Goal: Information Seeking & Learning: Learn about a topic

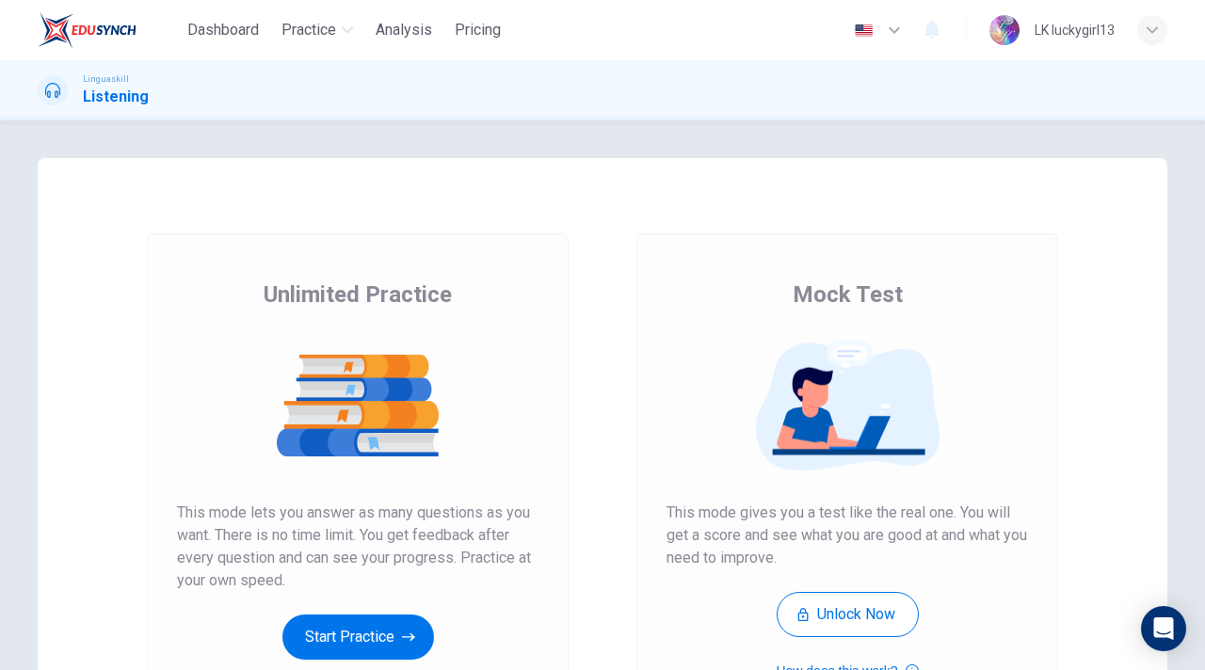
scroll to position [160, 0]
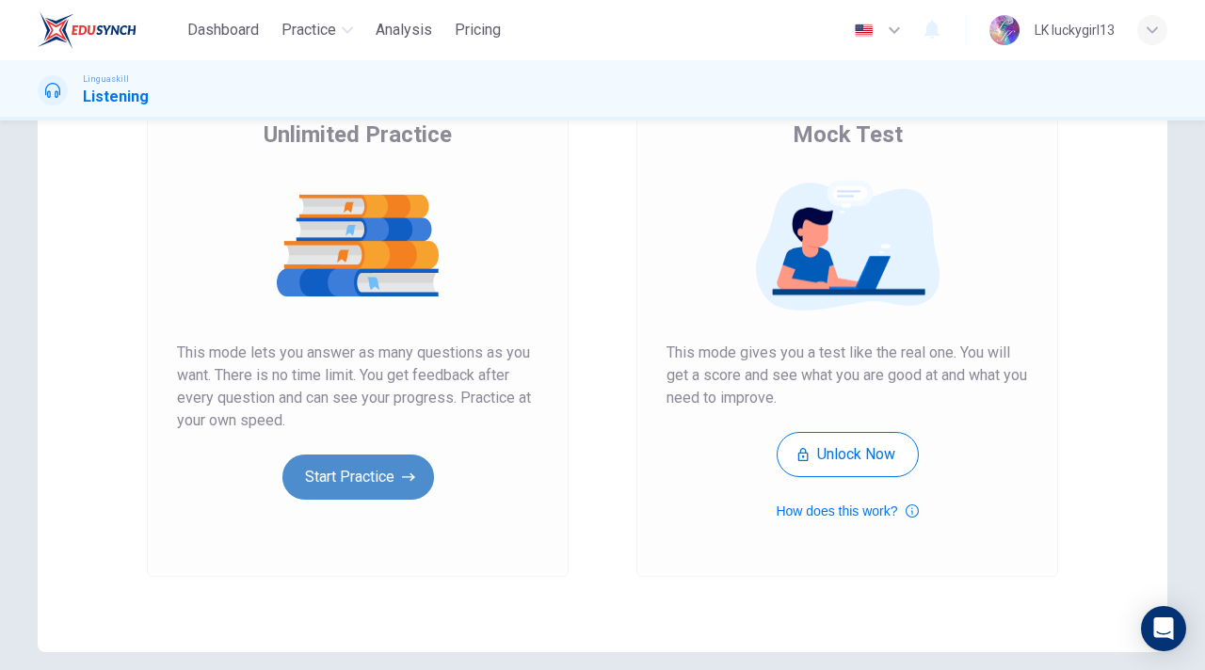
click at [380, 478] on button "Start Practice" at bounding box center [358, 477] width 152 height 45
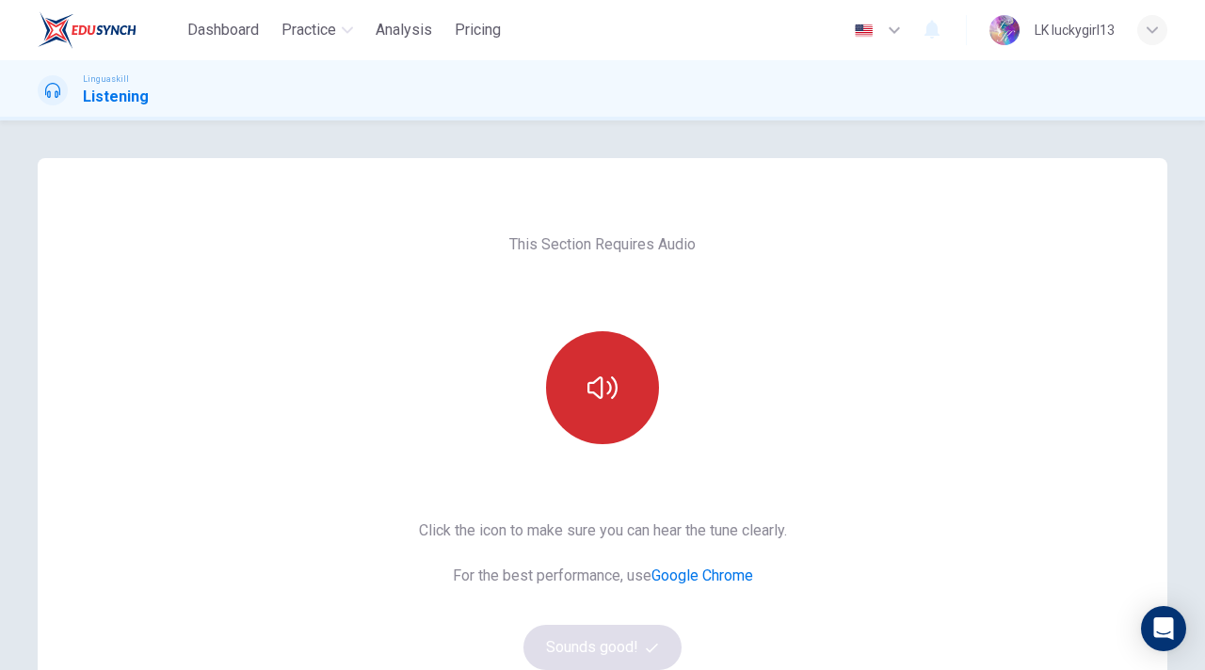
click at [583, 411] on button "button" at bounding box center [602, 387] width 113 height 113
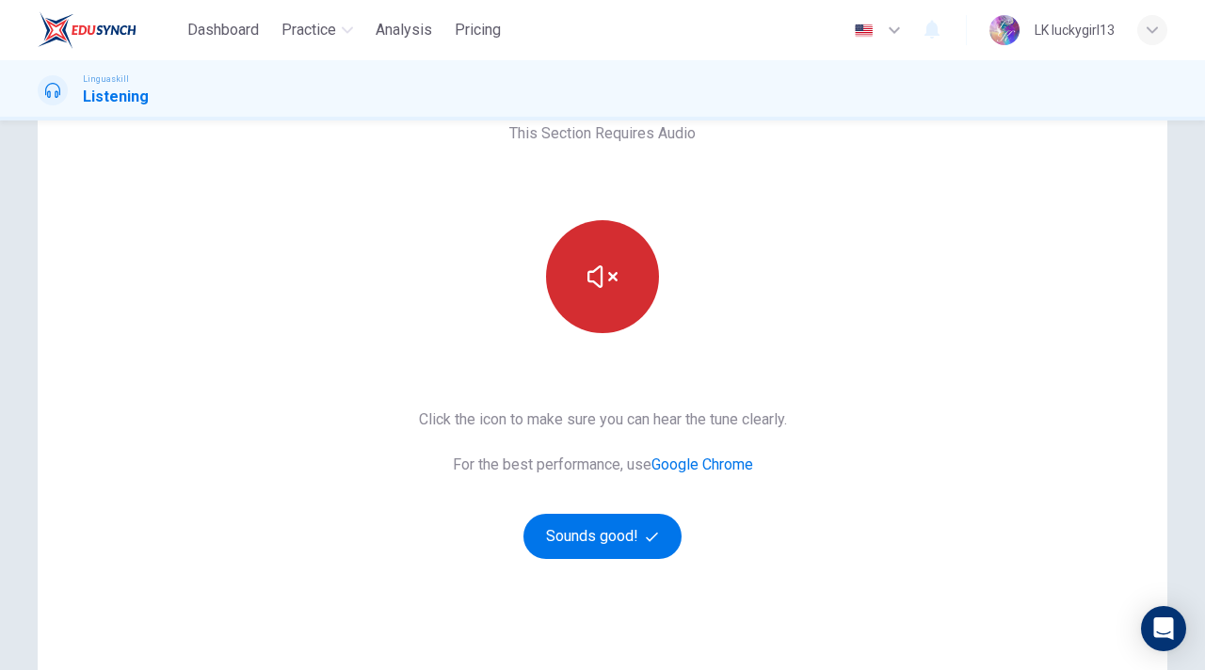
scroll to position [125, 0]
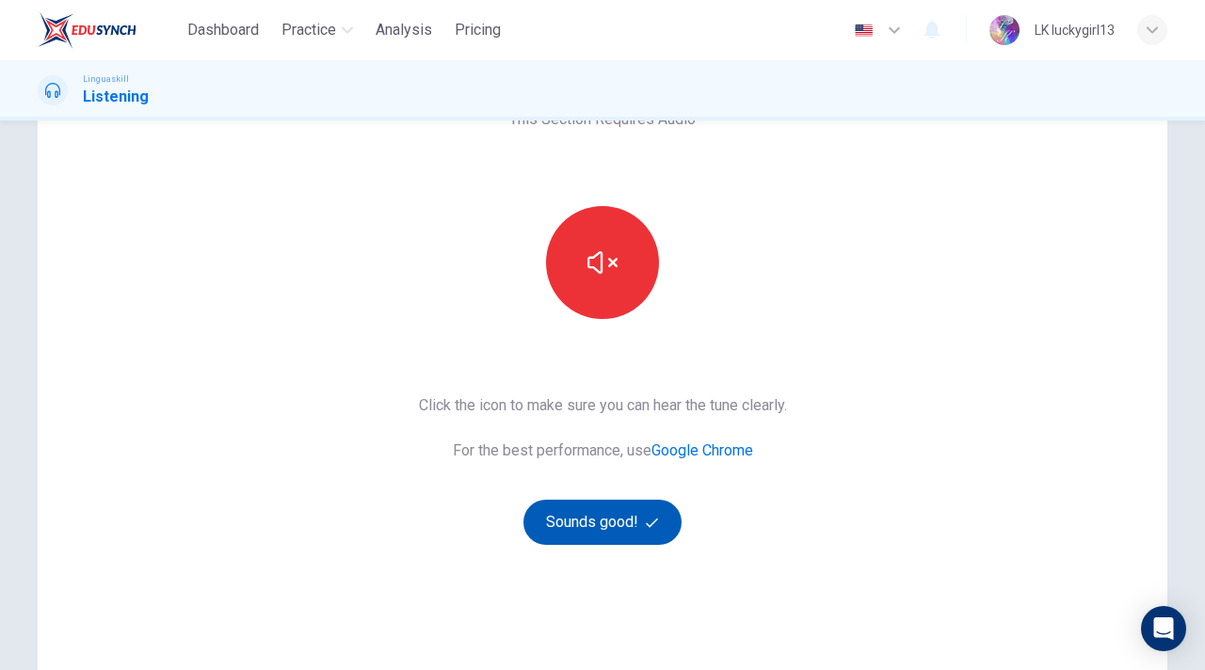
click at [604, 542] on button "Sounds good!" at bounding box center [602, 522] width 158 height 45
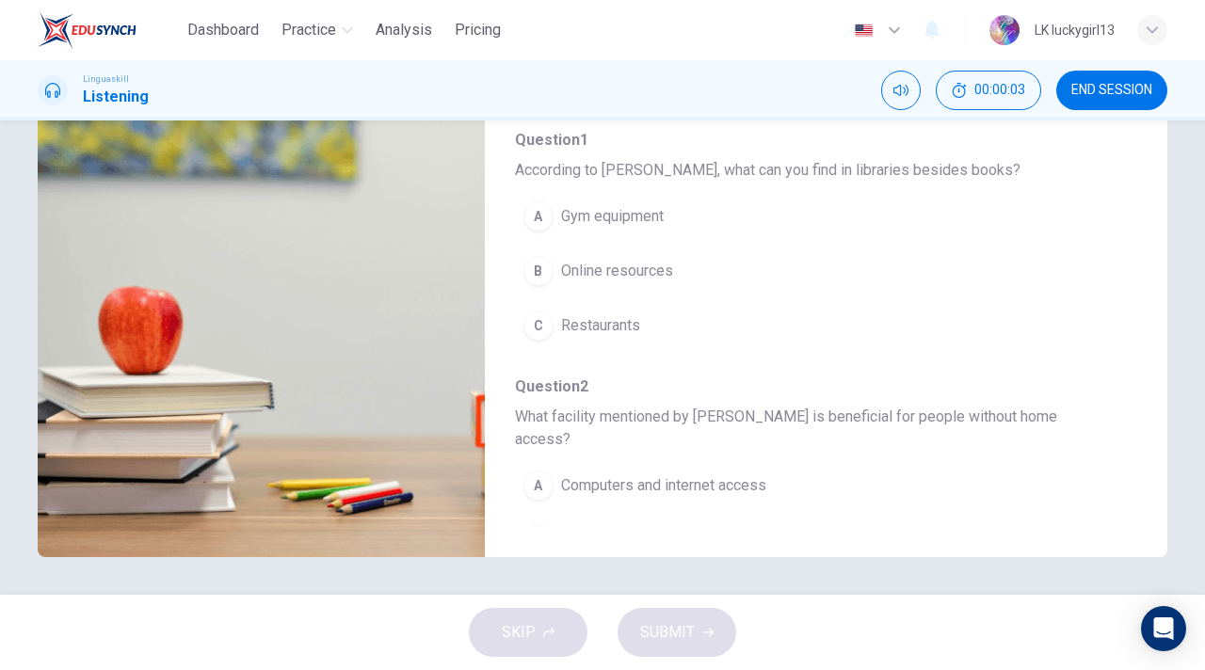
scroll to position [0, 0]
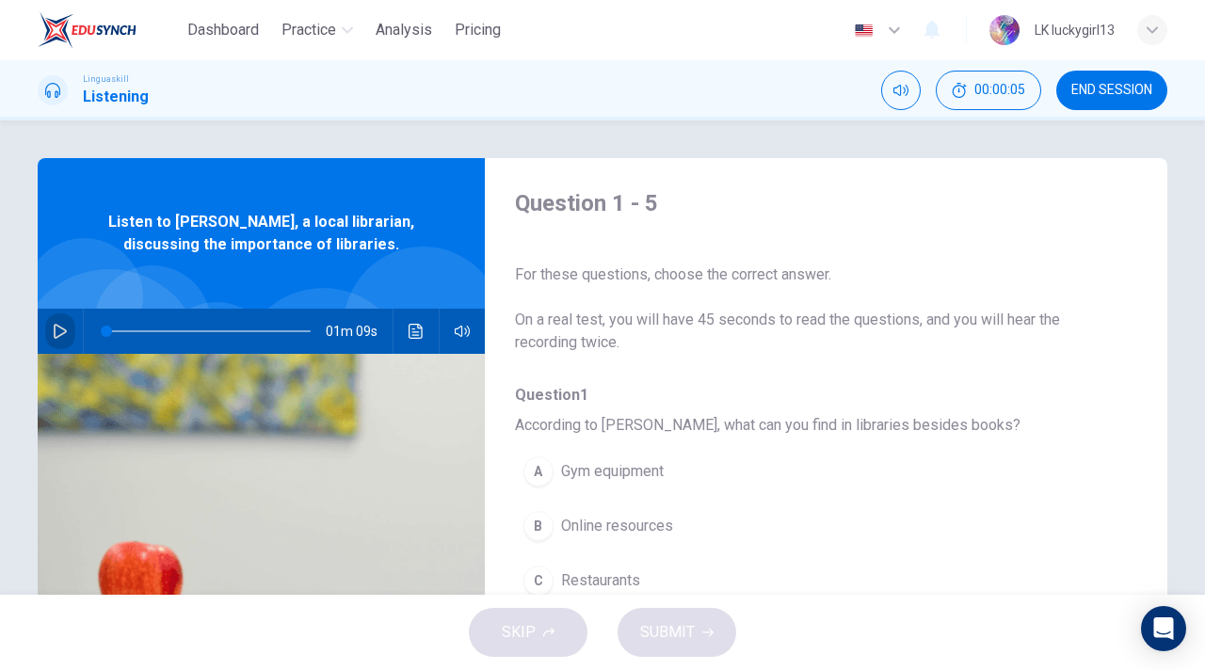
click at [61, 338] on icon "button" at bounding box center [60, 331] width 15 height 15
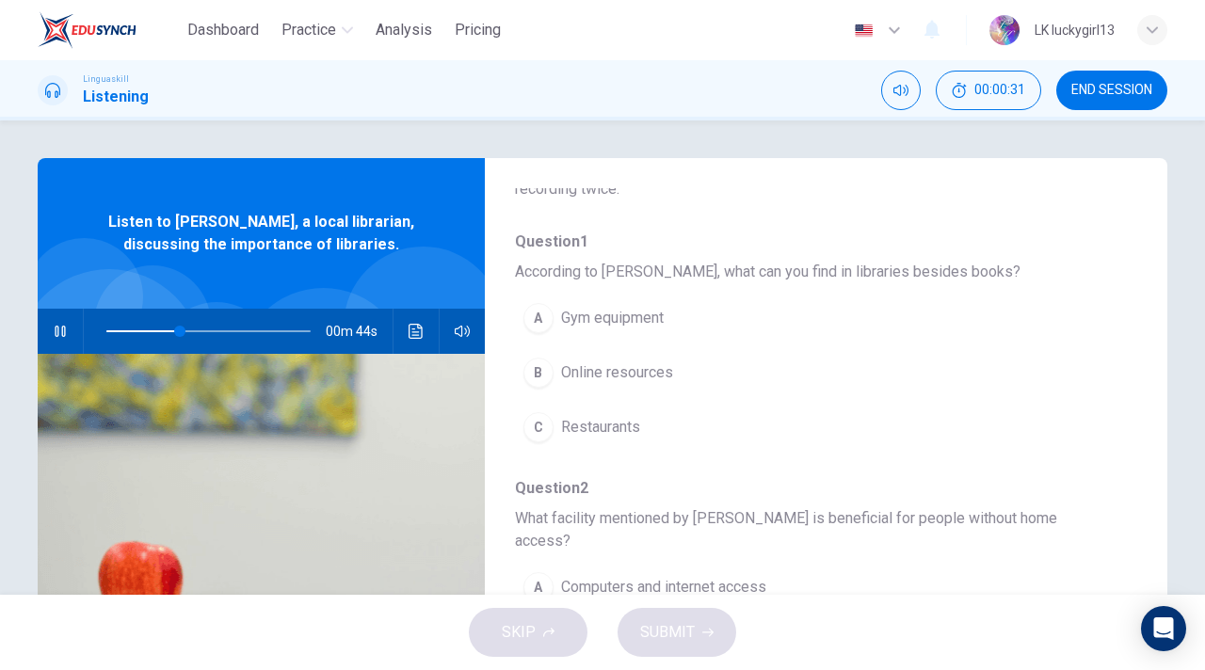
scroll to position [178, 0]
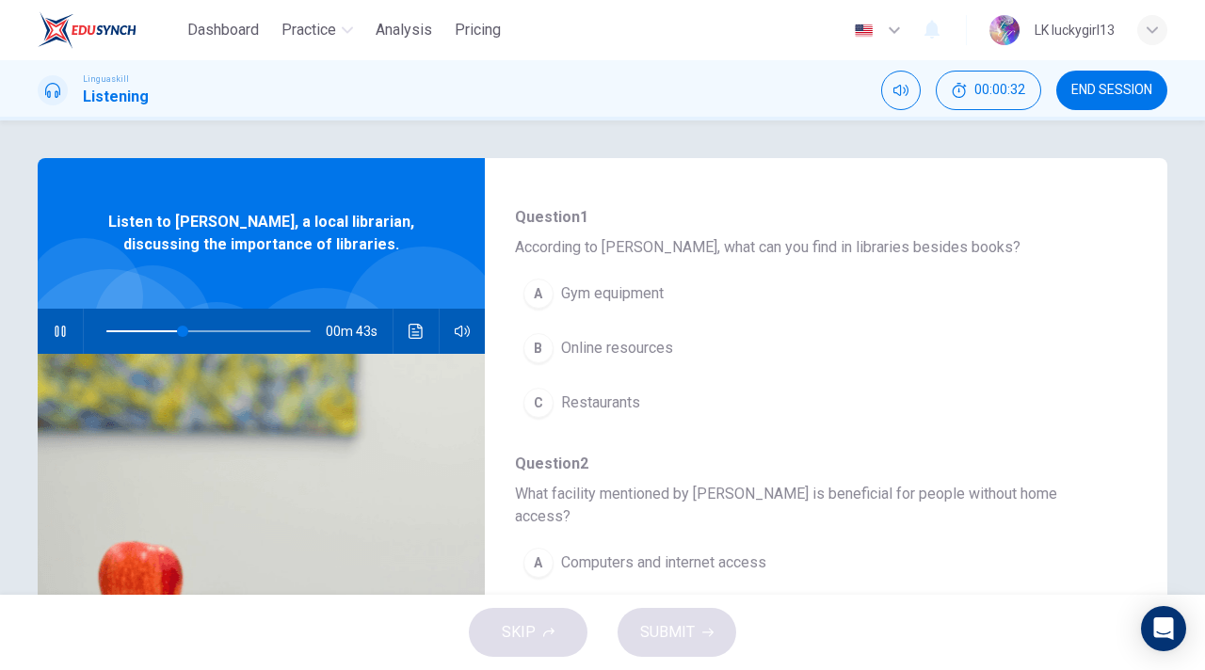
click at [532, 355] on div "B" at bounding box center [538, 348] width 30 height 30
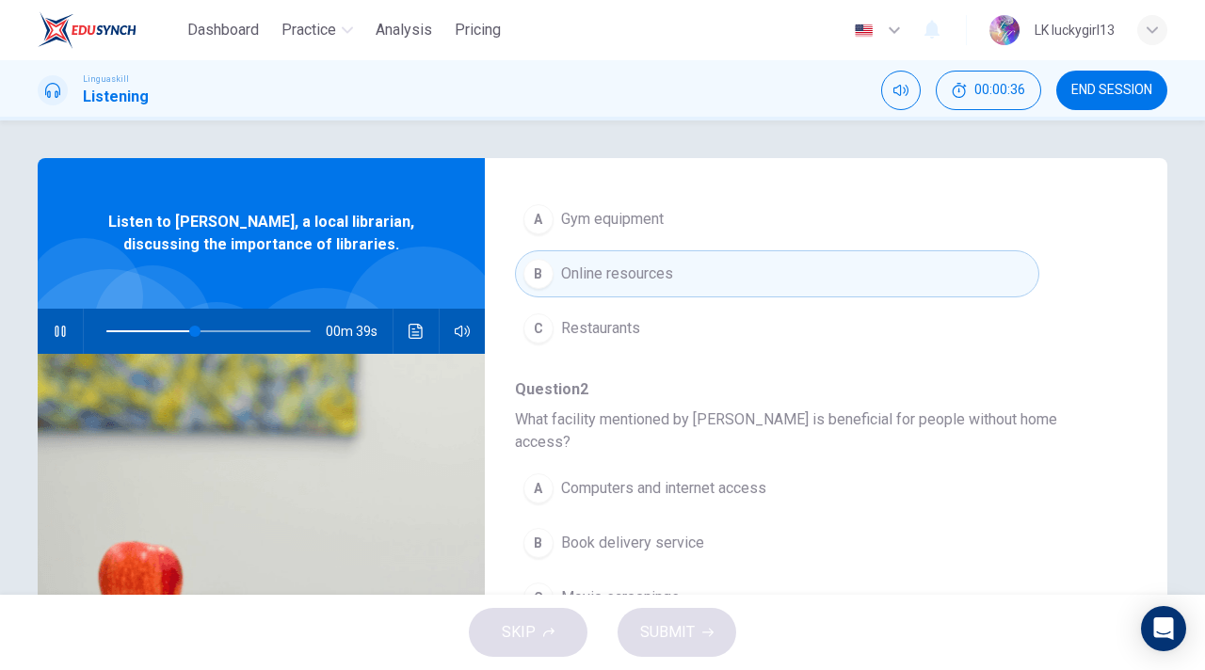
scroll to position [292, 0]
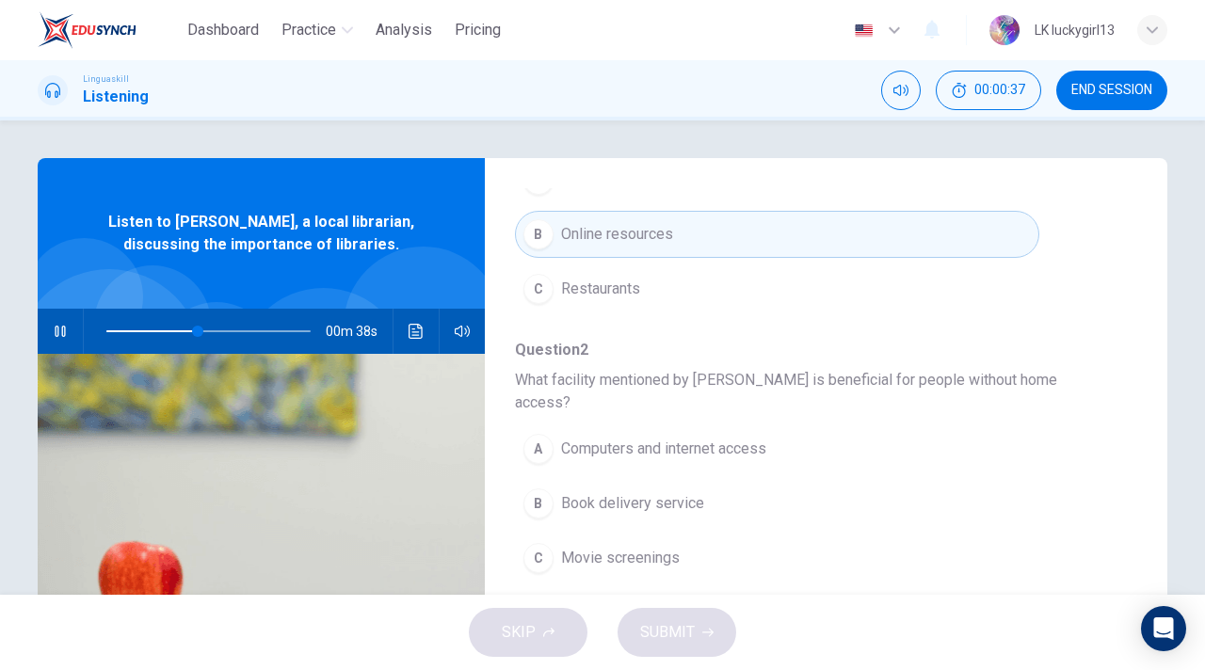
click at [729, 438] on span "Computers and internet access" at bounding box center [663, 449] width 205 height 23
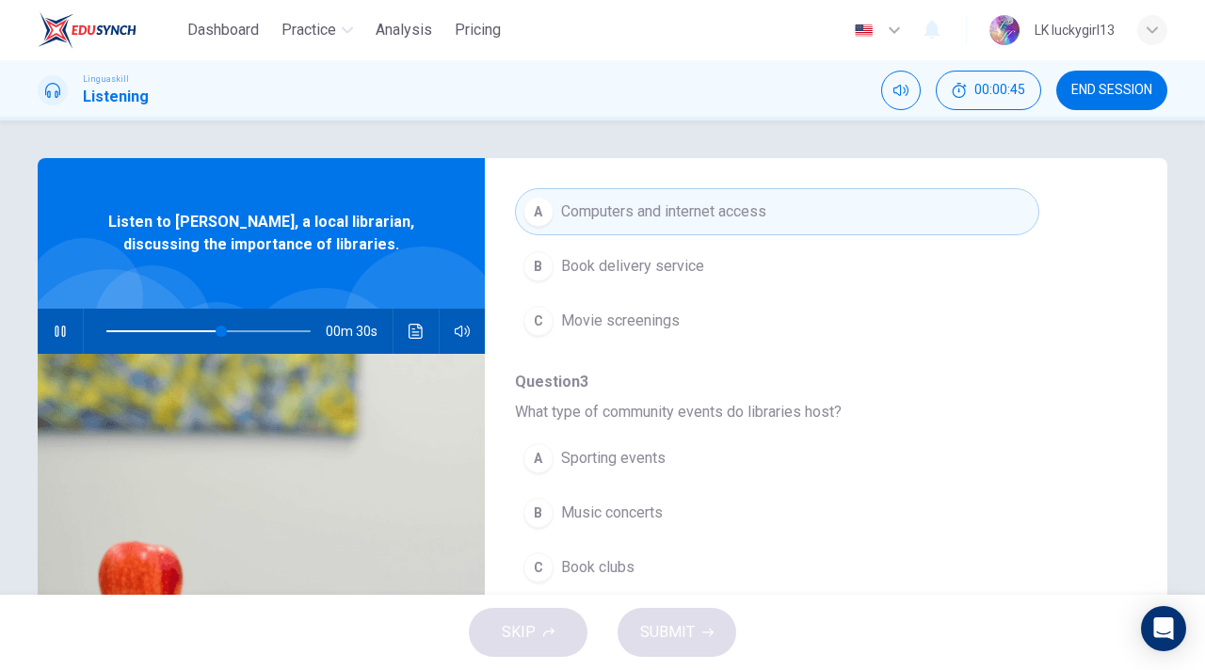
scroll to position [532, 0]
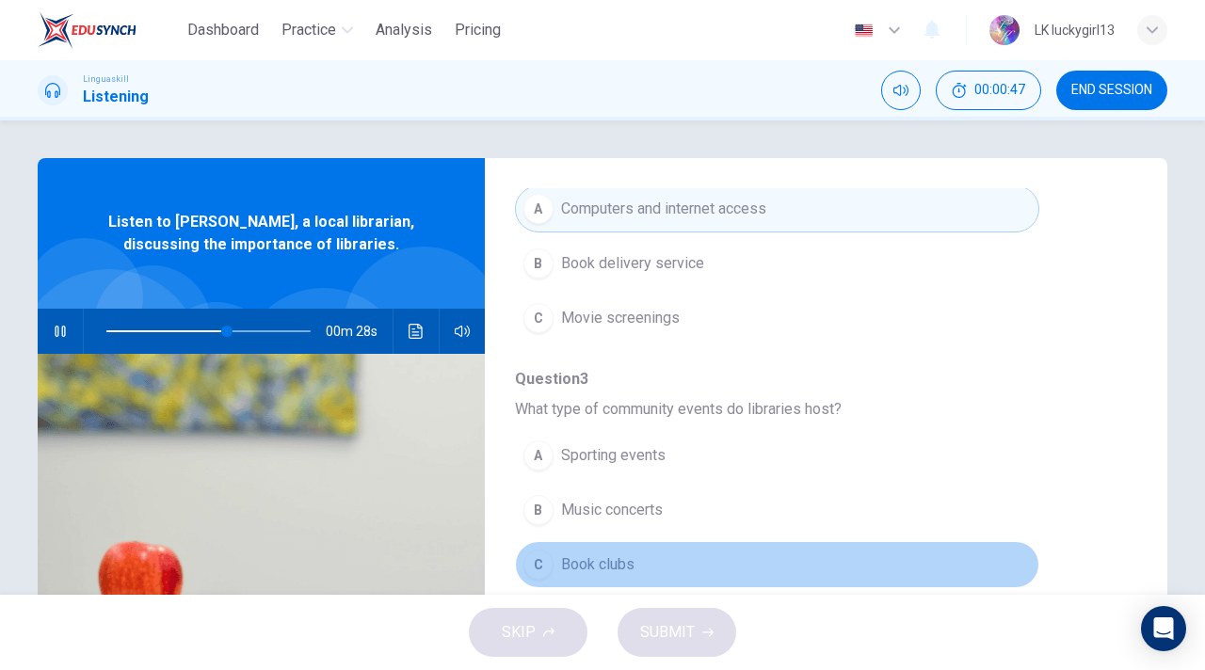
click at [715, 549] on button "C Book clubs" at bounding box center [777, 564] width 524 height 47
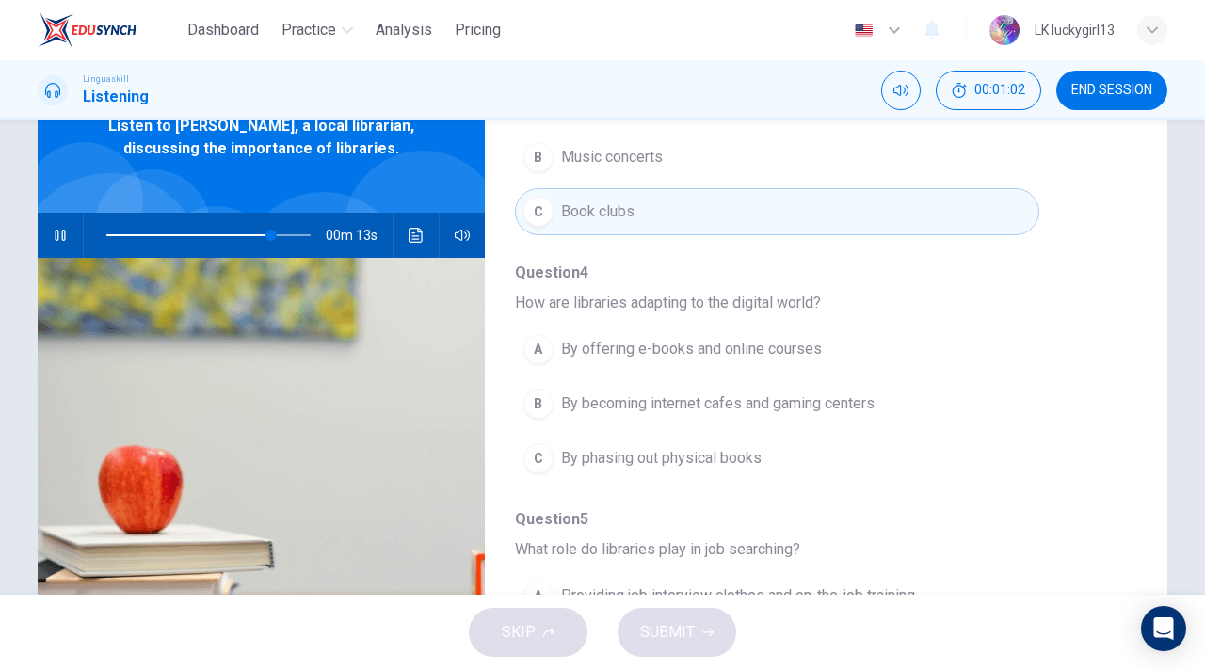
scroll to position [812, 0]
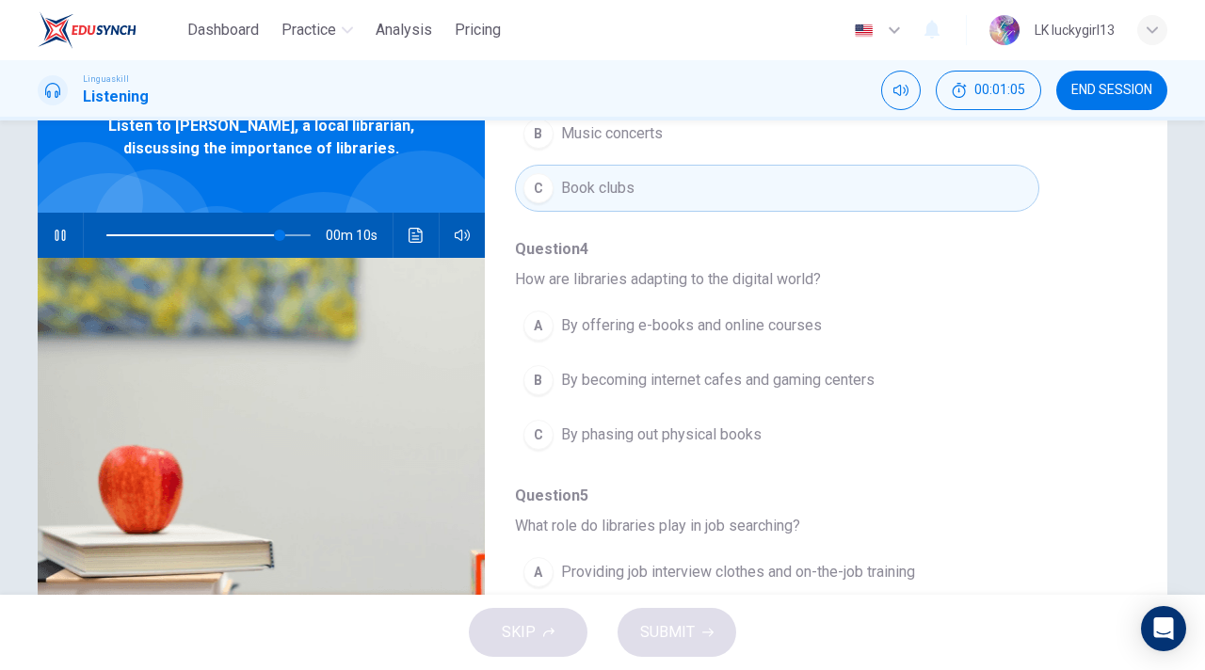
click at [697, 314] on span "By offering e-books and online courses" at bounding box center [691, 325] width 261 height 23
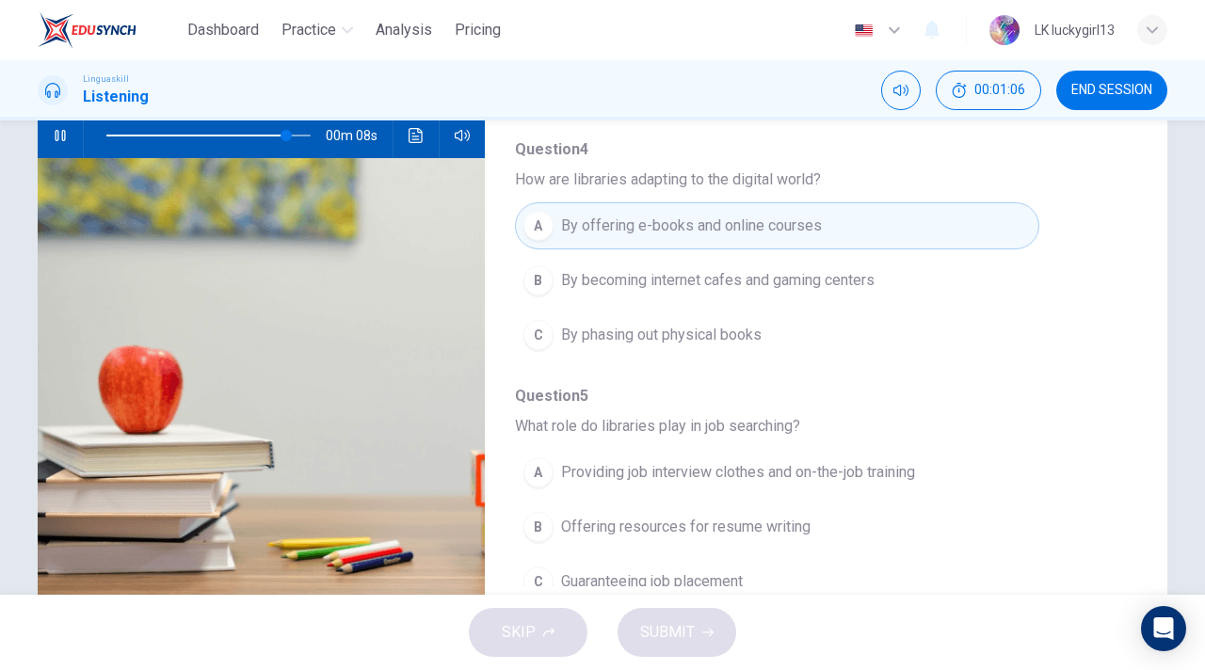
scroll to position [255, 0]
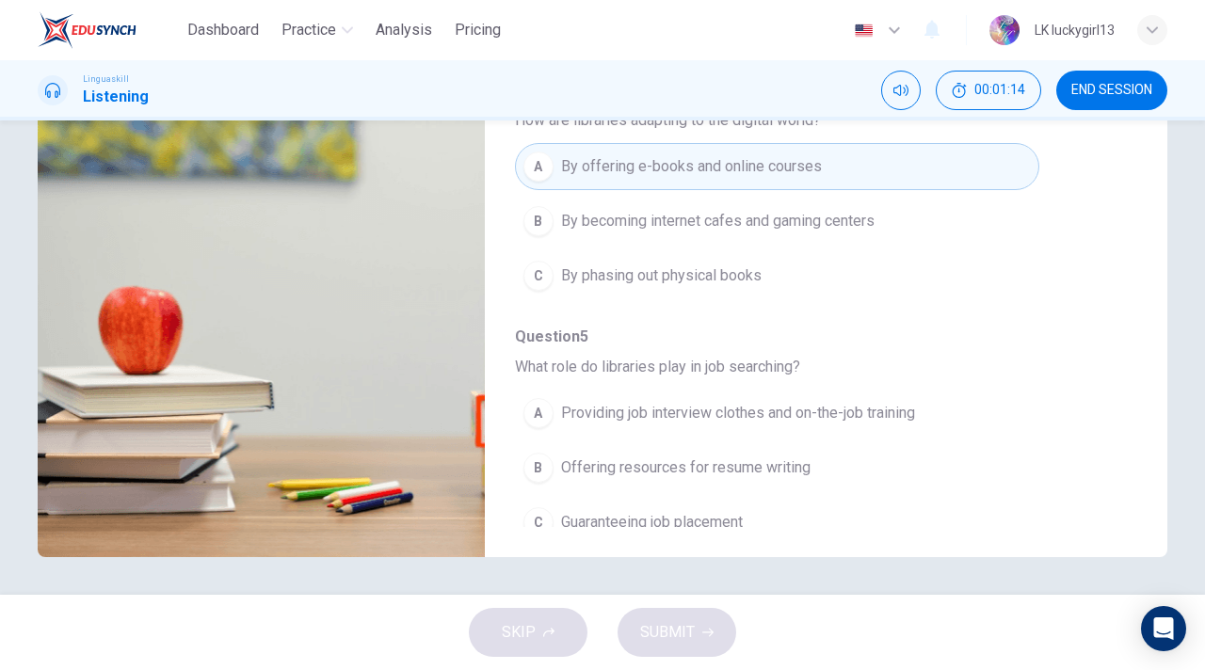
type input "0"
click at [628, 456] on span "Offering resources for resume writing" at bounding box center [685, 467] width 249 height 23
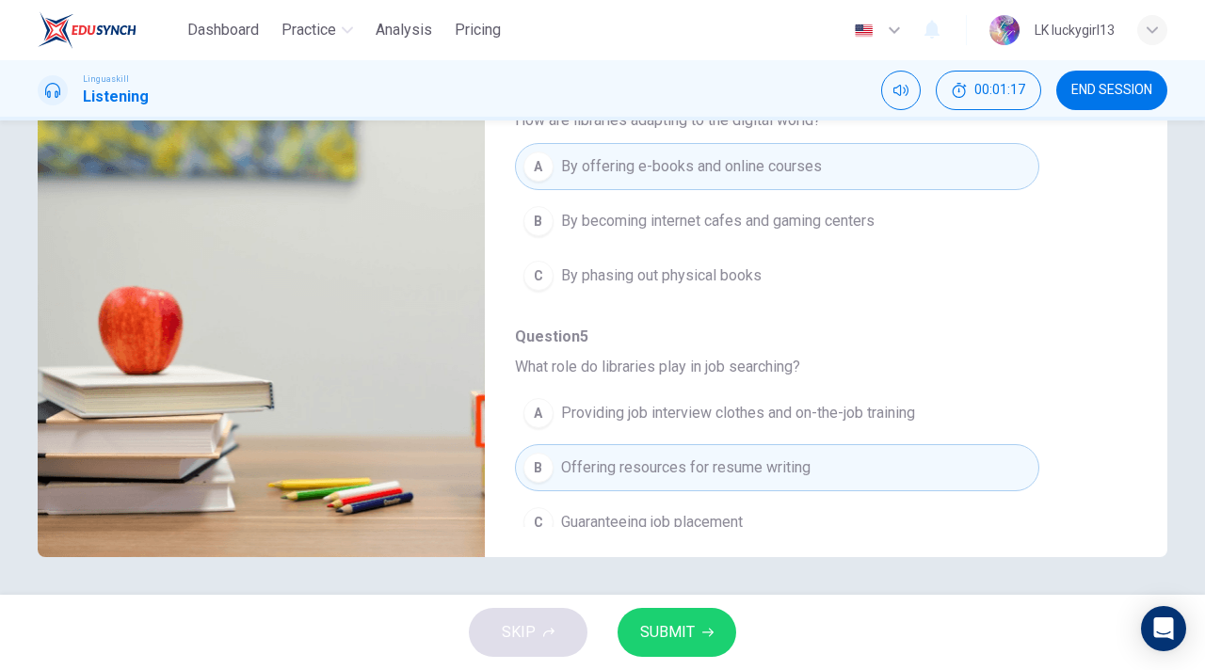
click at [699, 646] on button "SUBMIT" at bounding box center [676, 632] width 119 height 49
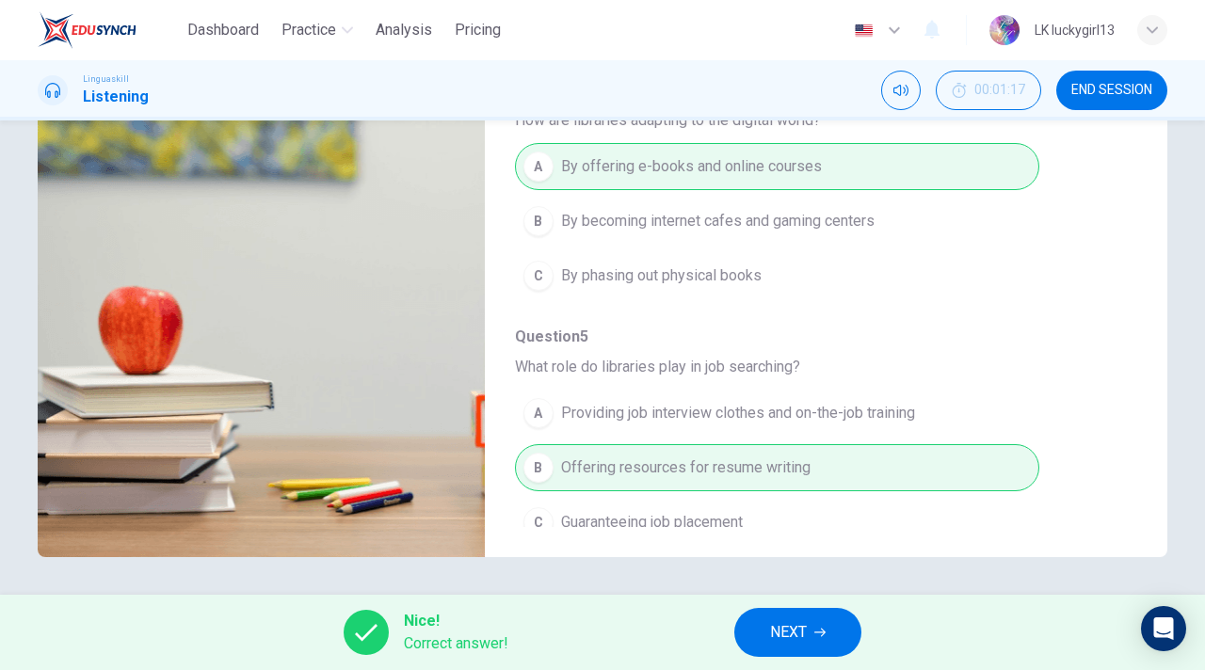
click at [648, 484] on div "A Providing job interview clothes and on-the-job training B Offering resources …" at bounding box center [811, 468] width 592 height 164
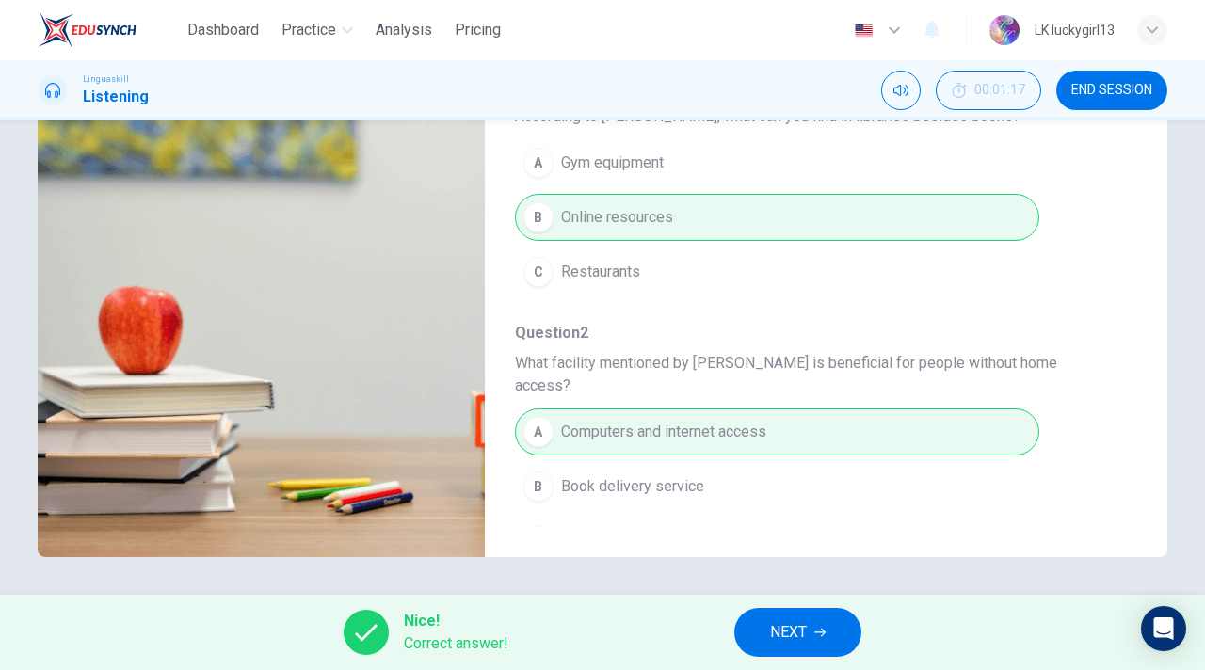
scroll to position [0, 0]
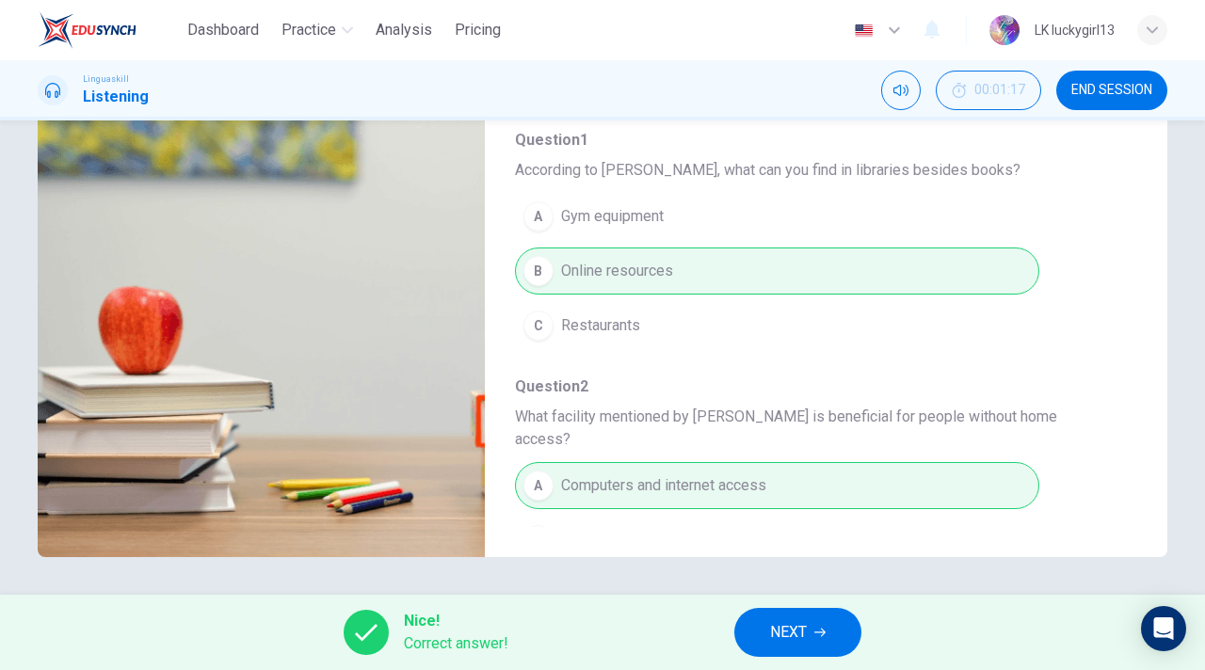
click at [812, 620] on button "NEXT" at bounding box center [797, 632] width 127 height 49
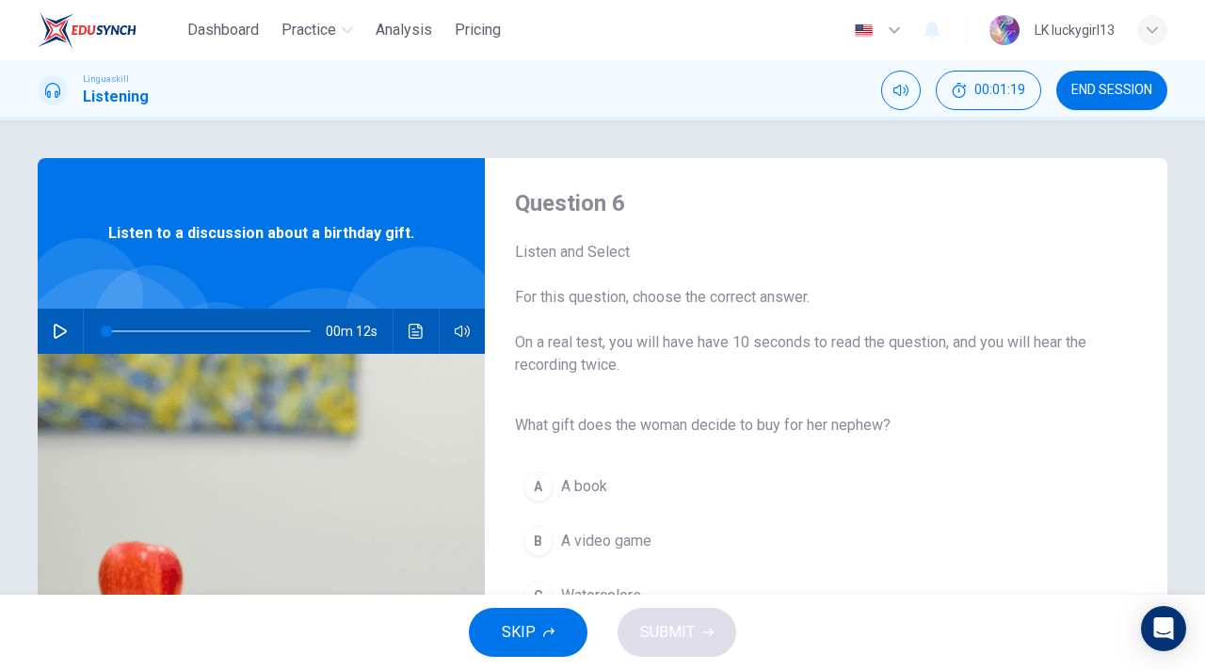
click at [64, 339] on button "button" at bounding box center [60, 331] width 30 height 45
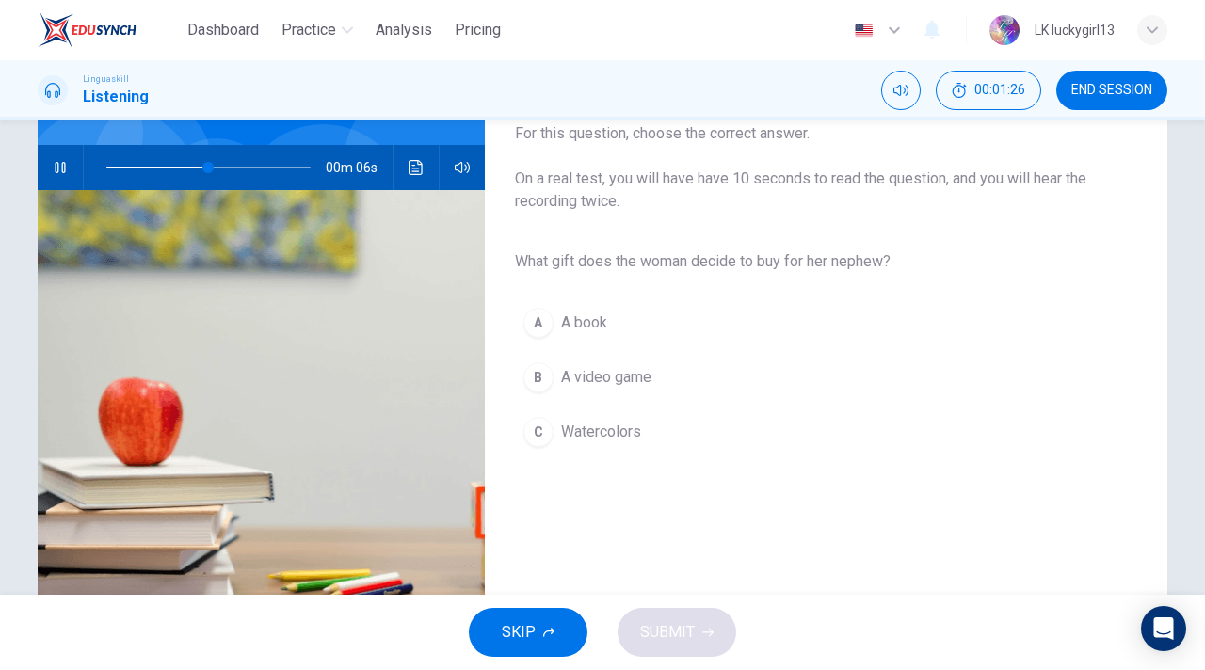
scroll to position [193, 0]
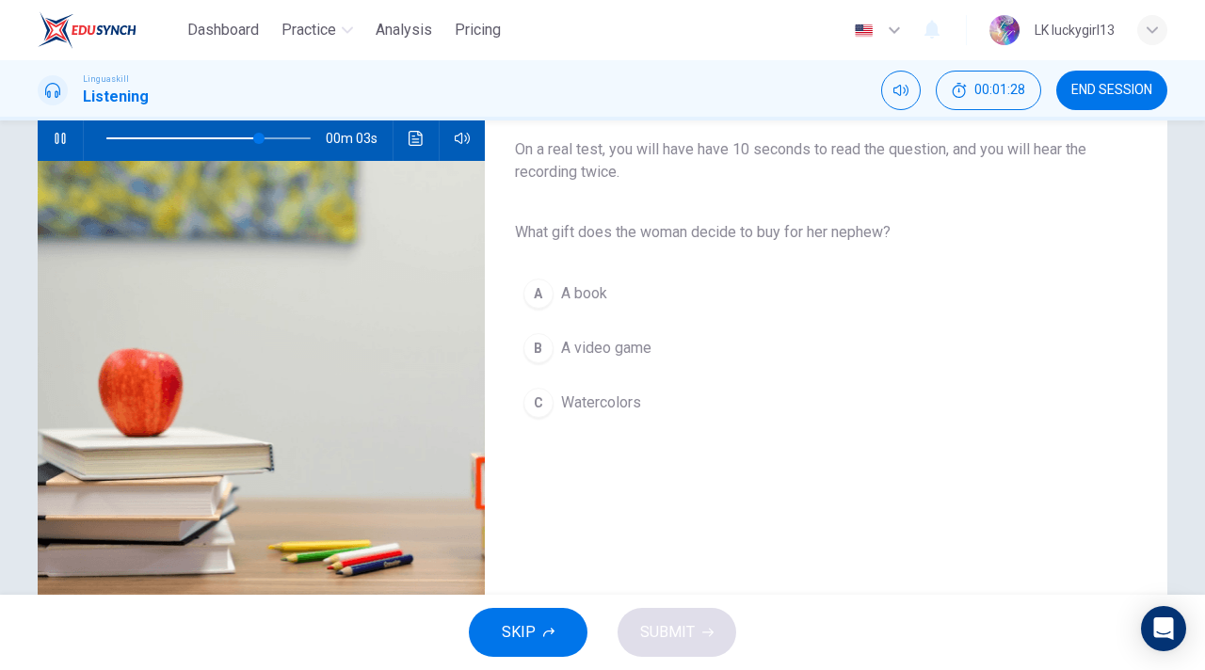
click at [572, 407] on span "Watercolors" at bounding box center [601, 402] width 80 height 23
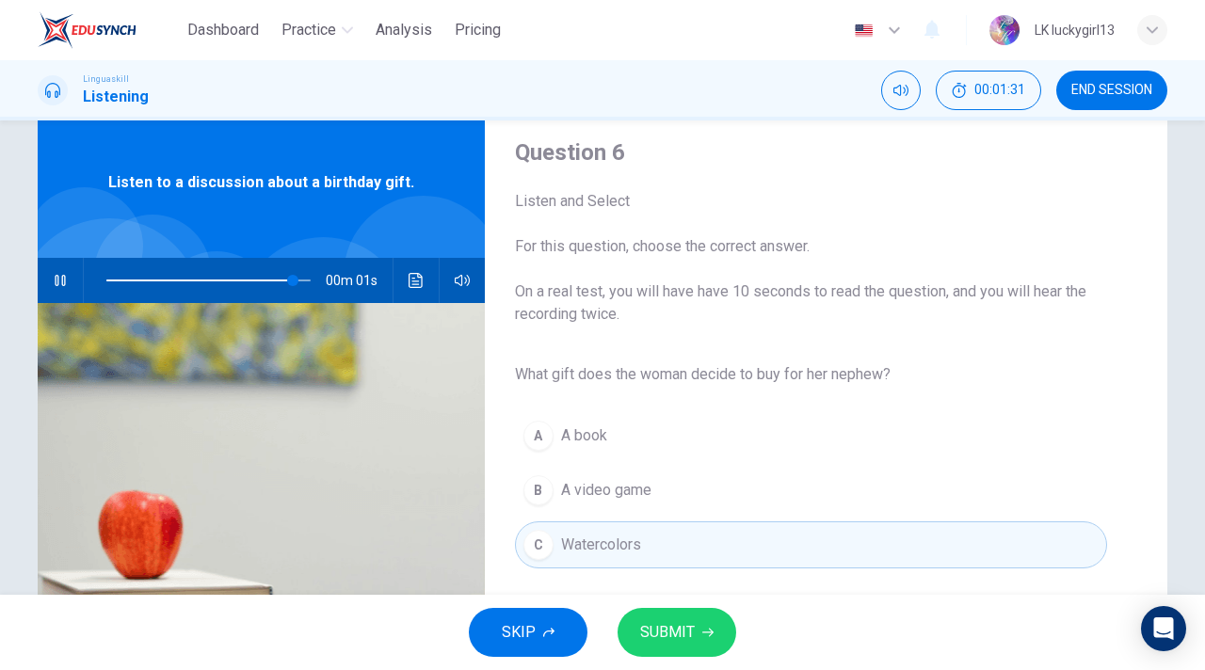
scroll to position [37, 0]
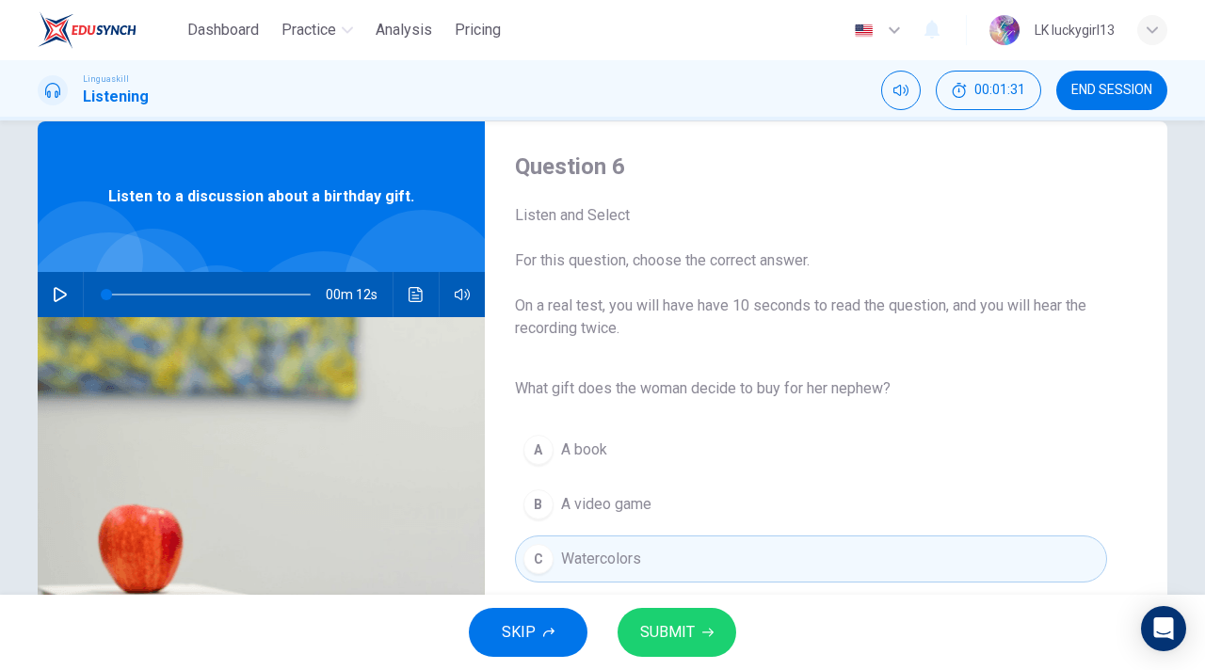
type input "0"
click at [663, 616] on button "SUBMIT" at bounding box center [676, 632] width 119 height 49
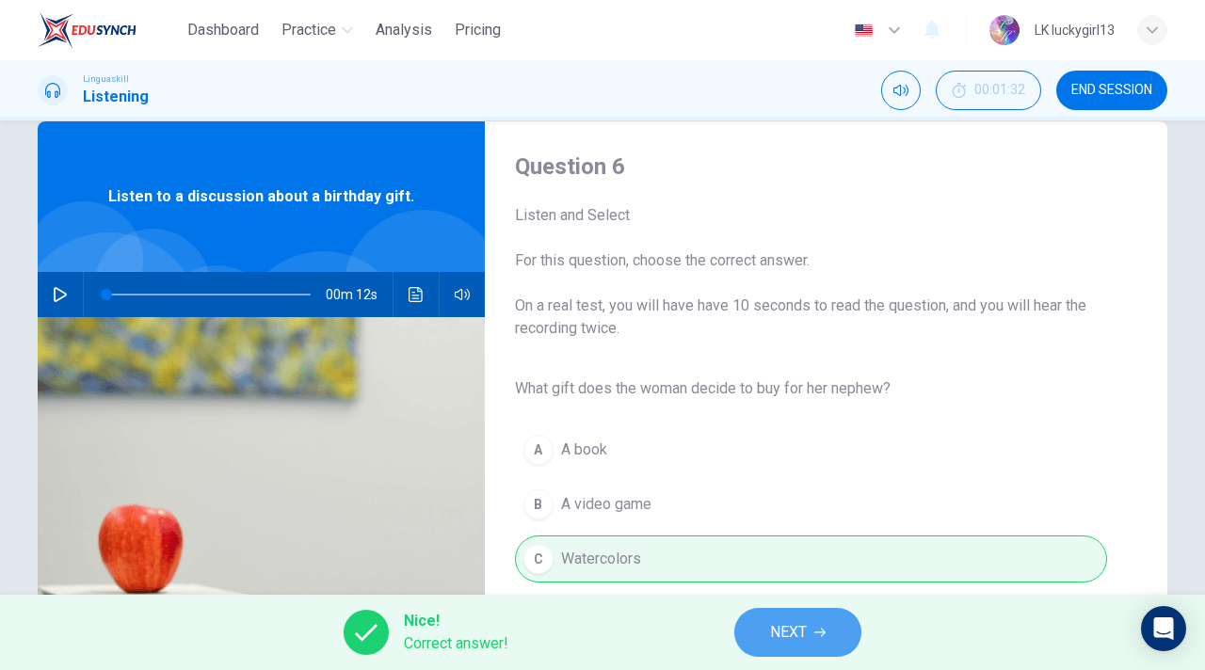
click at [785, 629] on span "NEXT" at bounding box center [788, 632] width 37 height 26
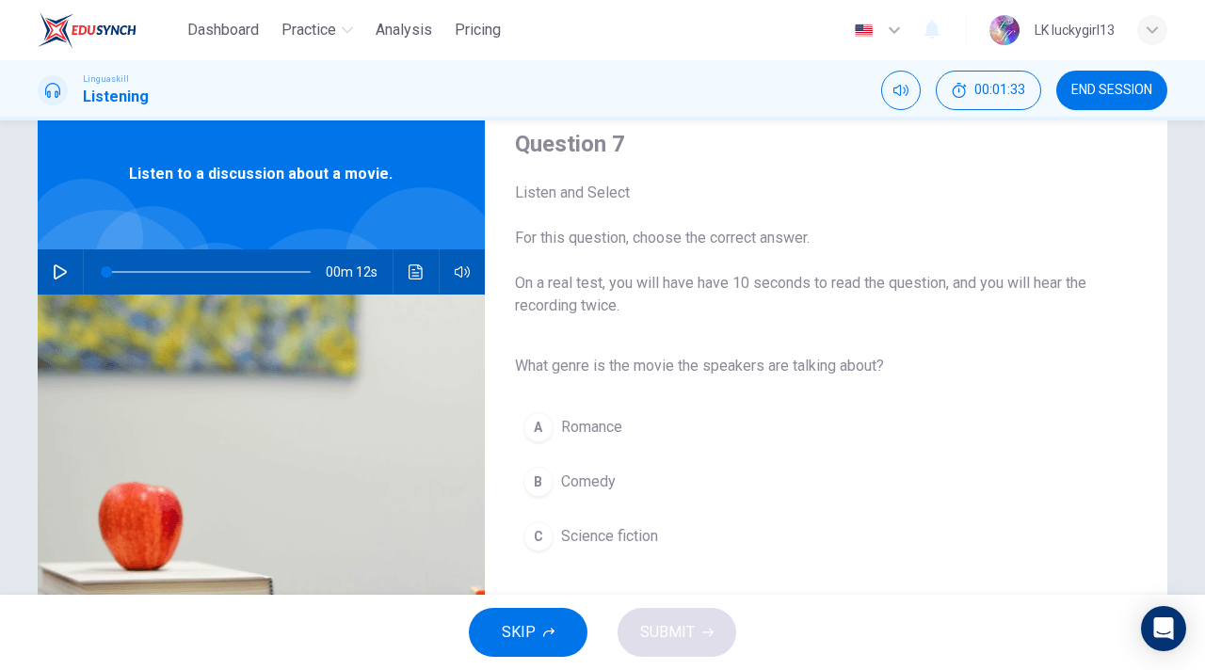
scroll to position [89, 0]
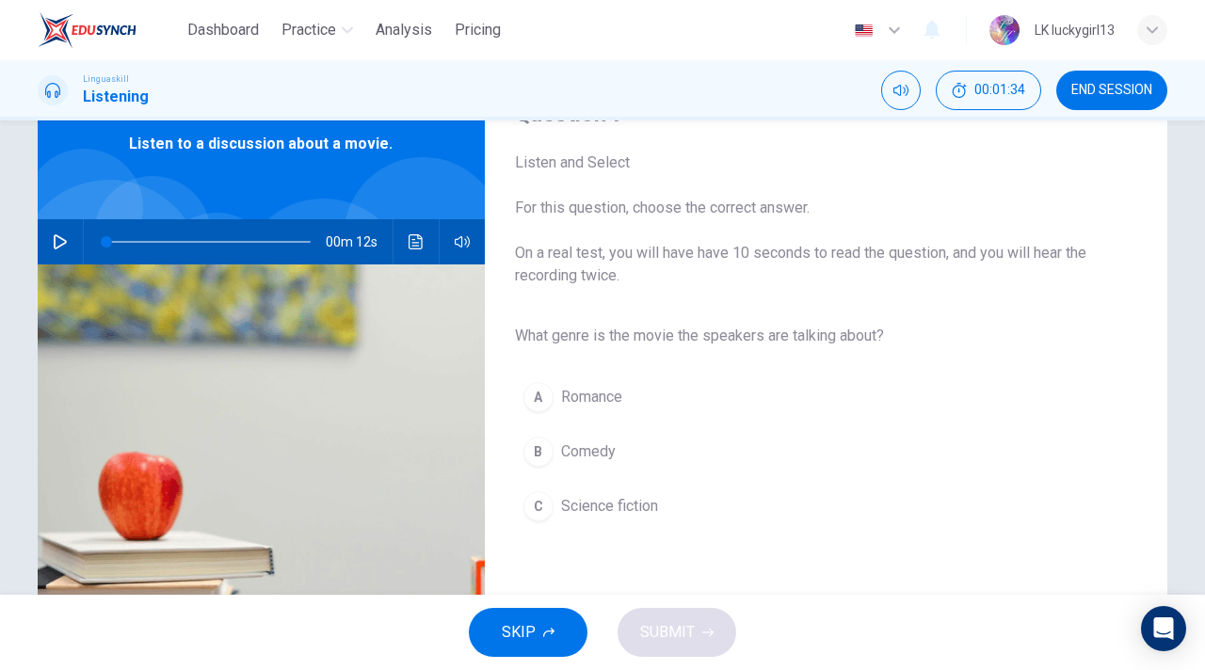
click at [623, 255] on span "On a real test, you will have have 10 seconds to read the question, and you wil…" at bounding box center [811, 264] width 592 height 45
click at [55, 231] on button "button" at bounding box center [60, 241] width 30 height 45
click at [570, 508] on span "Science fiction" at bounding box center [609, 506] width 97 height 23
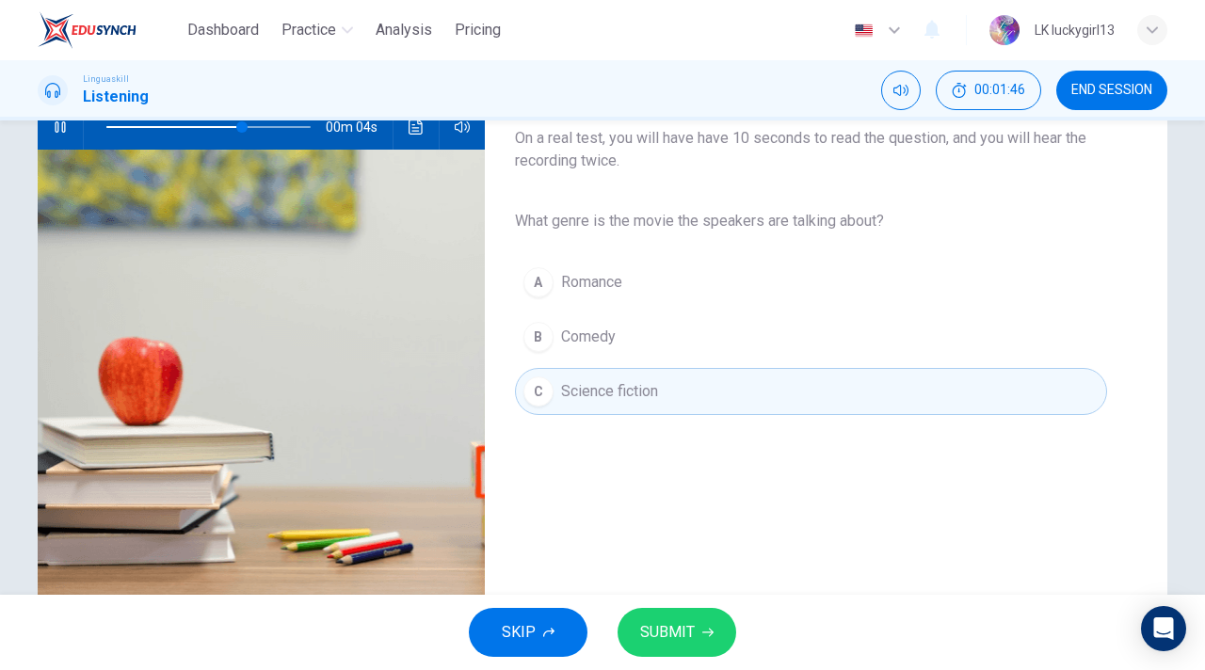
scroll to position [207, 0]
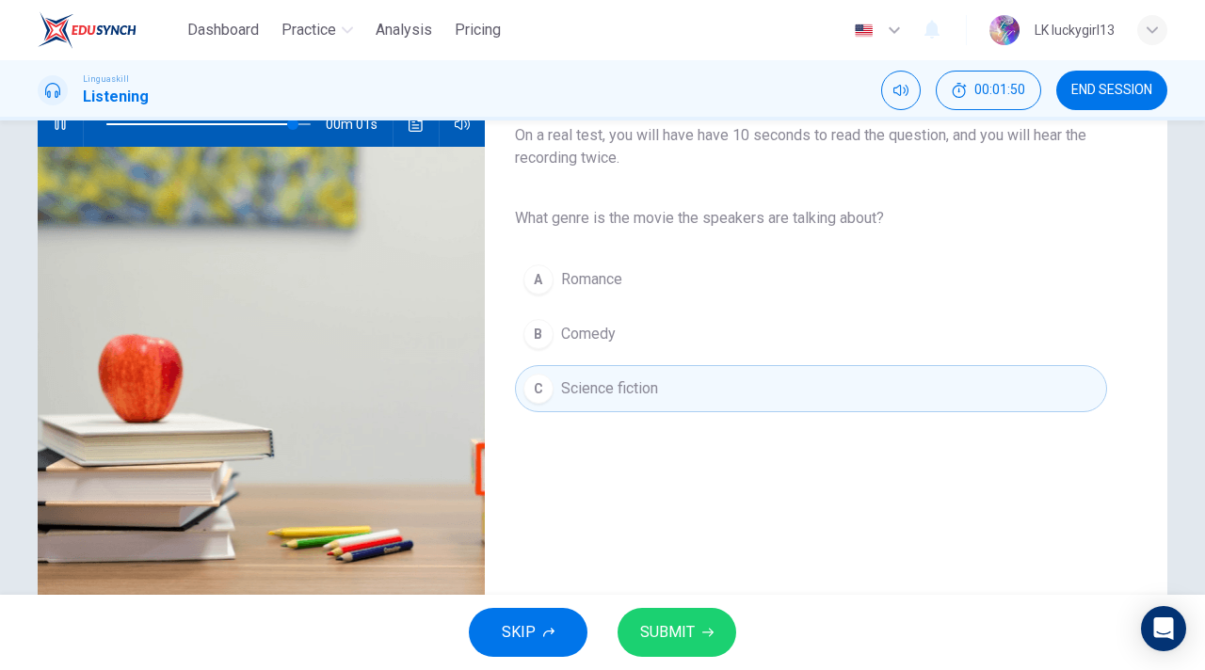
type input "0"
click at [676, 646] on button "SUBMIT" at bounding box center [676, 632] width 119 height 49
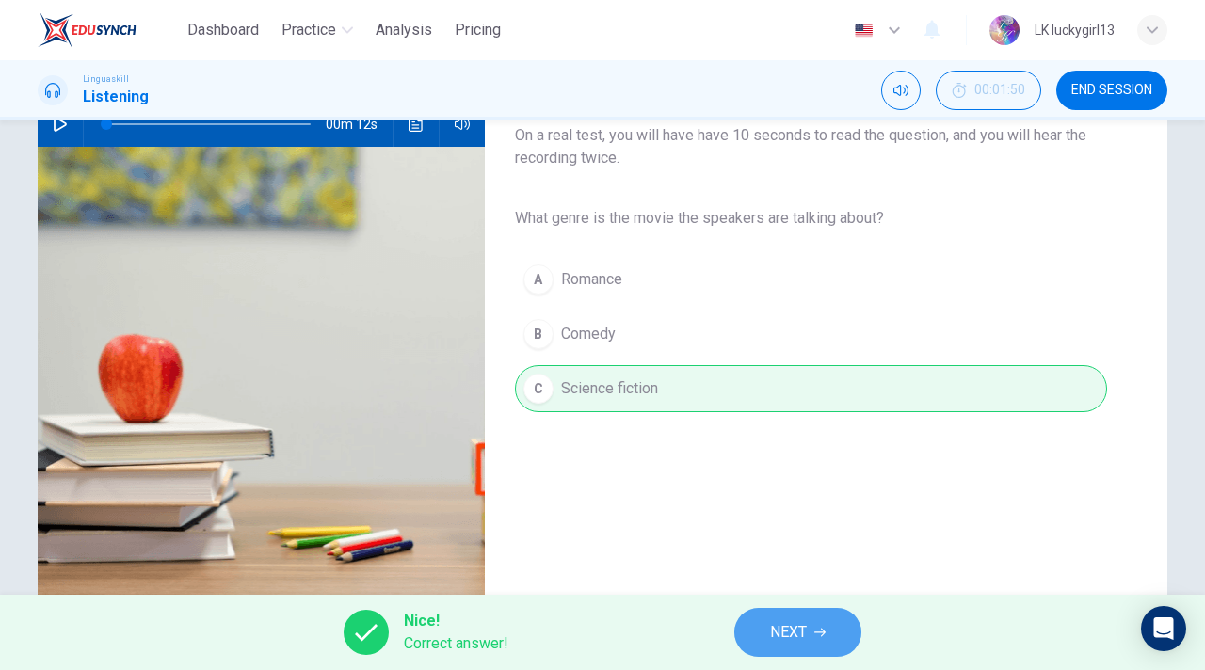
click at [809, 620] on button "NEXT" at bounding box center [797, 632] width 127 height 49
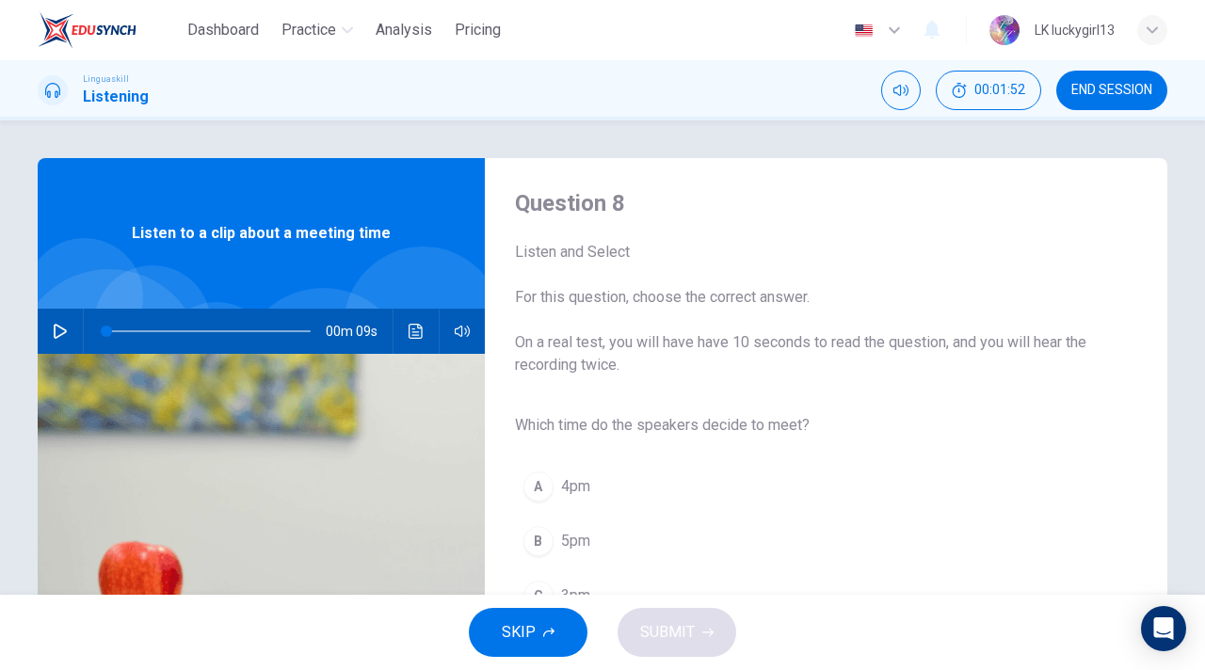
click at [271, 233] on span "Listen to a clip about a meeting time" at bounding box center [261, 233] width 259 height 23
click at [61, 338] on icon "button" at bounding box center [60, 331] width 15 height 15
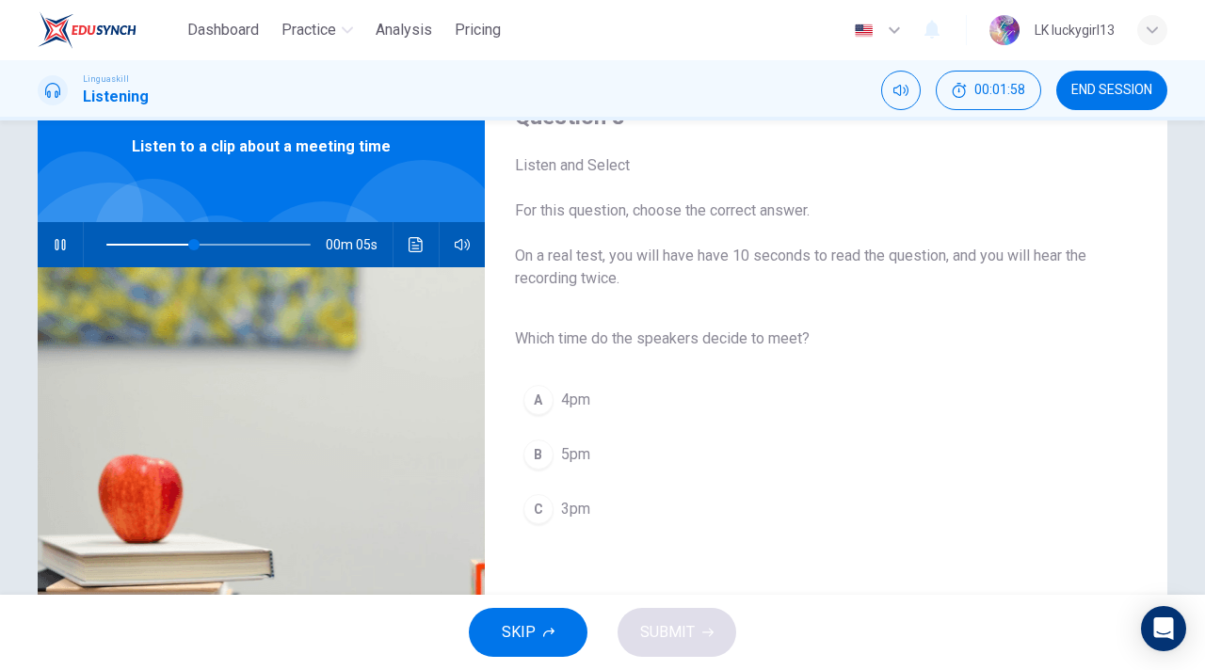
scroll to position [88, 0]
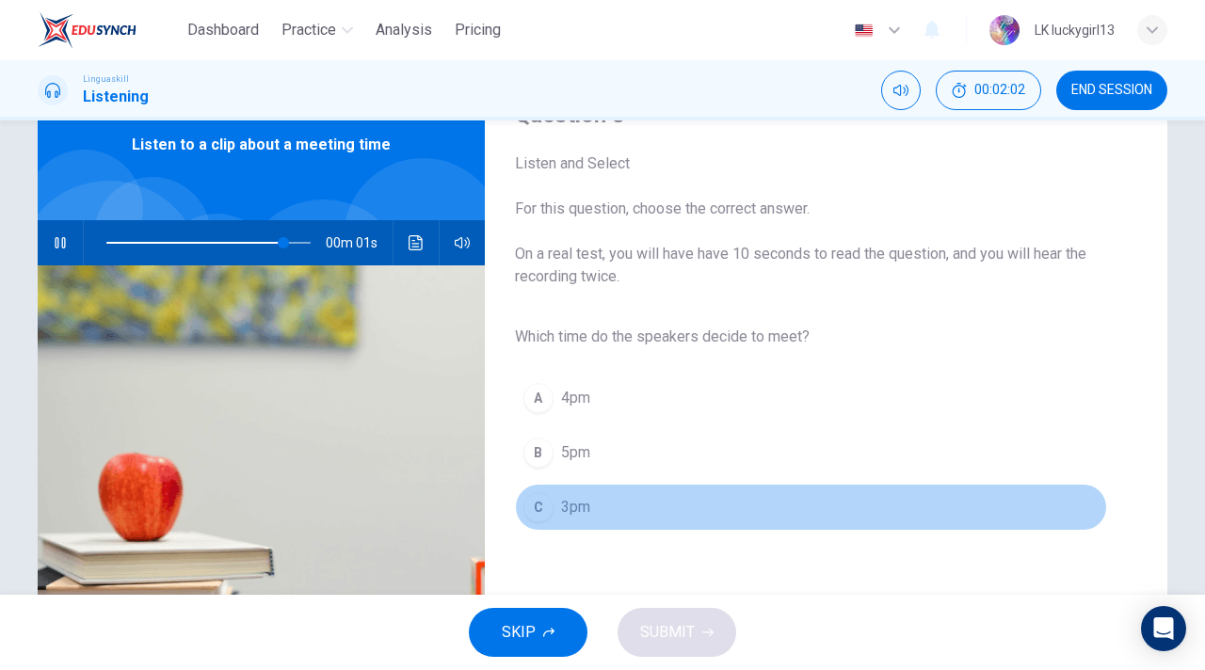
click at [543, 515] on div "C" at bounding box center [538, 507] width 30 height 30
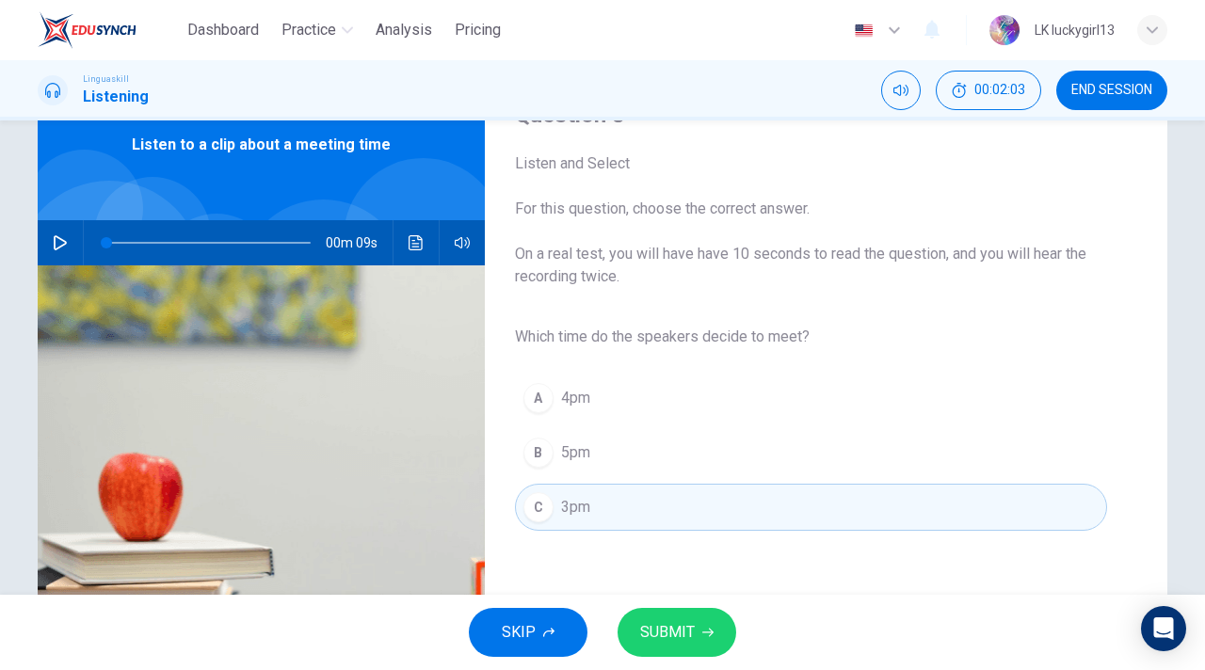
click at [686, 646] on button "SUBMIT" at bounding box center [676, 632] width 119 height 49
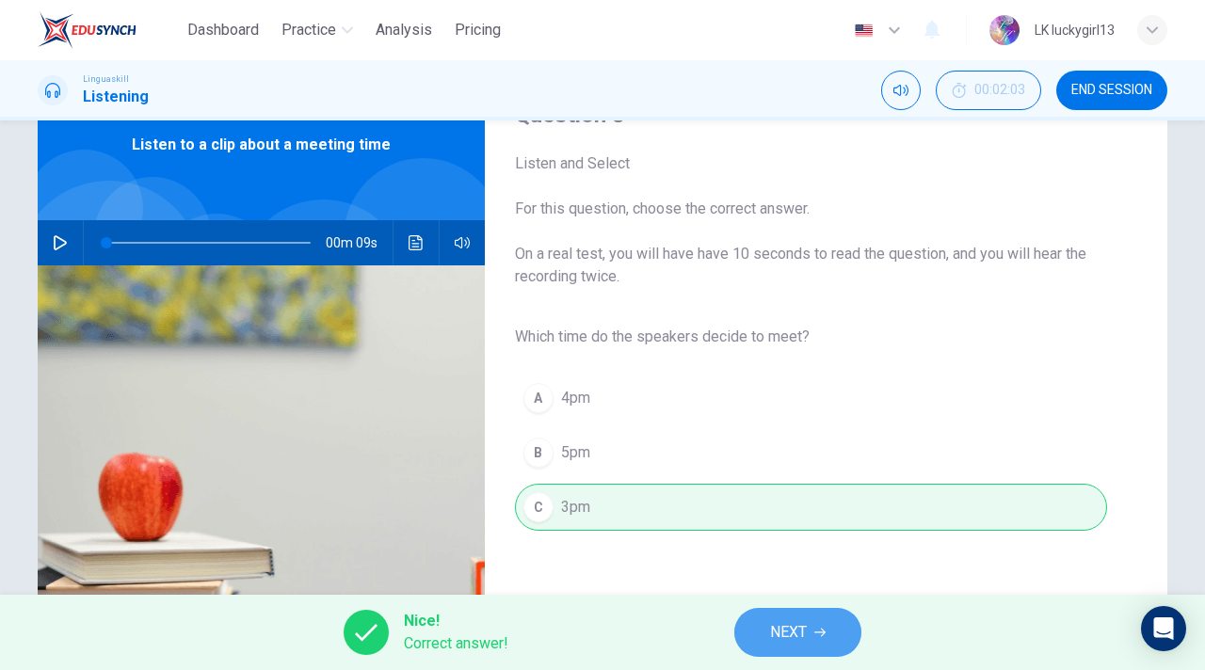
click at [795, 633] on span "NEXT" at bounding box center [788, 632] width 37 height 26
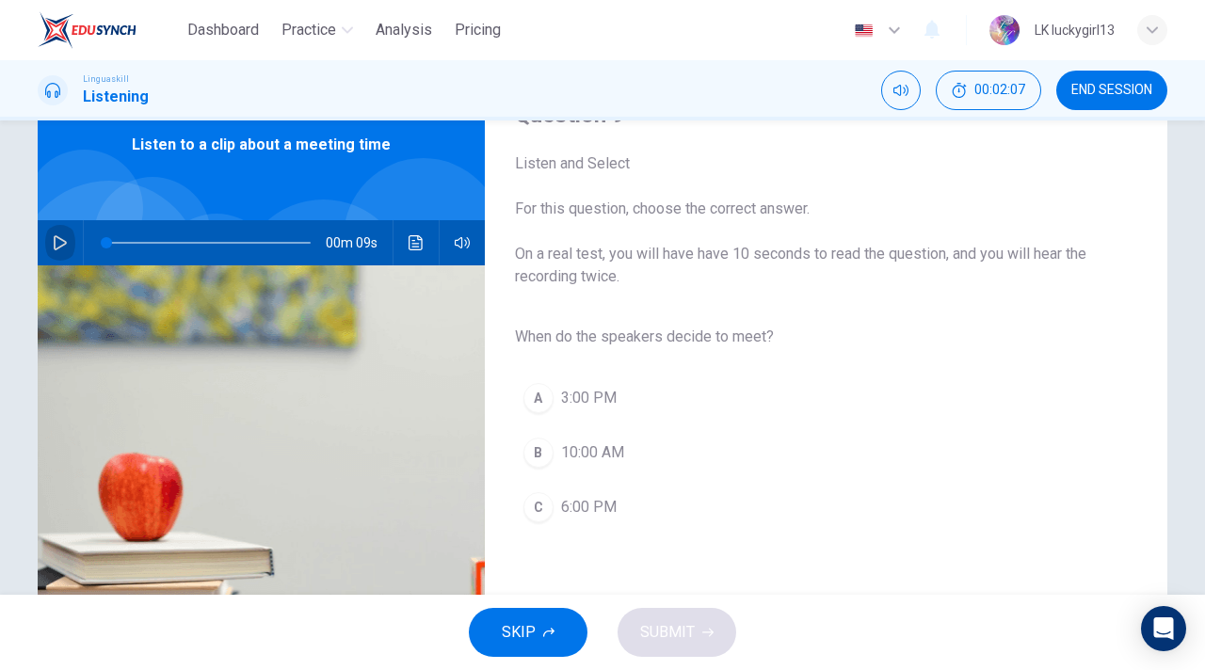
click at [65, 242] on icon "button" at bounding box center [60, 242] width 13 height 15
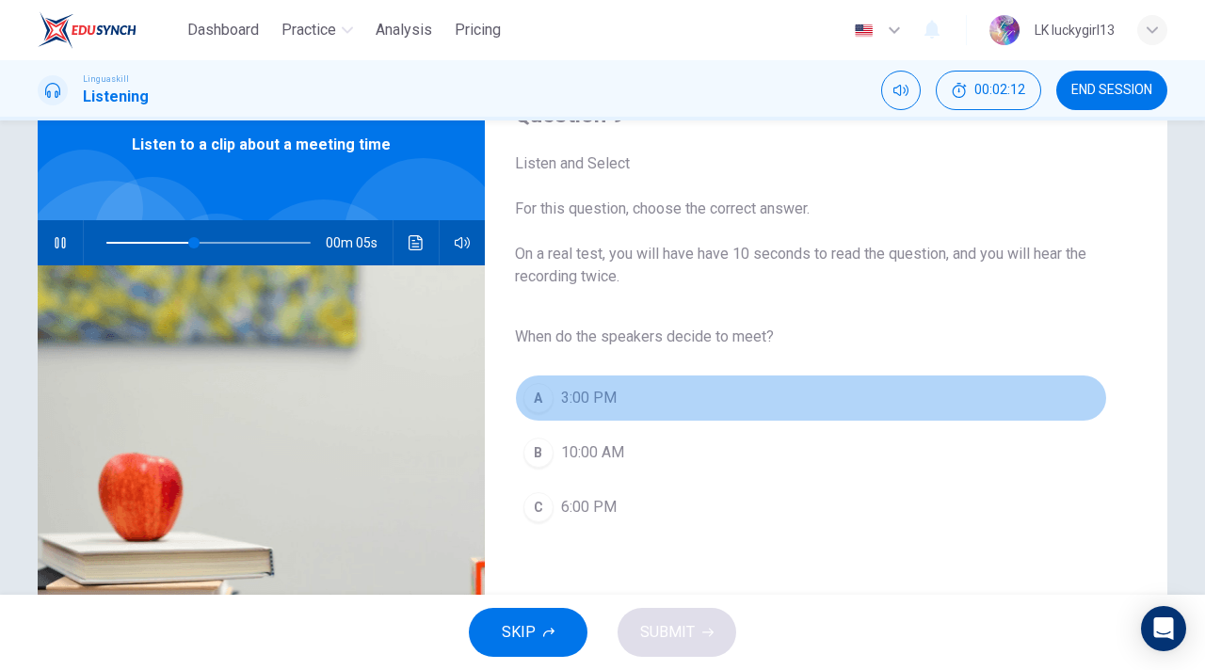
click at [573, 408] on span "3:00 PM" at bounding box center [589, 398] width 56 height 23
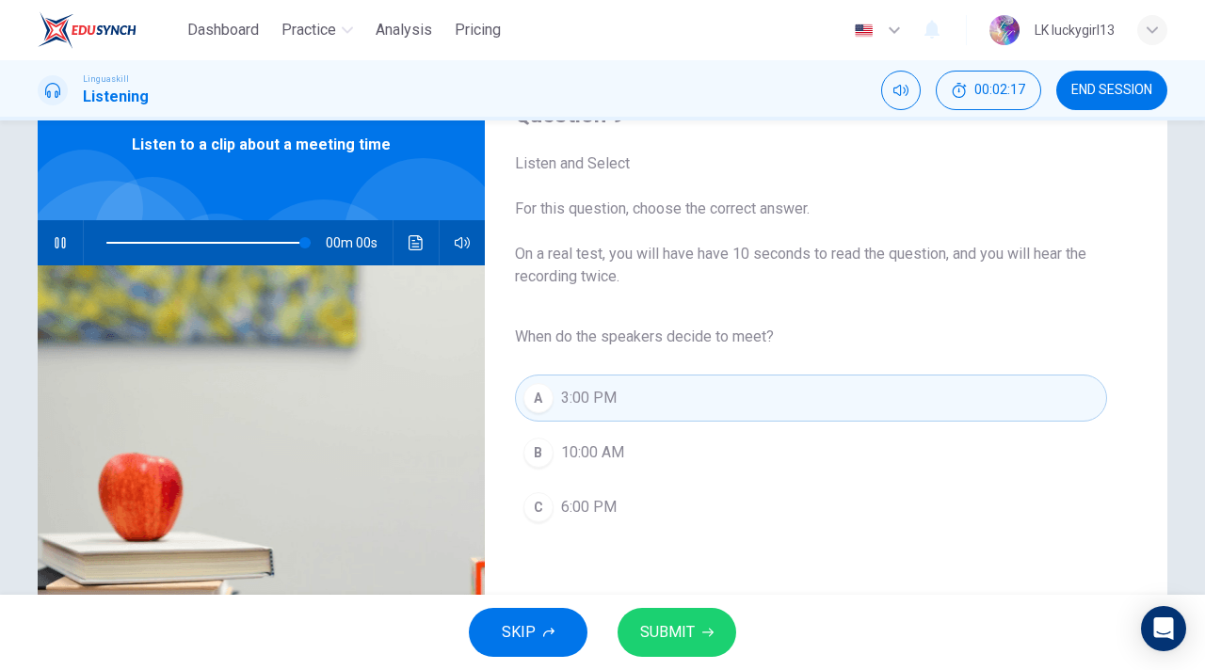
type input "0"
click at [686, 628] on span "SUBMIT" at bounding box center [667, 632] width 55 height 26
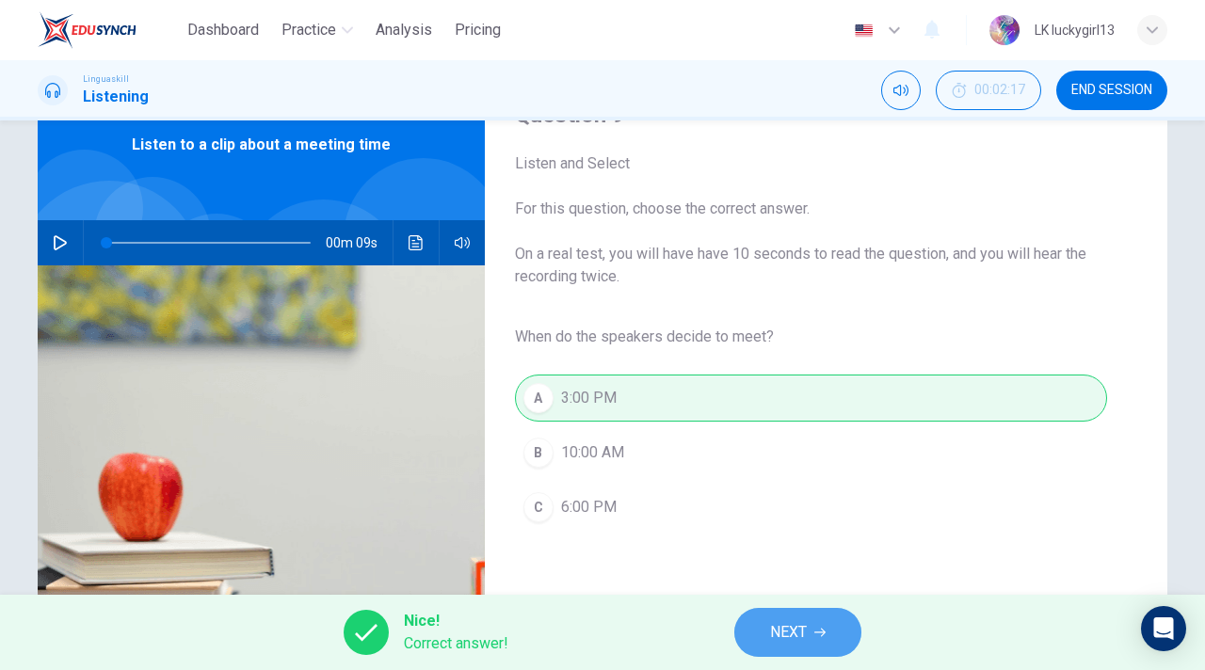
click at [808, 638] on button "NEXT" at bounding box center [797, 632] width 127 height 49
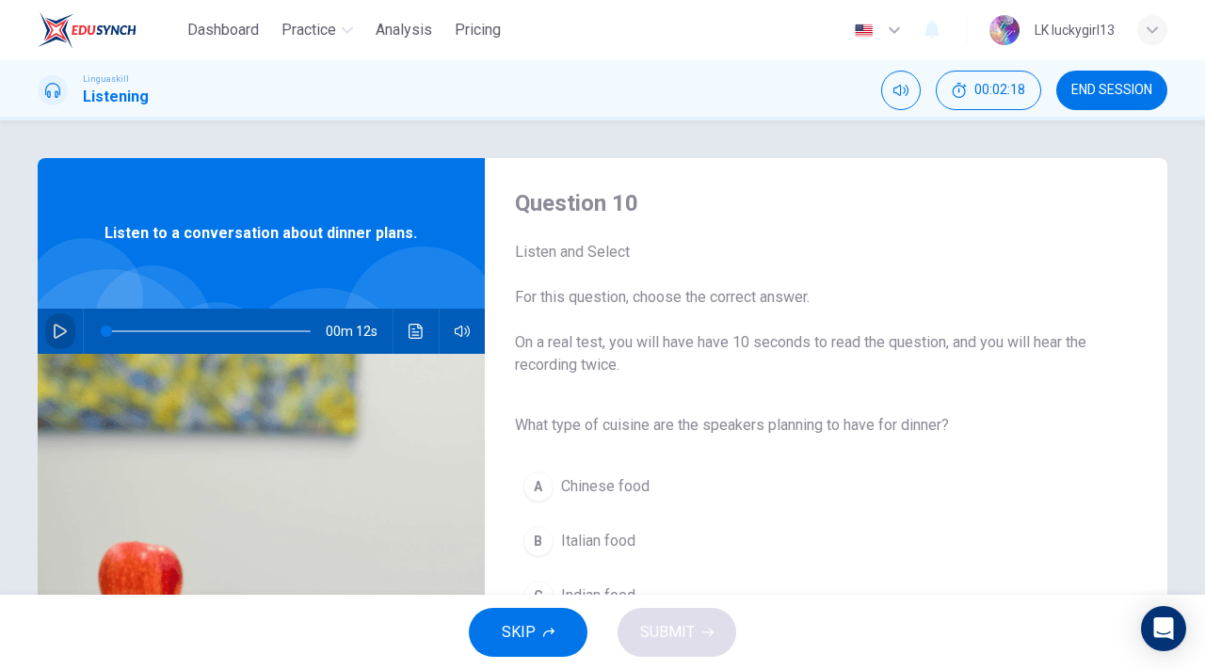
click at [55, 333] on icon "button" at bounding box center [60, 331] width 13 height 15
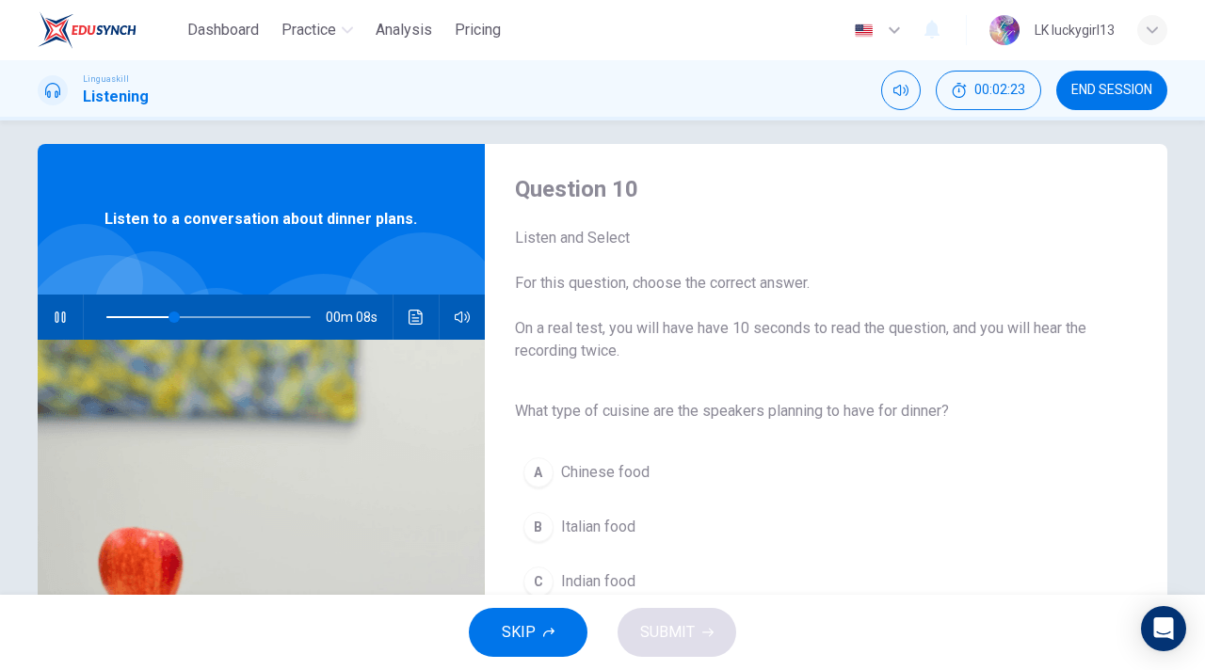
scroll to position [41, 0]
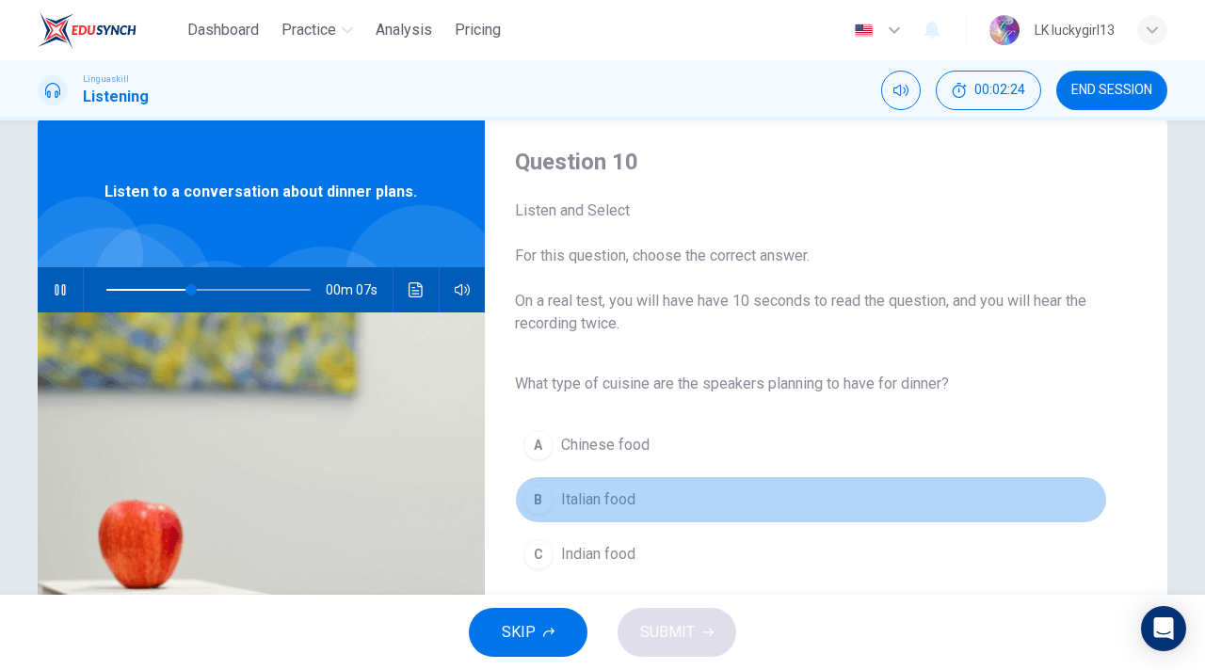
click at [535, 509] on div "B" at bounding box center [538, 500] width 30 height 30
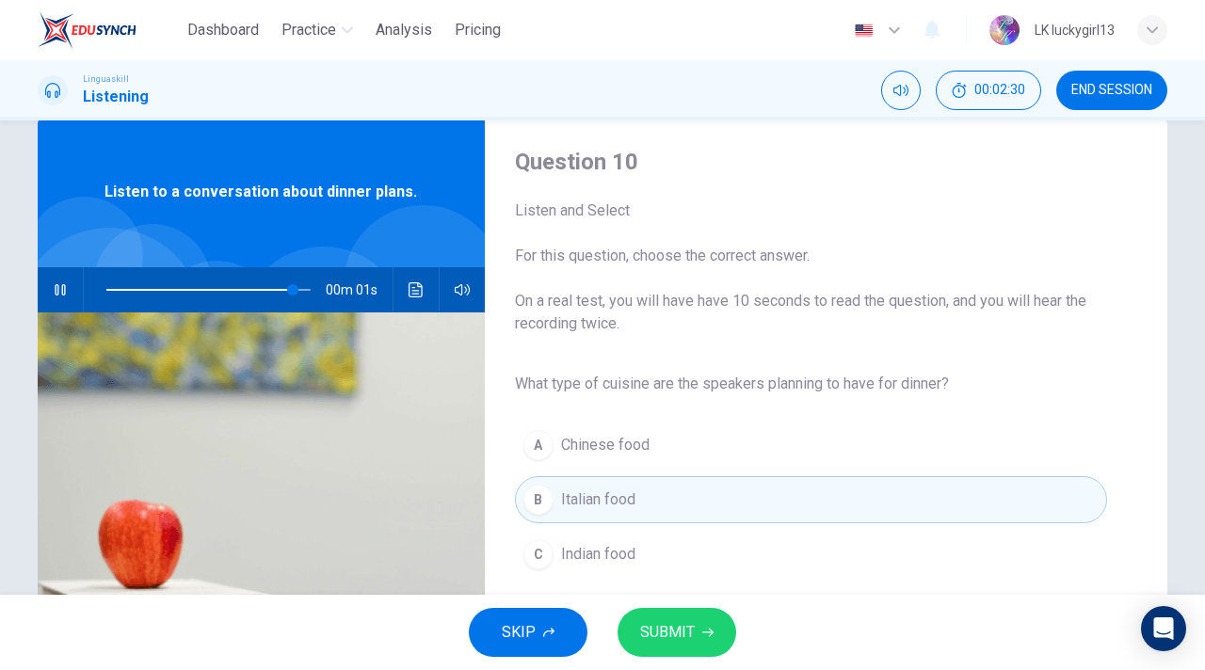
click at [657, 637] on span "SUBMIT" at bounding box center [667, 632] width 55 height 26
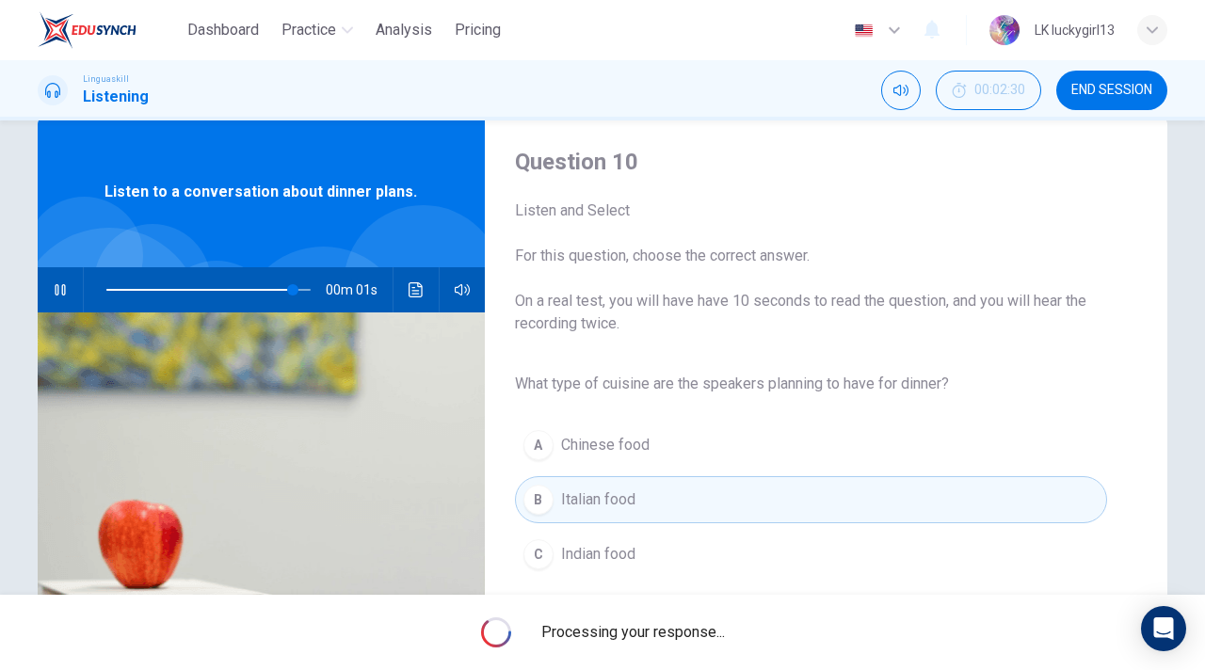
type input "0"
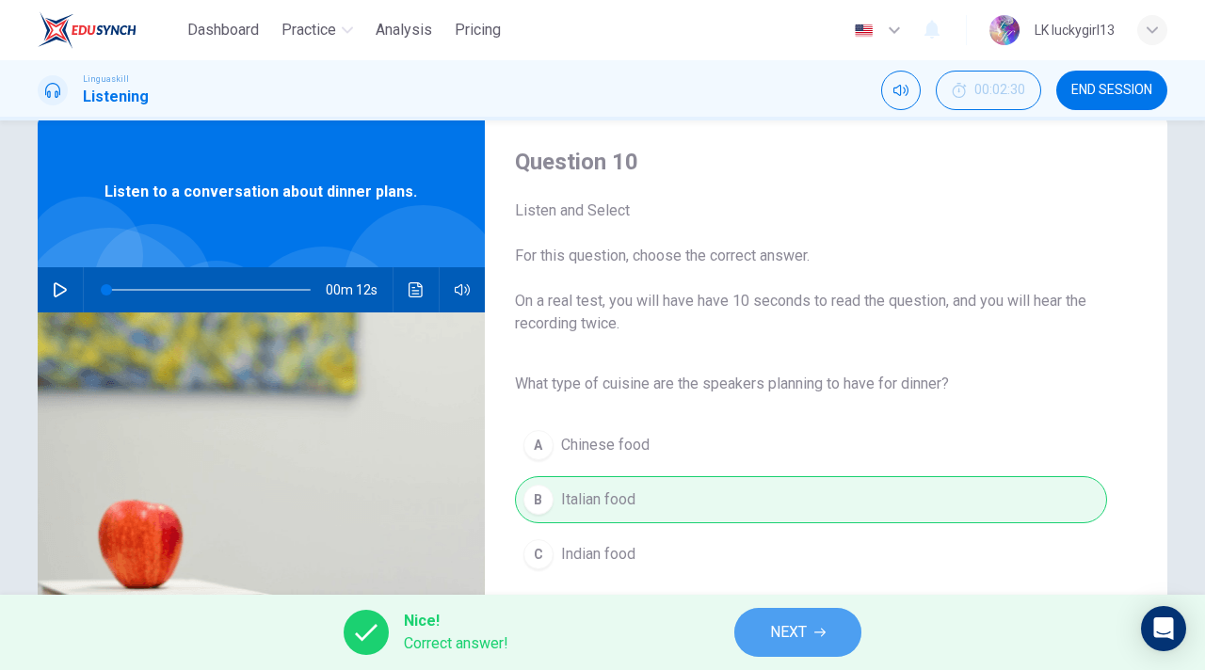
click at [788, 642] on span "NEXT" at bounding box center [788, 632] width 37 height 26
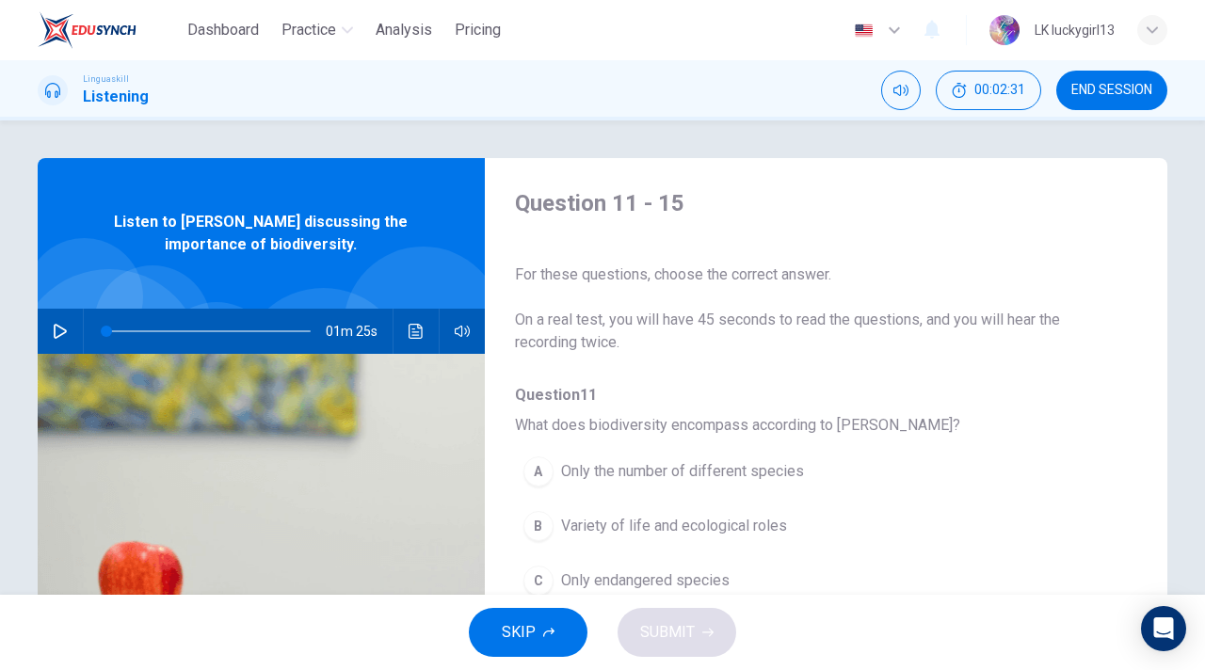
click at [50, 331] on button "button" at bounding box center [60, 331] width 30 height 45
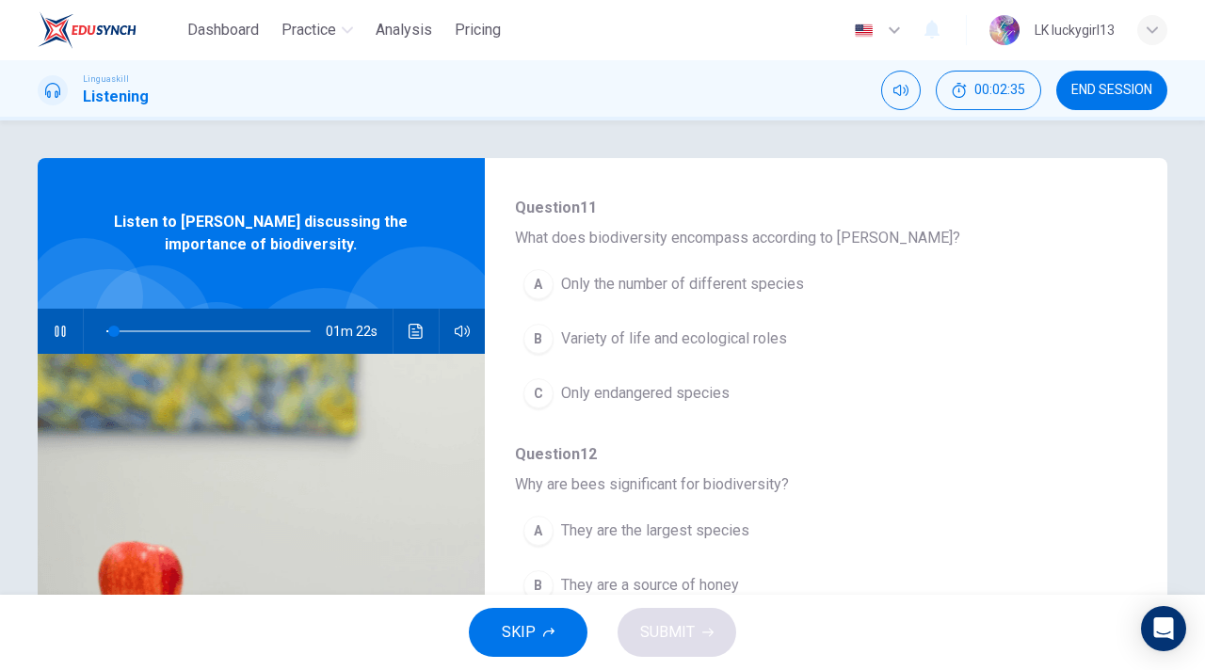
scroll to position [188, 0]
click at [542, 340] on div "B" at bounding box center [538, 338] width 30 height 30
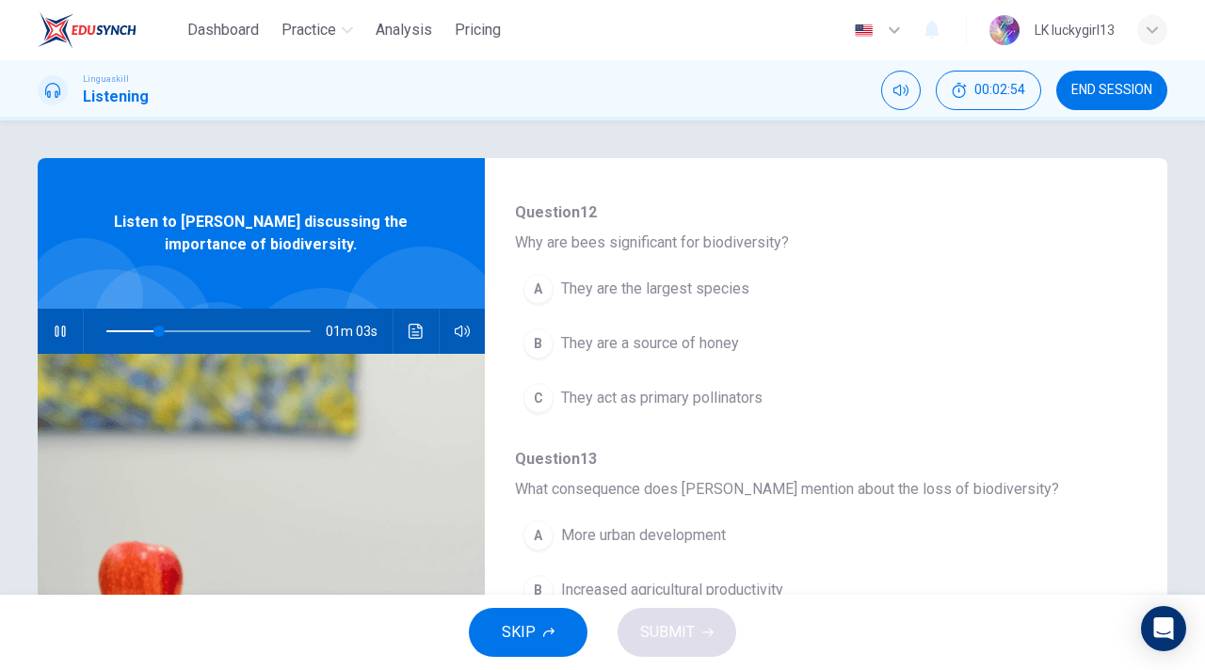
scroll to position [426, 0]
click at [534, 397] on div "C" at bounding box center [538, 401] width 30 height 30
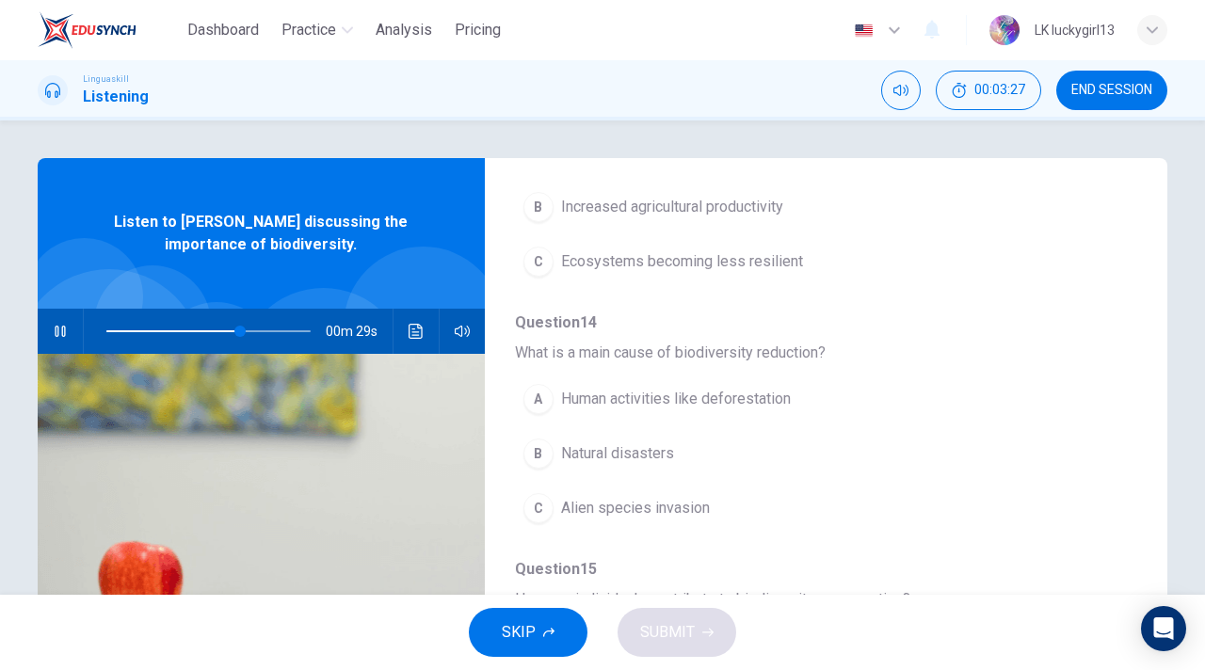
scroll to position [785, 0]
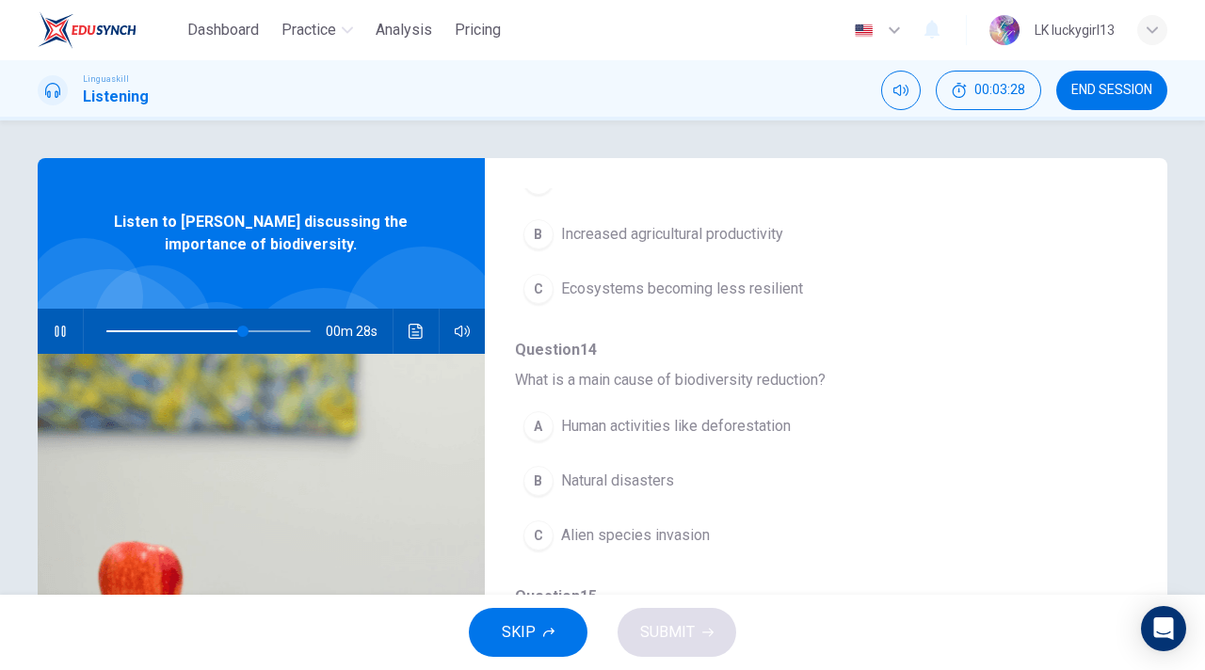
click at [542, 430] on div "A" at bounding box center [538, 426] width 30 height 30
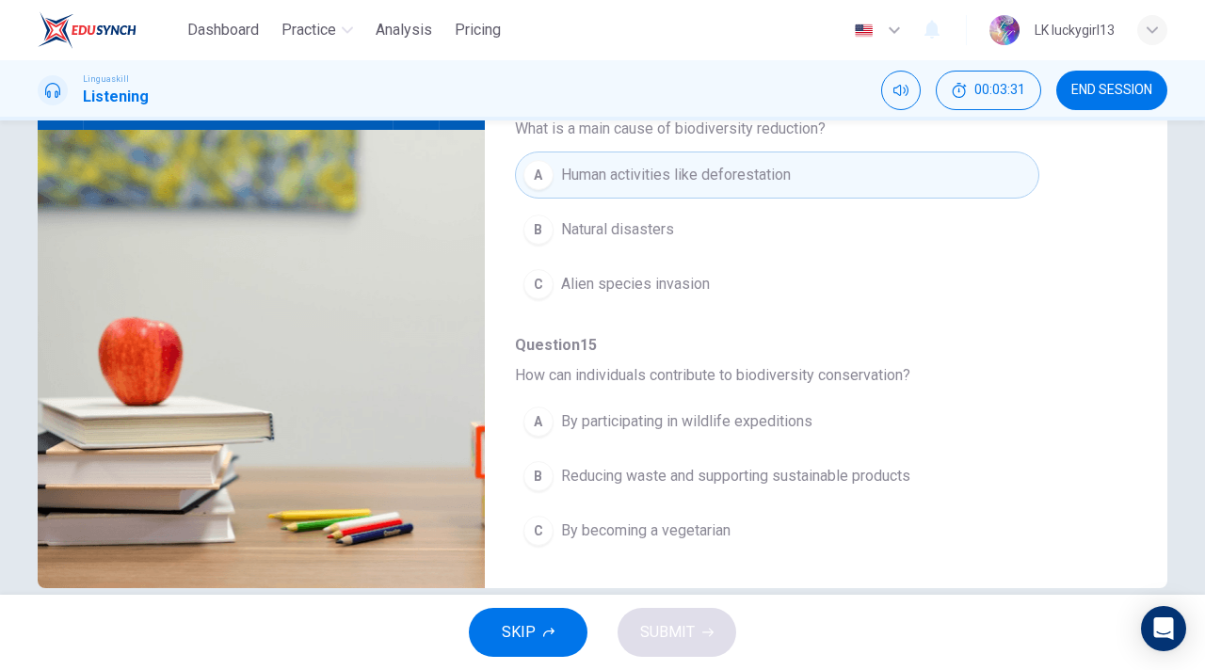
scroll to position [255, 0]
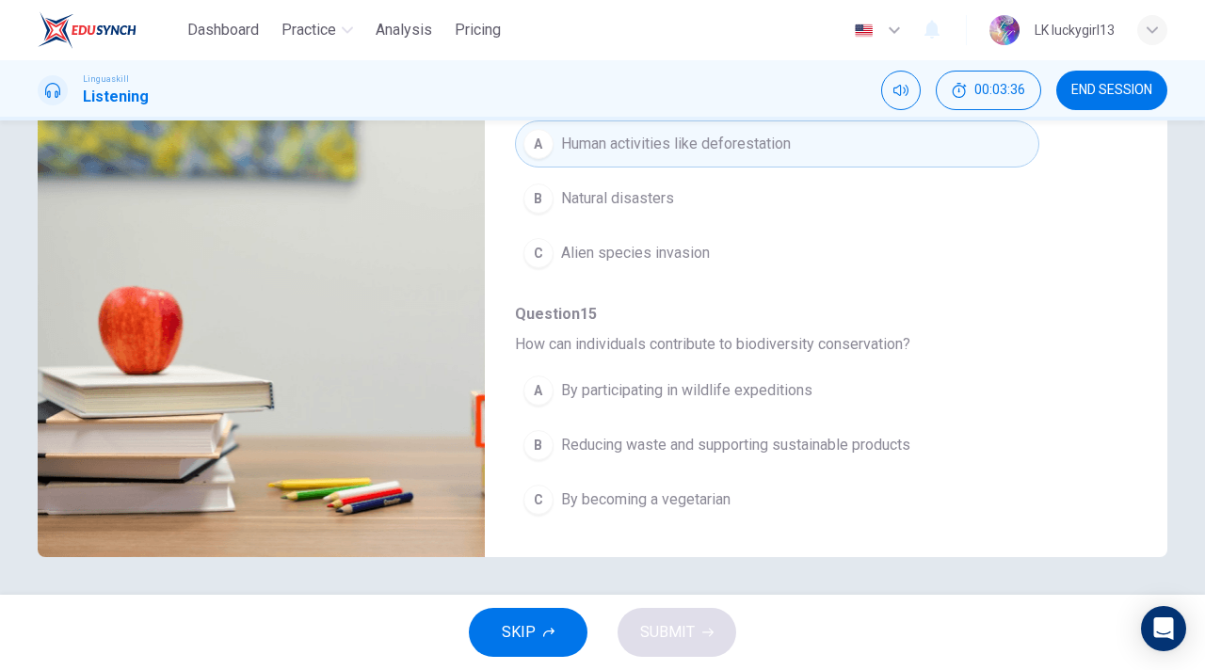
click at [602, 459] on button "B Reducing waste and supporting sustainable products" at bounding box center [777, 445] width 524 height 47
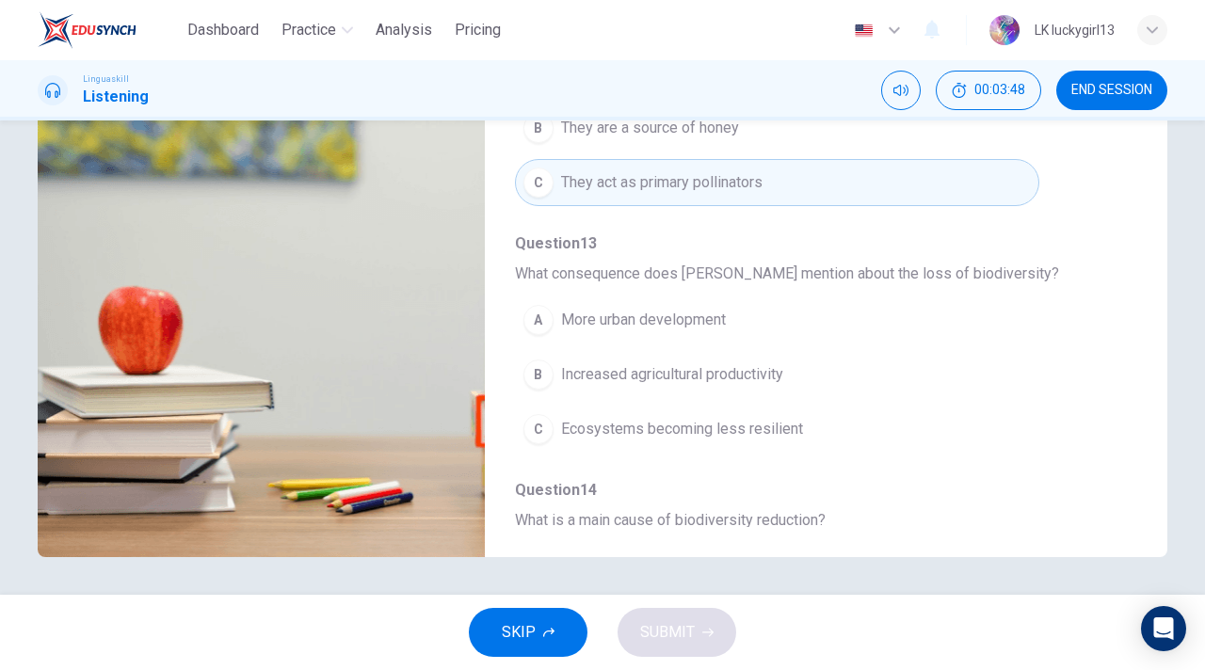
scroll to position [391, 0]
type input "0"
click at [665, 375] on span "Increased agricultural productivity" at bounding box center [672, 372] width 222 height 23
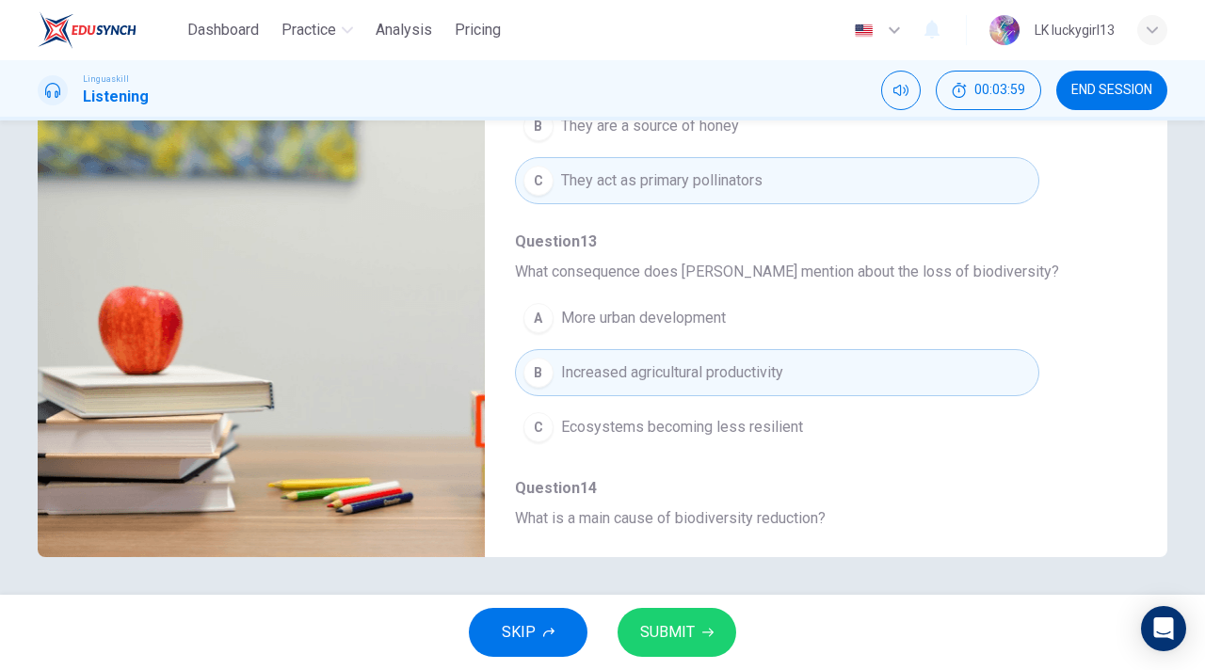
click at [696, 642] on button "SUBMIT" at bounding box center [676, 632] width 119 height 49
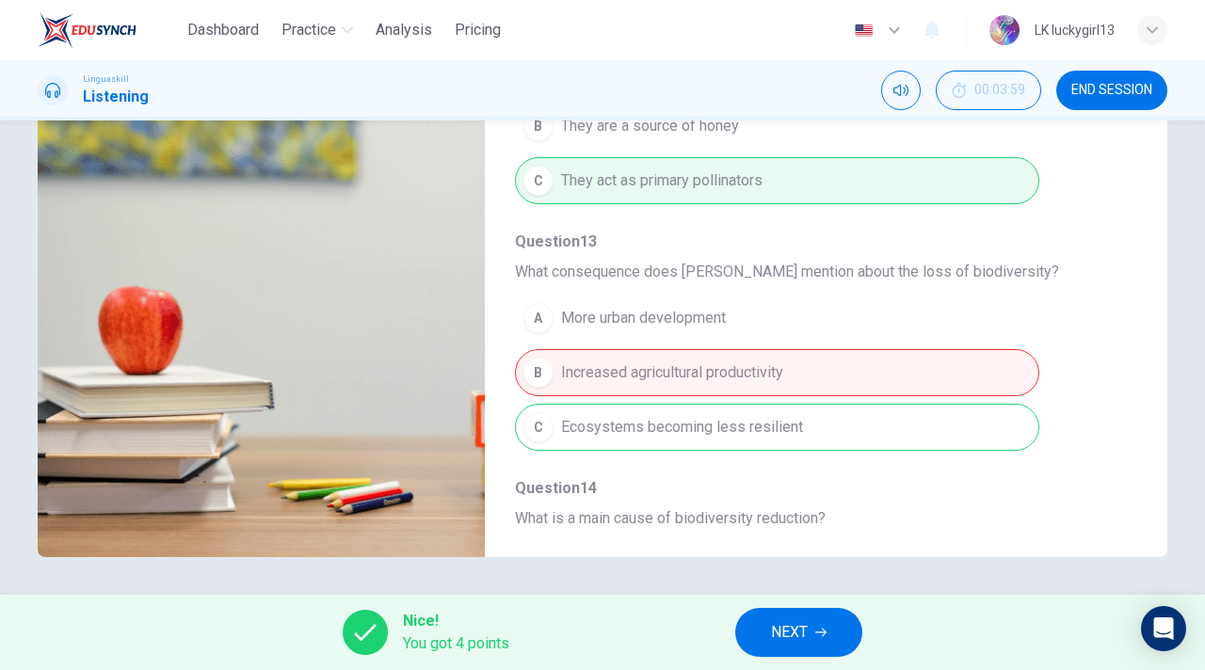
click at [678, 439] on div "A More urban development B Increased agricultural productivity C Ecosystems bec…" at bounding box center [811, 373] width 592 height 164
click at [806, 634] on span "NEXT" at bounding box center [789, 632] width 37 height 26
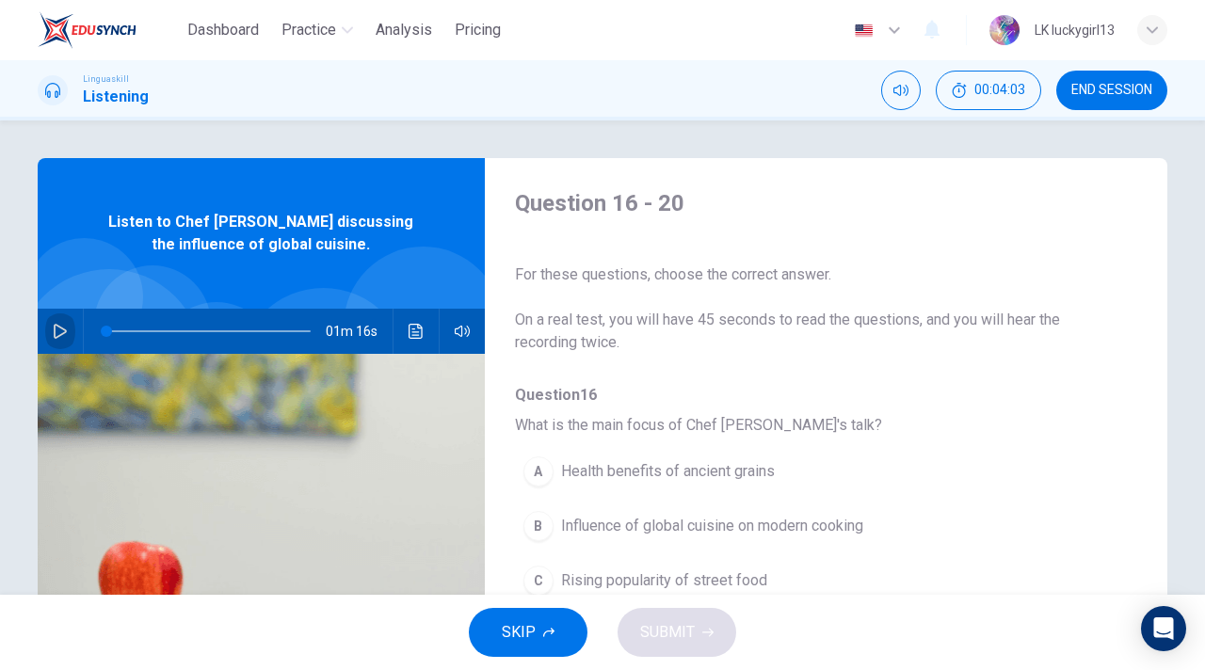
click at [56, 333] on icon "button" at bounding box center [60, 331] width 15 height 15
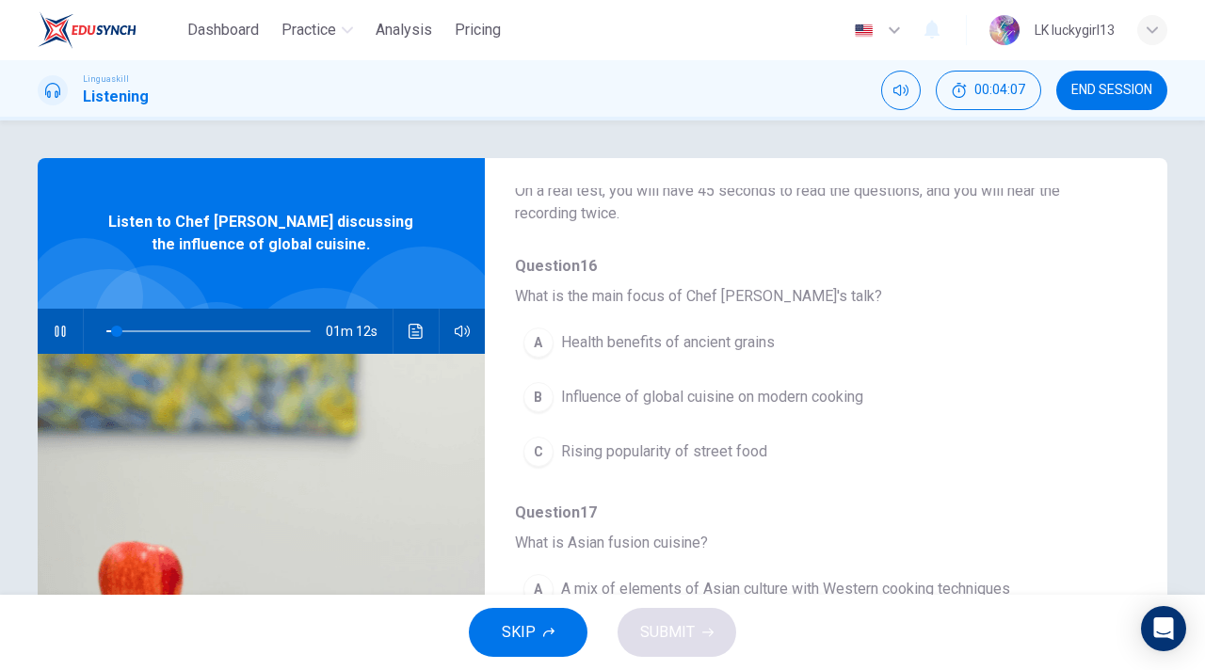
scroll to position [136, 0]
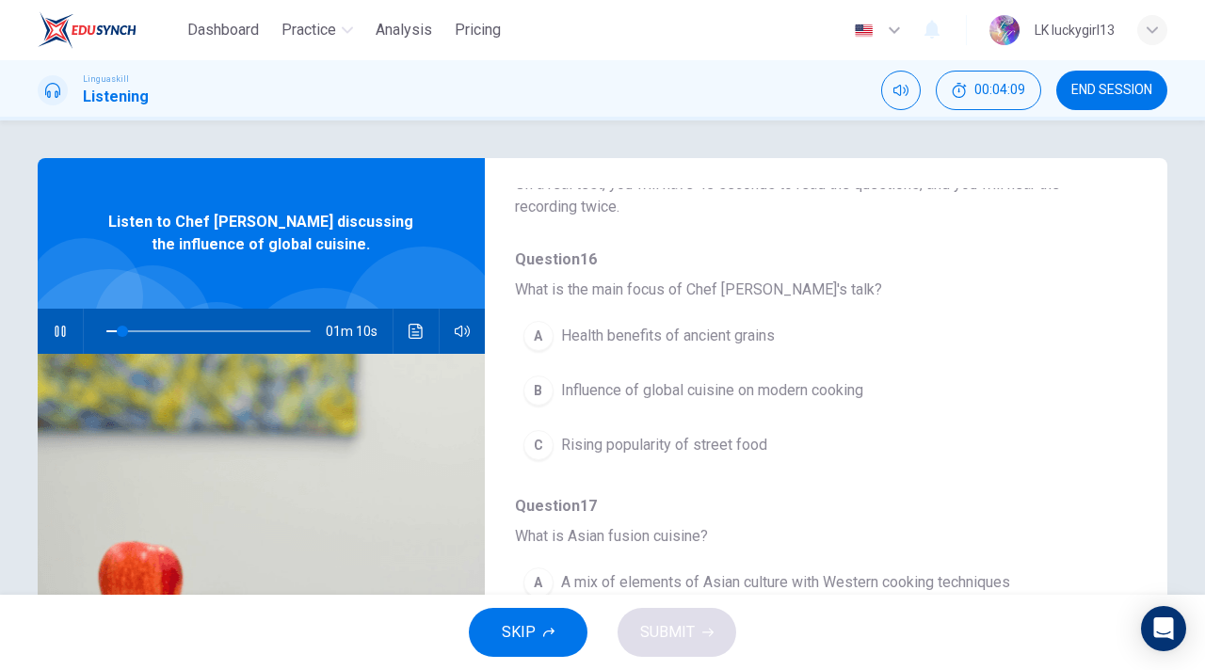
click at [655, 382] on span "Influence of global cuisine on modern cooking" at bounding box center [712, 390] width 302 height 23
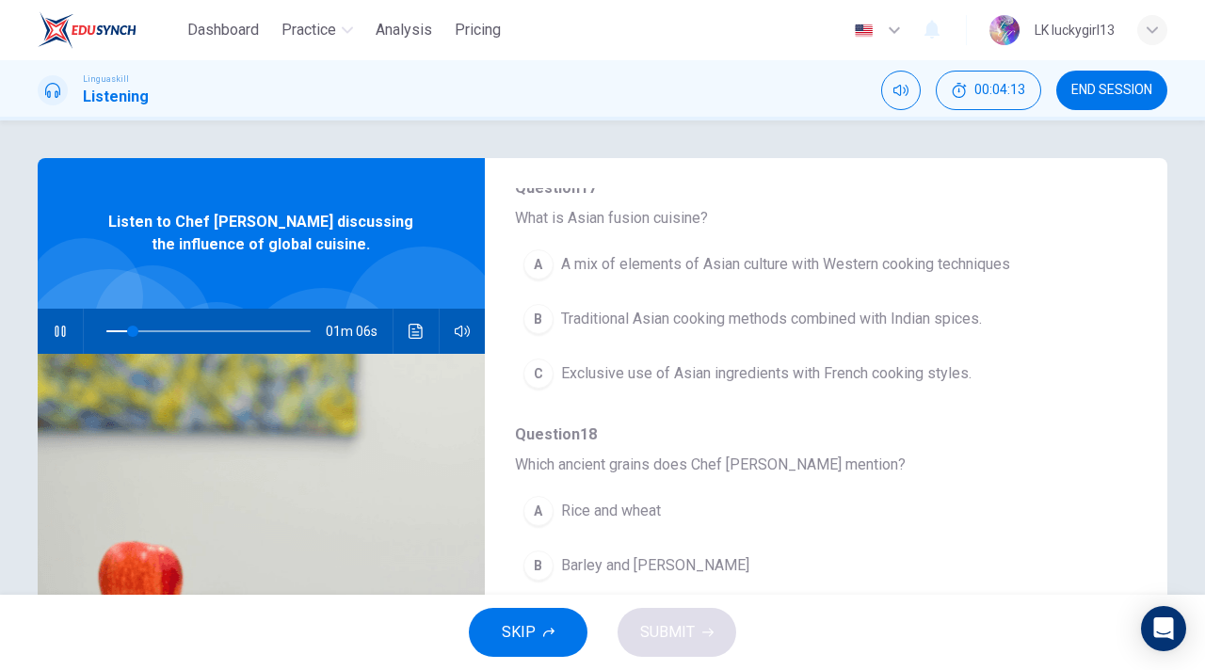
scroll to position [466, 0]
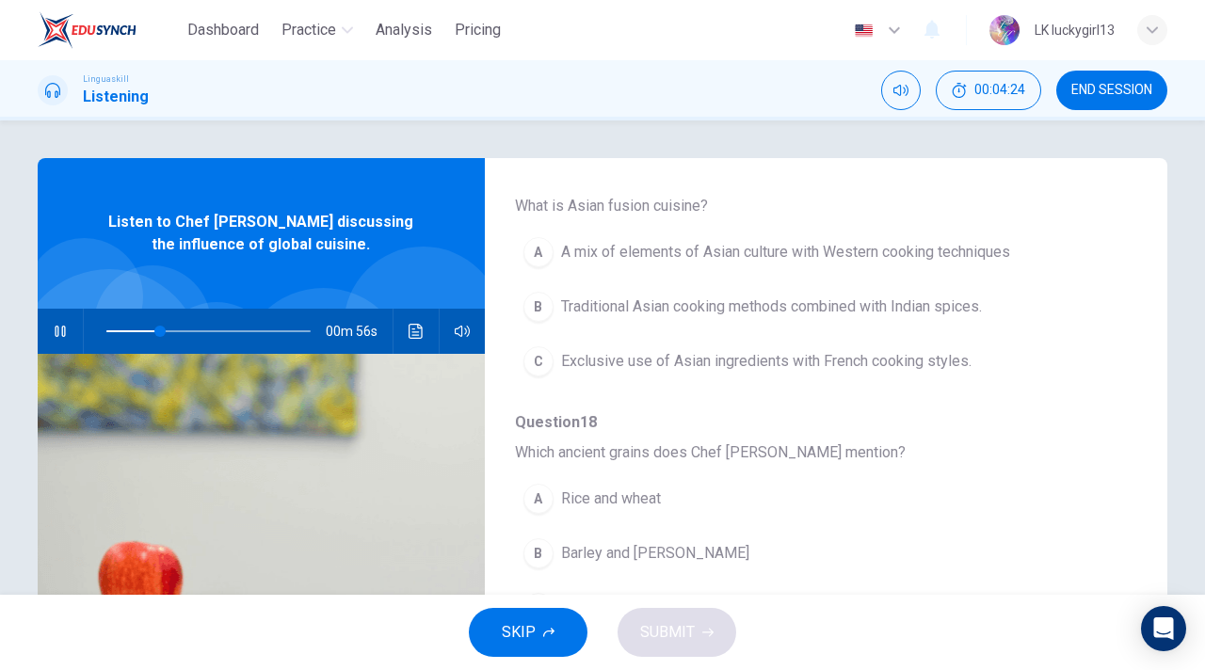
click at [743, 250] on span "A mix of elements of Asian culture with Western cooking techniques" at bounding box center [785, 252] width 449 height 23
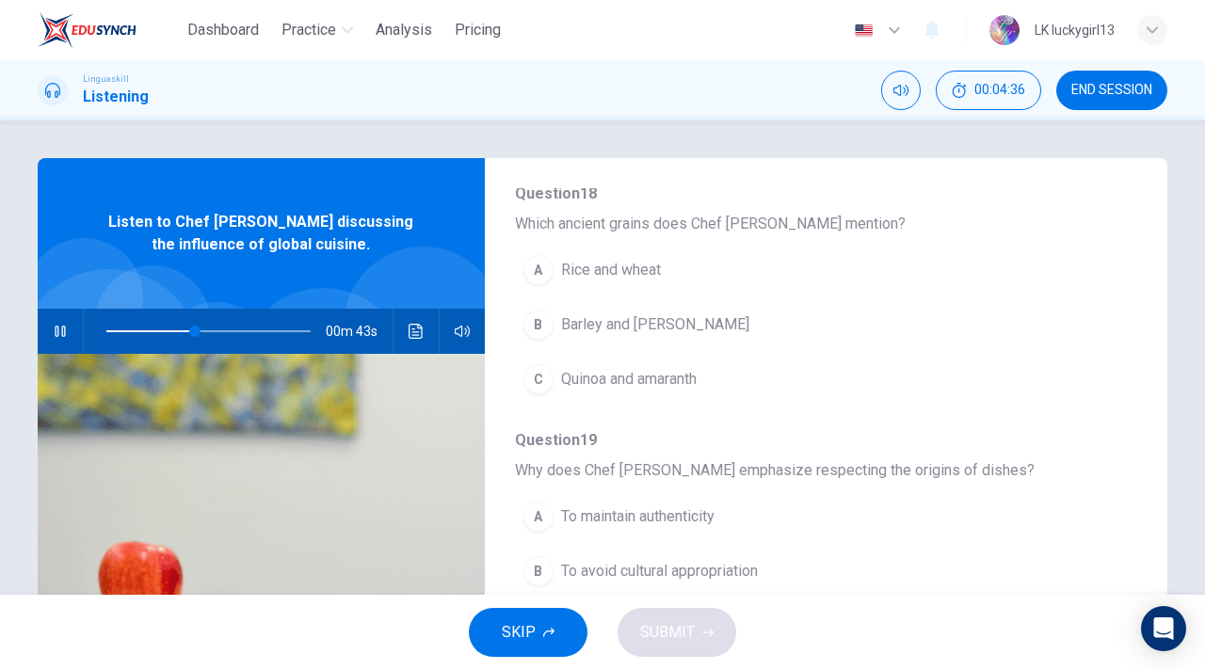
scroll to position [695, 0]
click at [670, 382] on span "Quinoa and amaranth" at bounding box center [629, 378] width 136 height 23
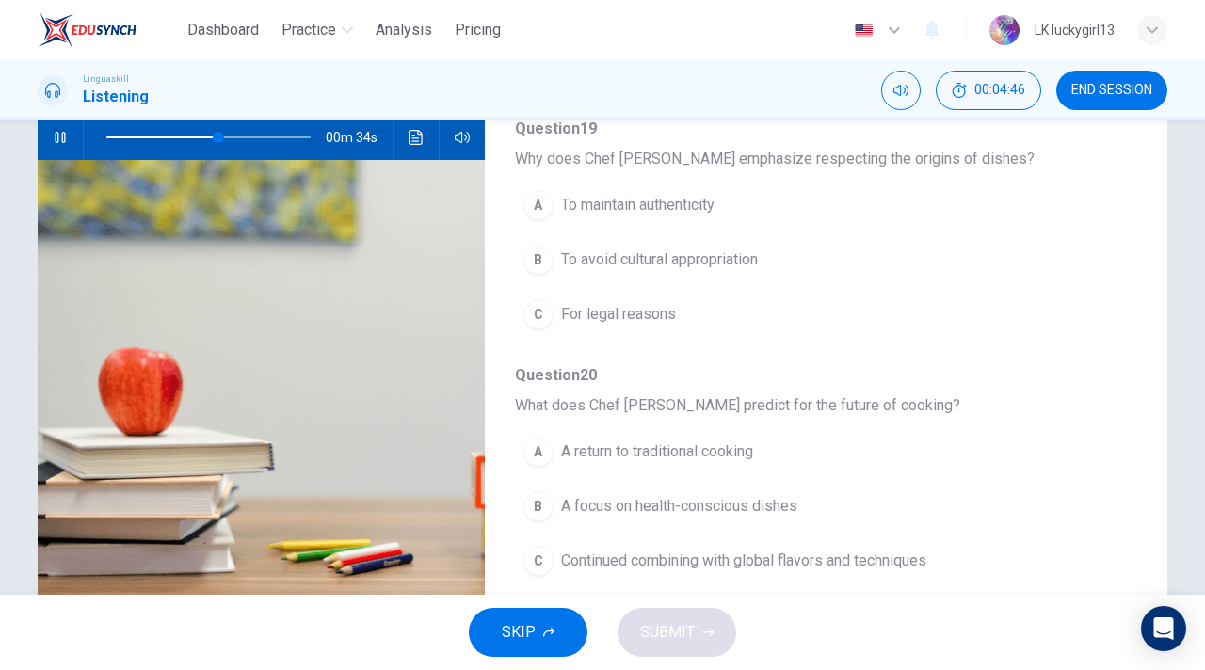
scroll to position [179, 0]
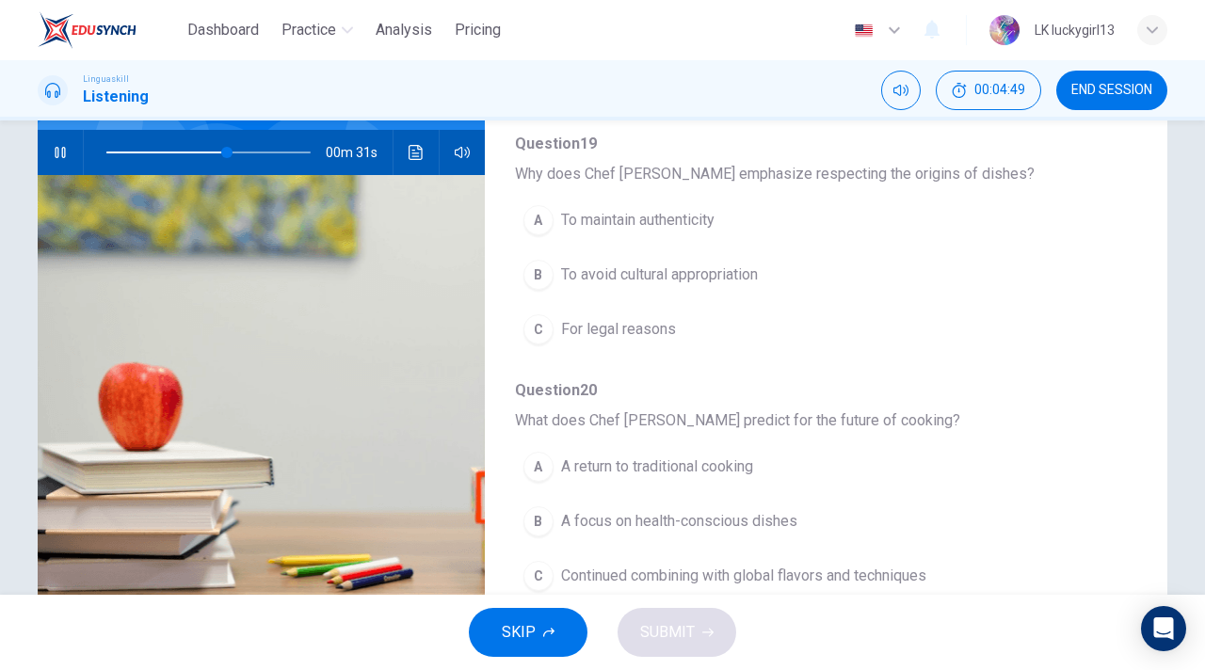
click at [691, 233] on button "A To maintain authenticity" at bounding box center [777, 220] width 524 height 47
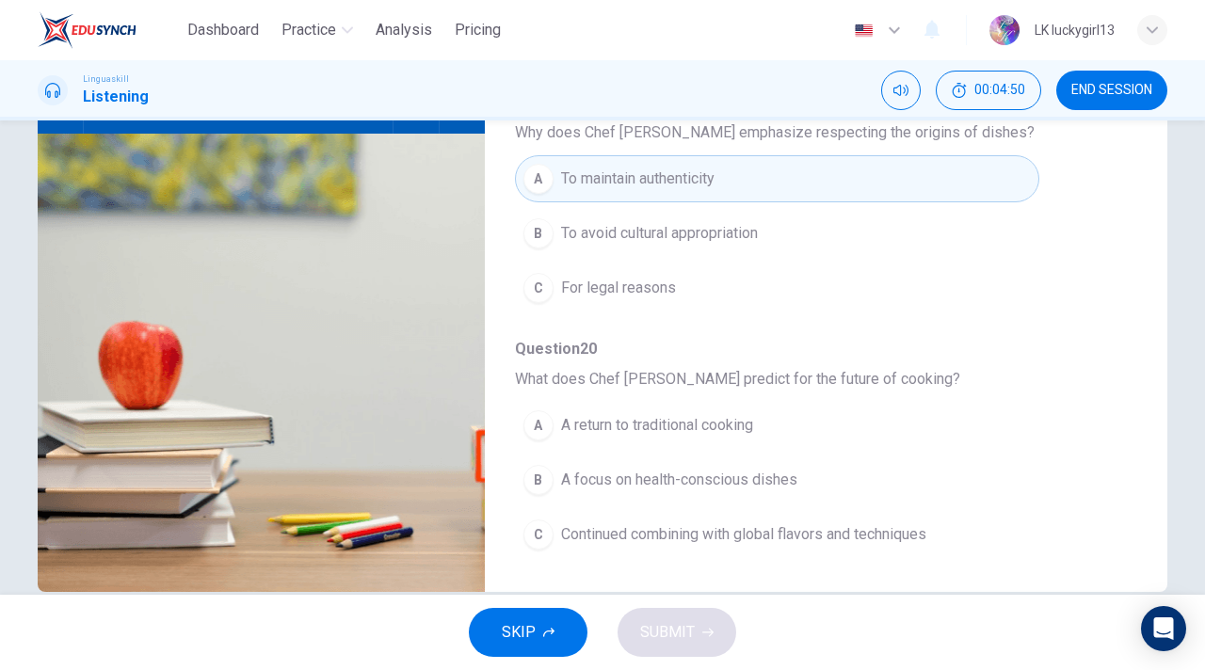
scroll to position [255, 0]
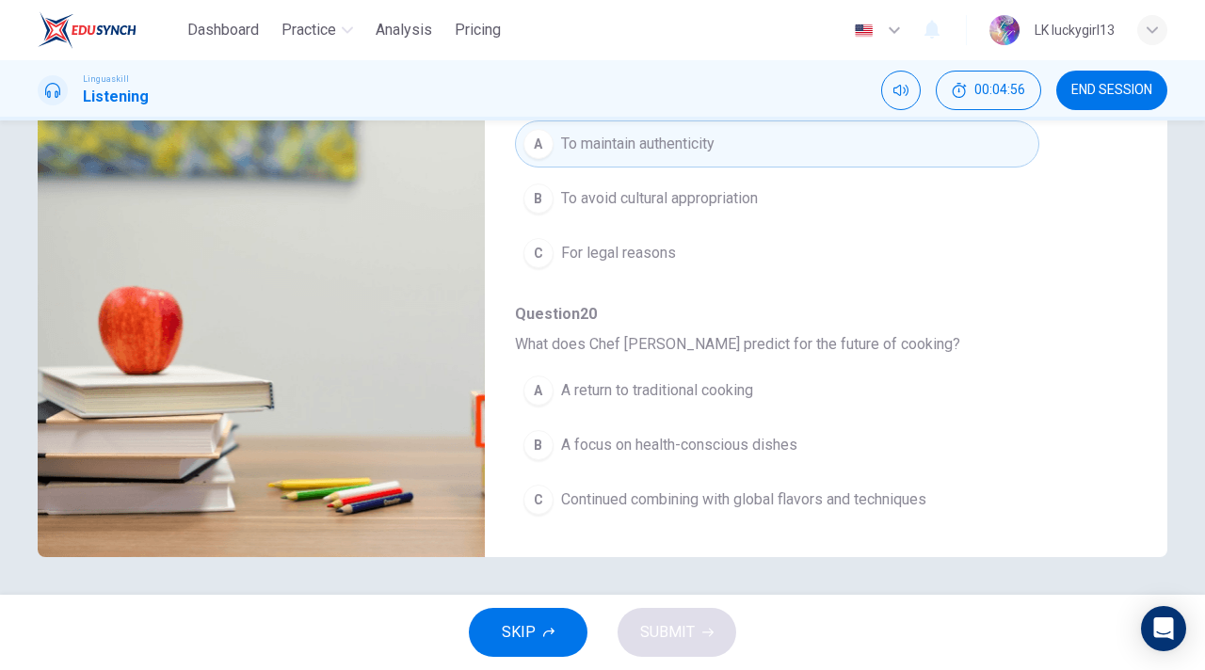
click at [643, 507] on span "Continued combining with global flavors and techniques" at bounding box center [743, 499] width 365 height 23
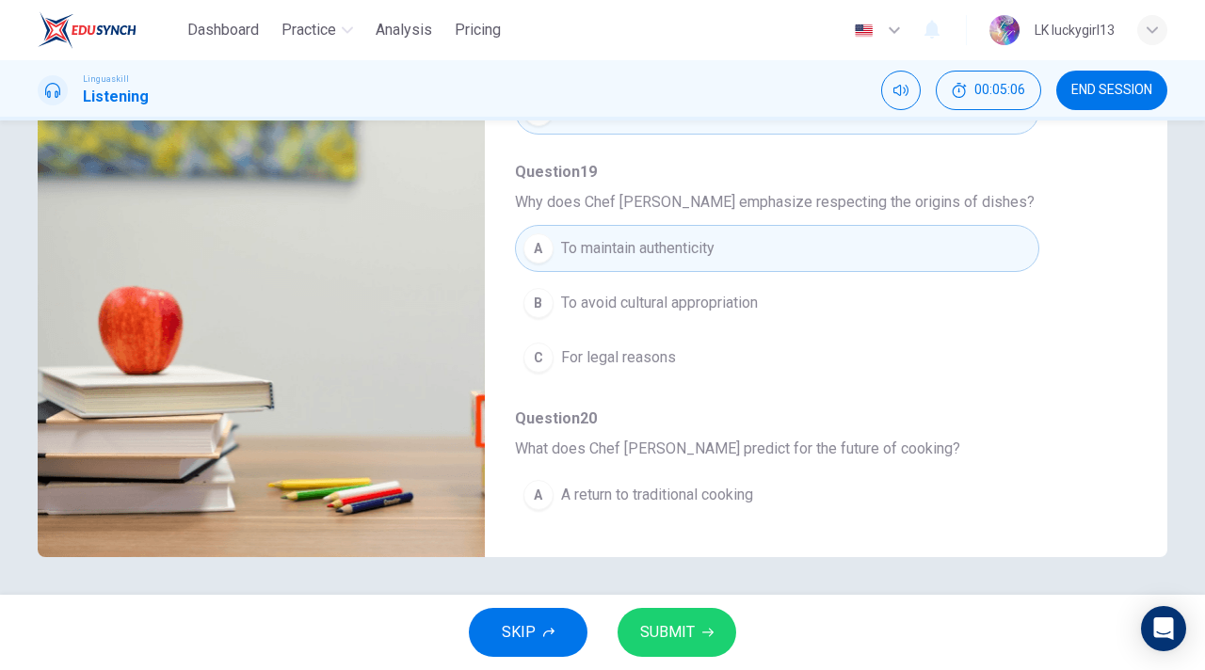
scroll to position [707, 0]
click at [649, 287] on button "B To avoid cultural appropriation" at bounding box center [777, 303] width 524 height 47
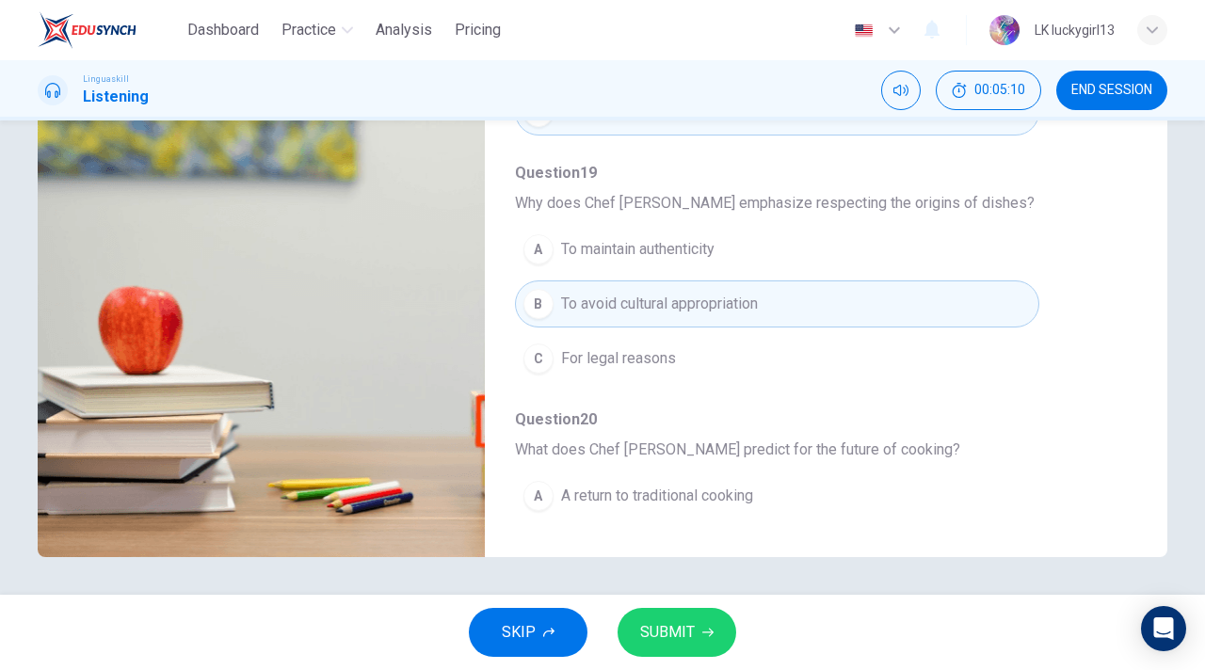
scroll to position [812, 0]
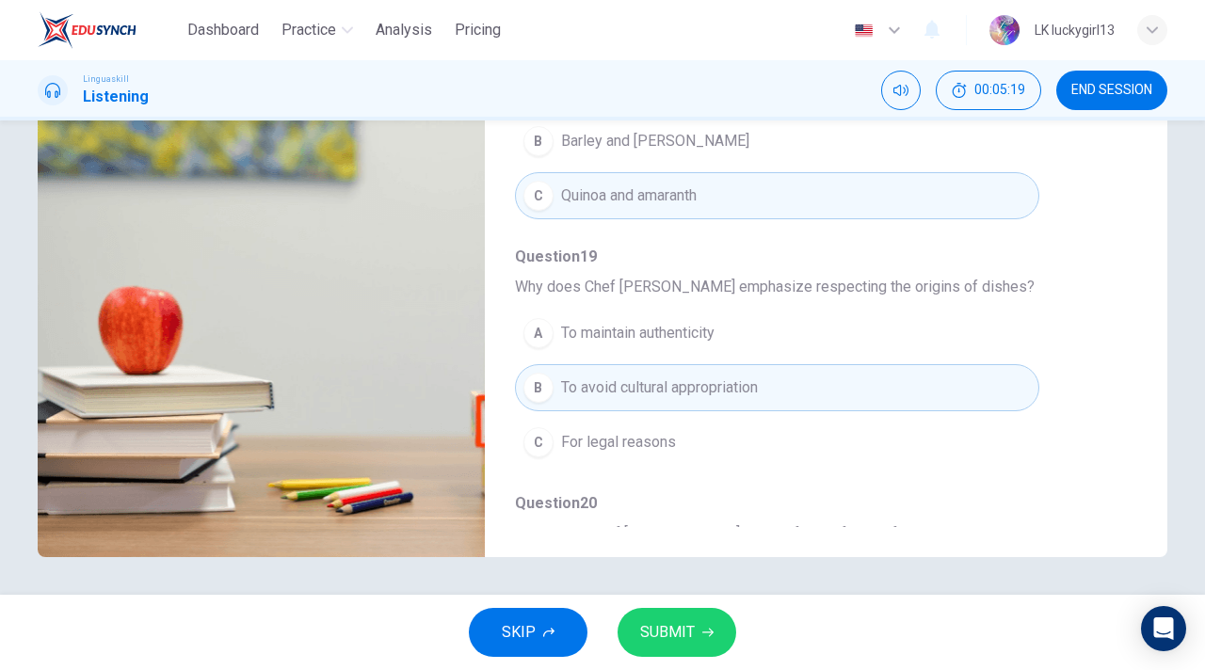
type input "0"
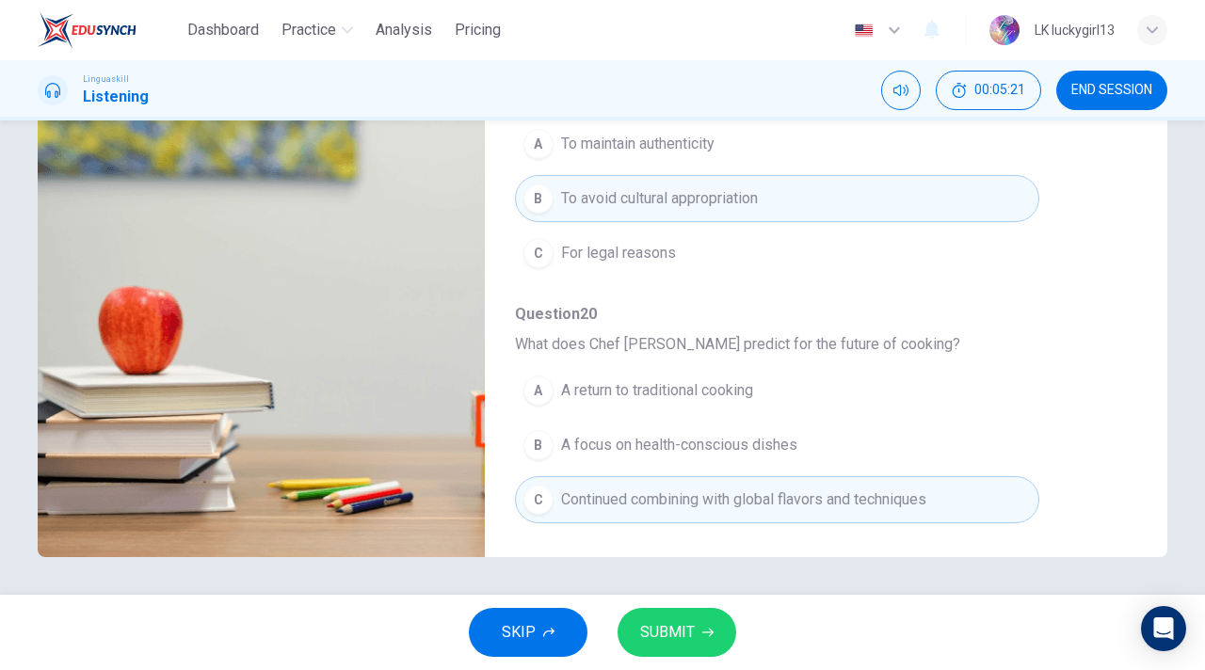
click at [706, 635] on icon "button" at bounding box center [707, 632] width 11 height 11
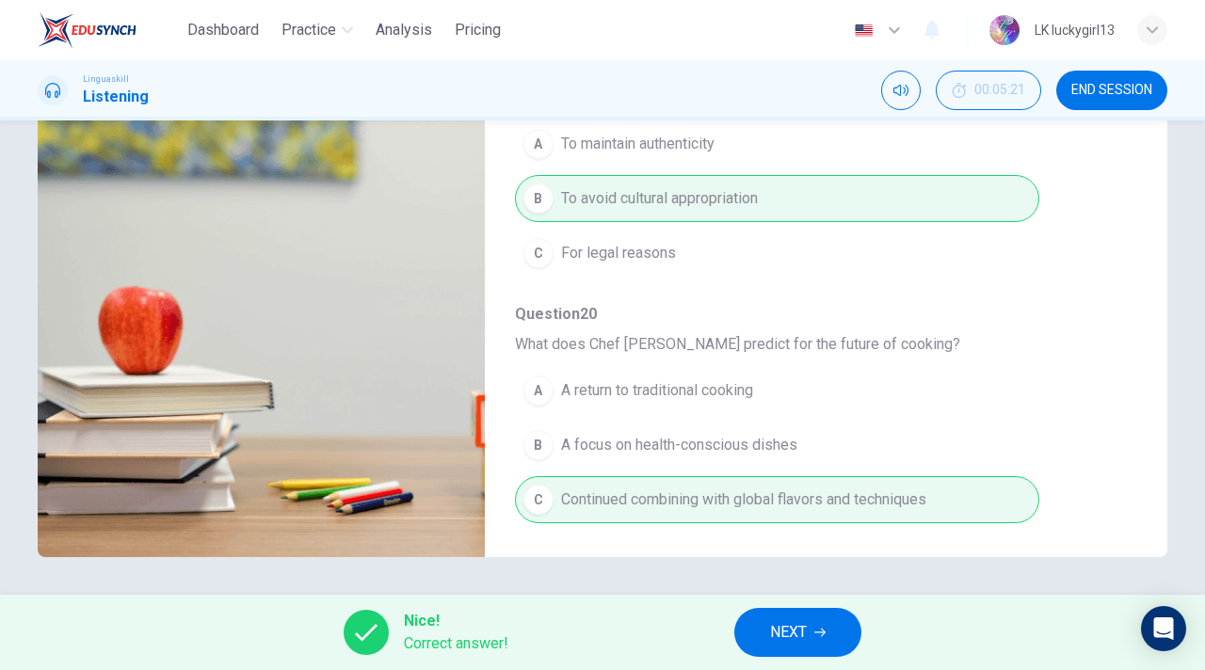
click at [816, 621] on button "NEXT" at bounding box center [797, 632] width 127 height 49
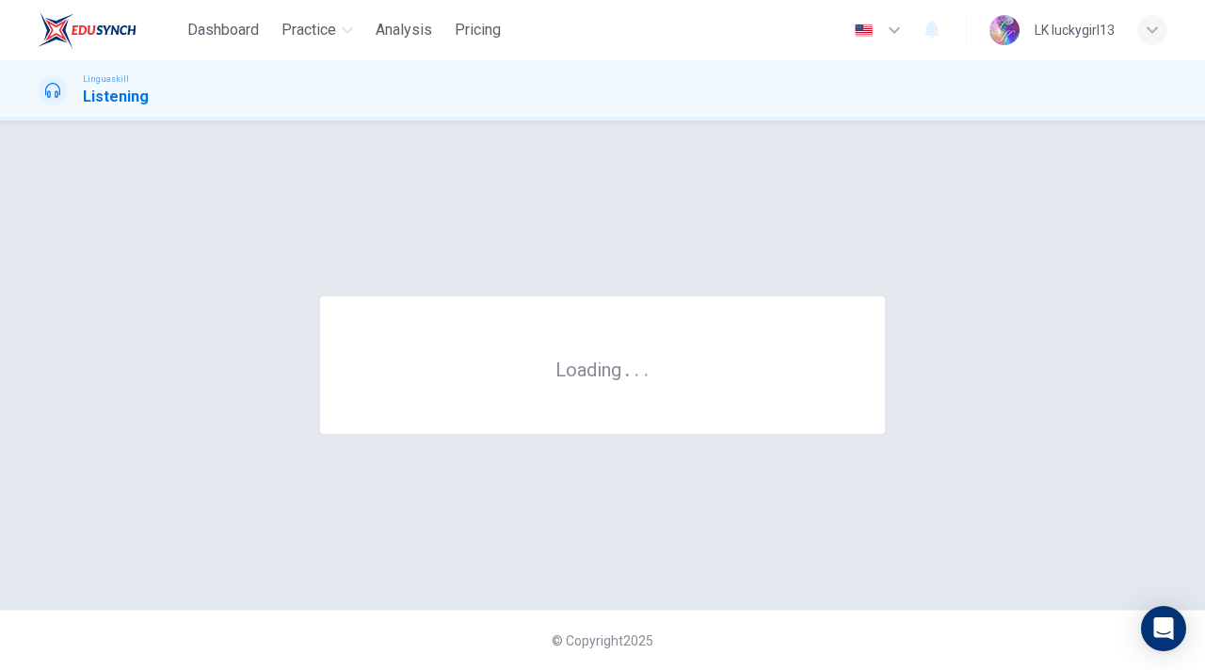
scroll to position [0, 0]
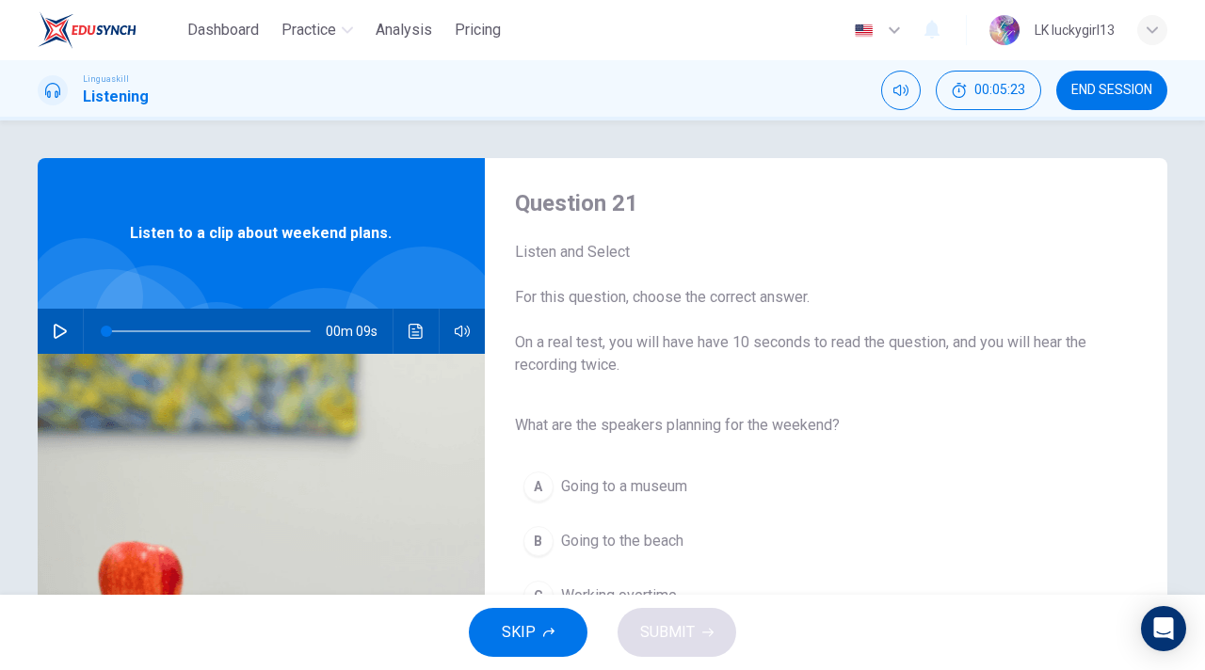
click at [58, 322] on button "button" at bounding box center [60, 331] width 30 height 45
type input "0"
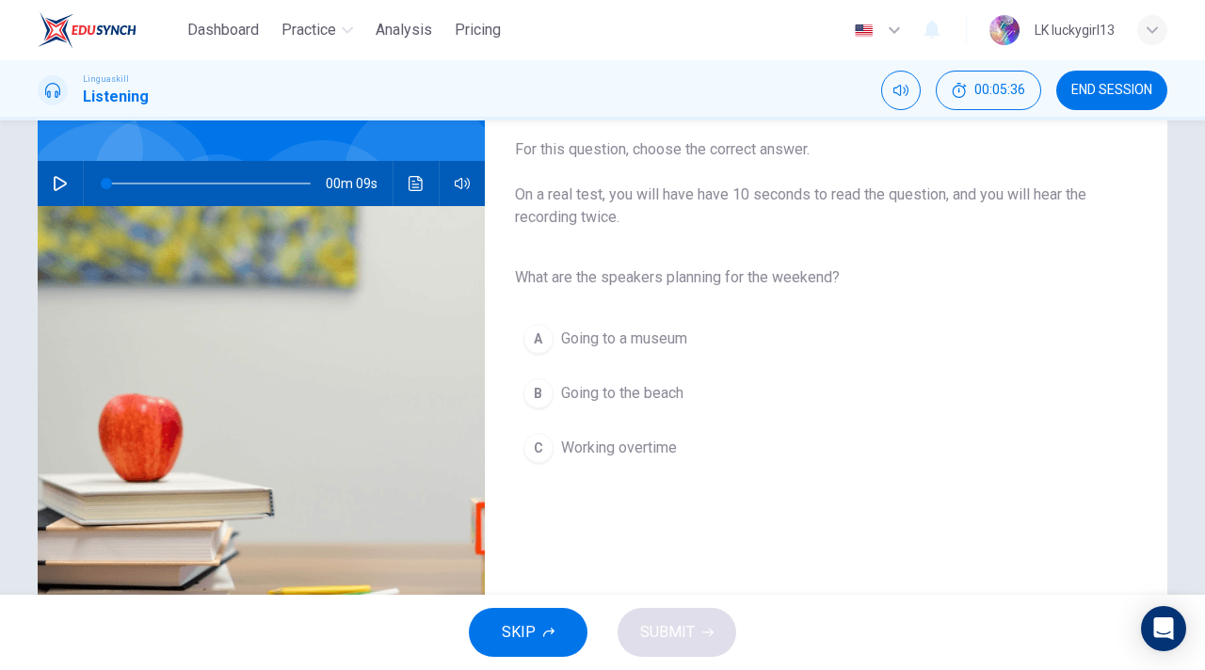
scroll to position [176, 0]
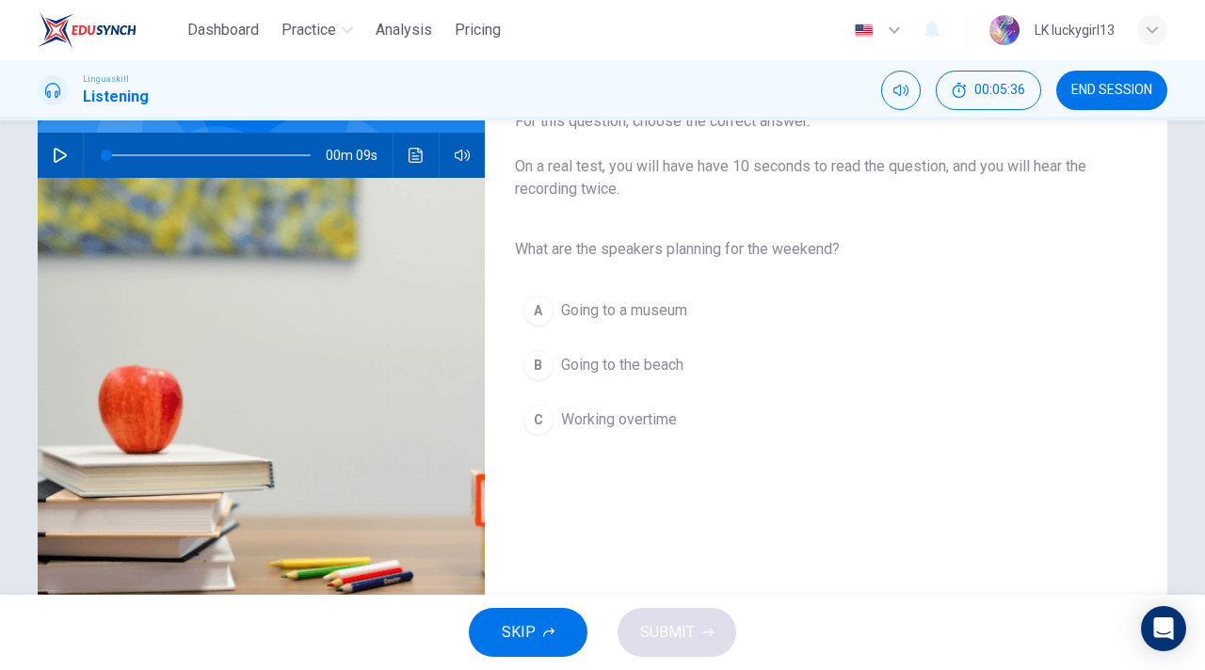
click at [646, 375] on span "Going to the beach" at bounding box center [622, 365] width 122 height 23
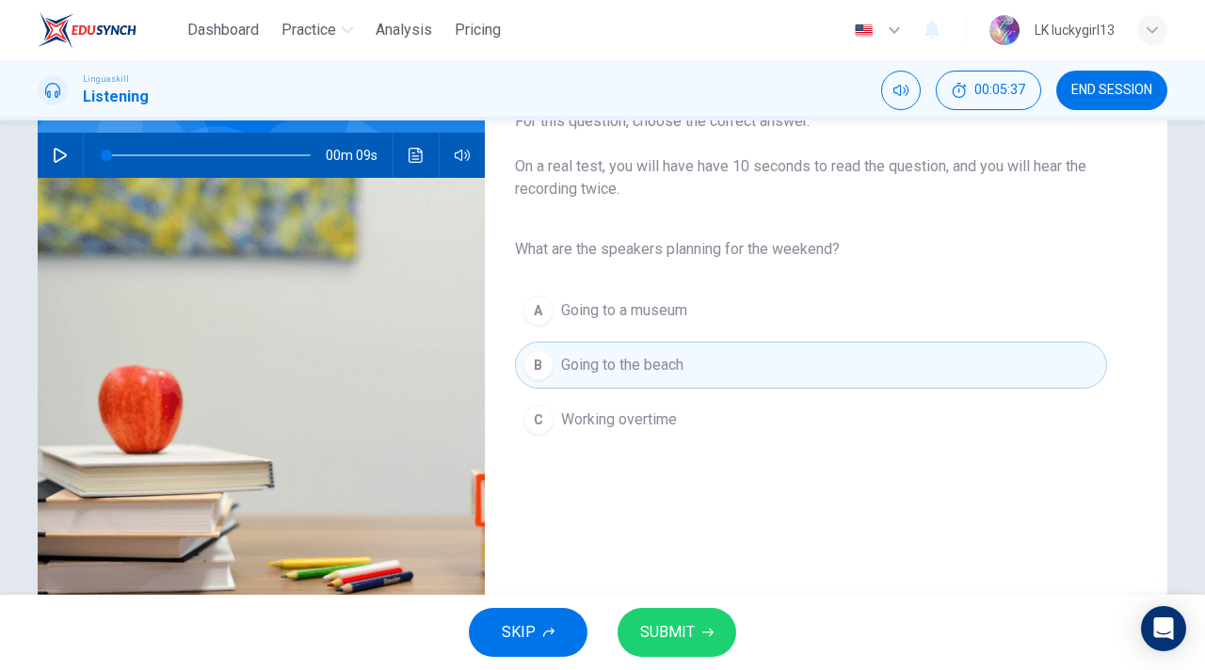
click at [707, 641] on button "SUBMIT" at bounding box center [676, 632] width 119 height 49
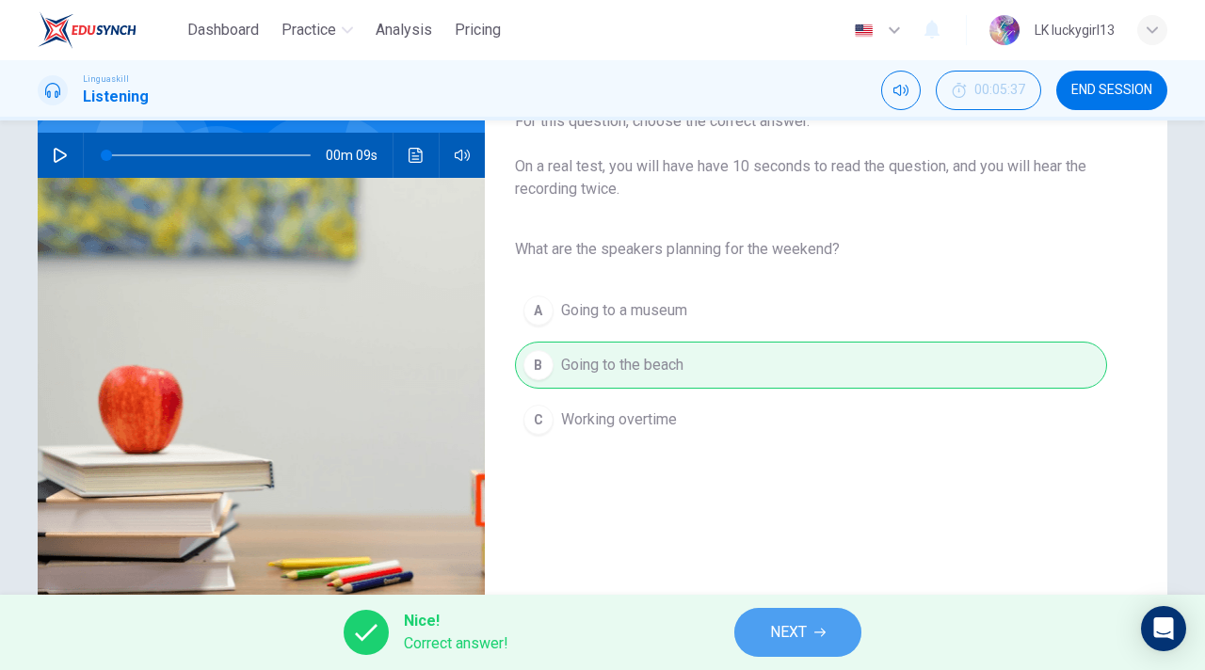
click at [839, 635] on button "NEXT" at bounding box center [797, 632] width 127 height 49
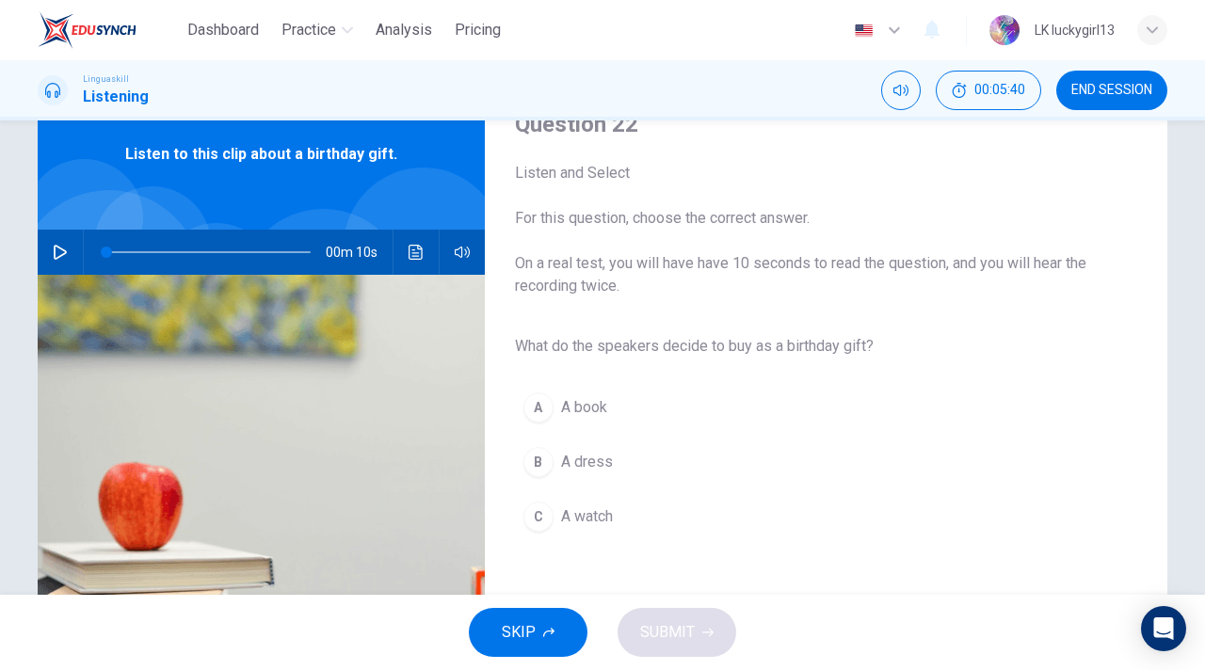
scroll to position [88, 0]
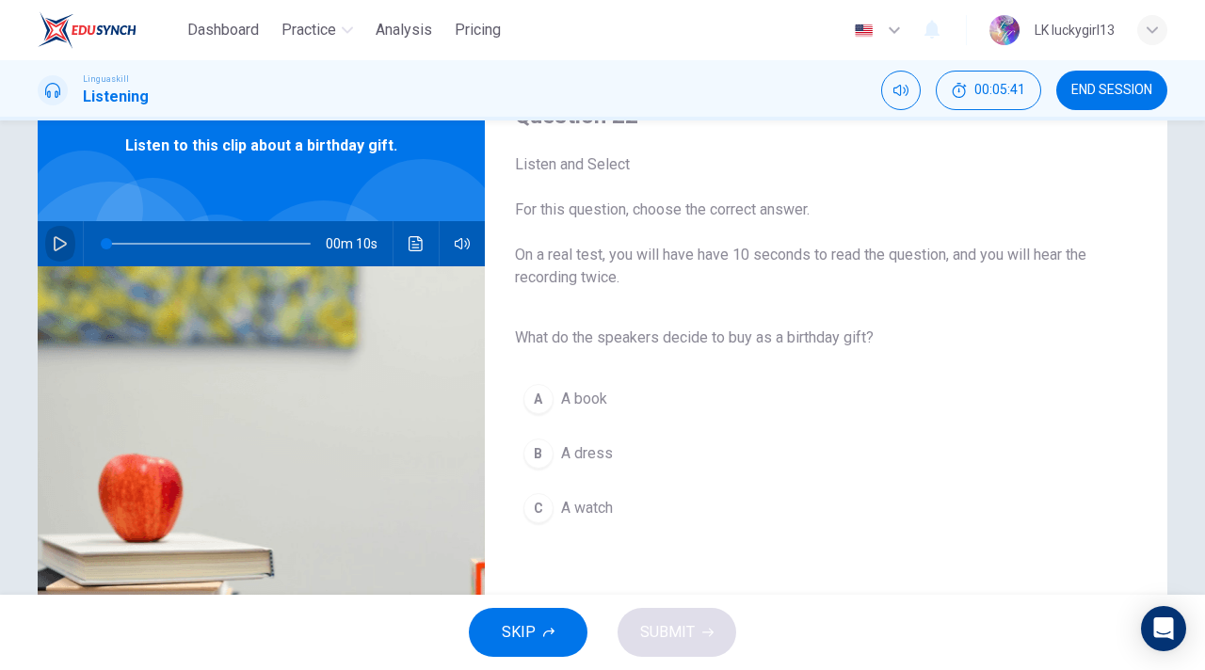
click at [61, 242] on icon "button" at bounding box center [60, 243] width 15 height 15
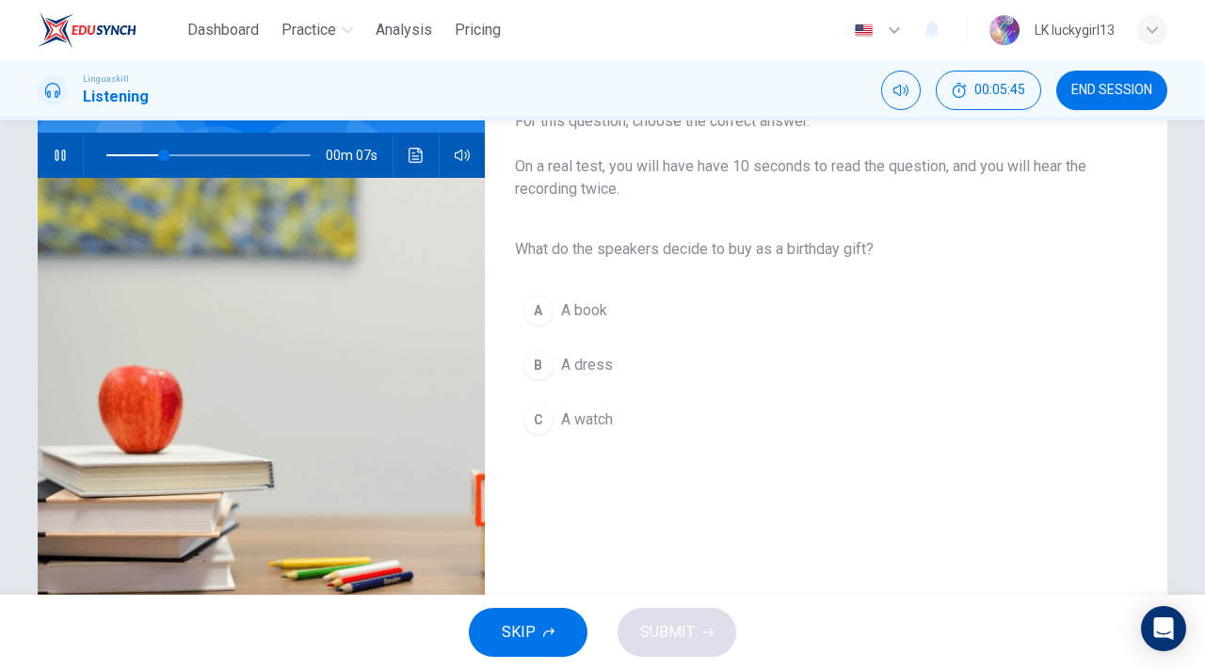
scroll to position [144, 0]
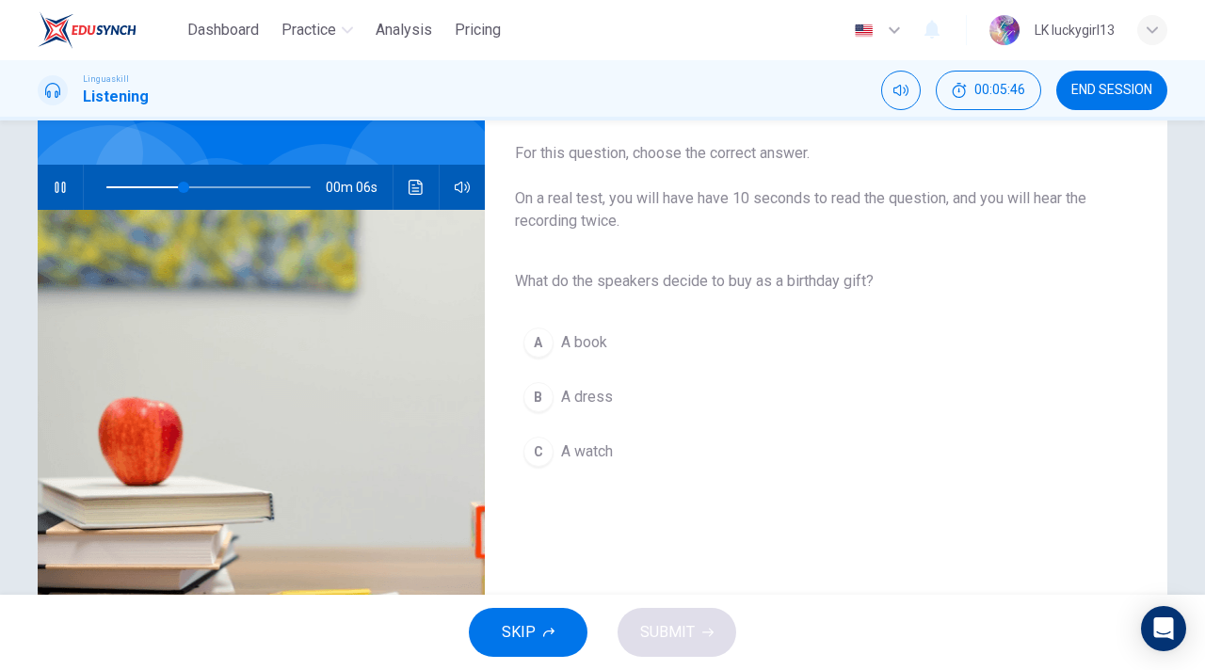
click at [592, 346] on span "A book" at bounding box center [584, 342] width 46 height 23
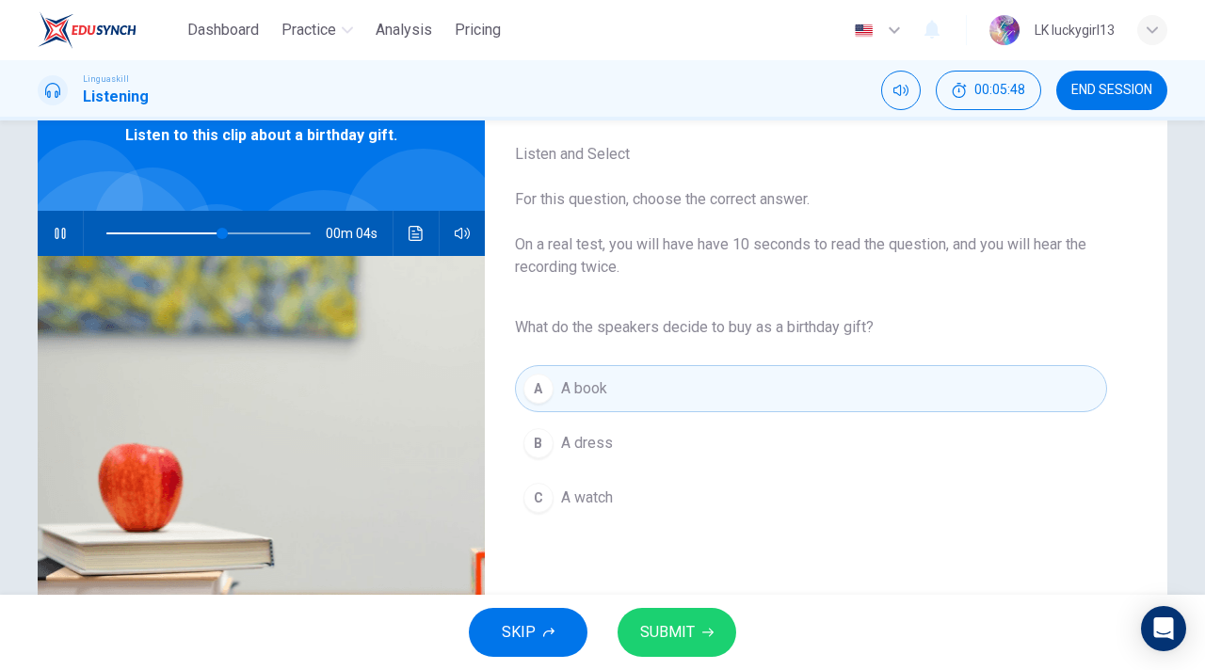
scroll to position [101, 0]
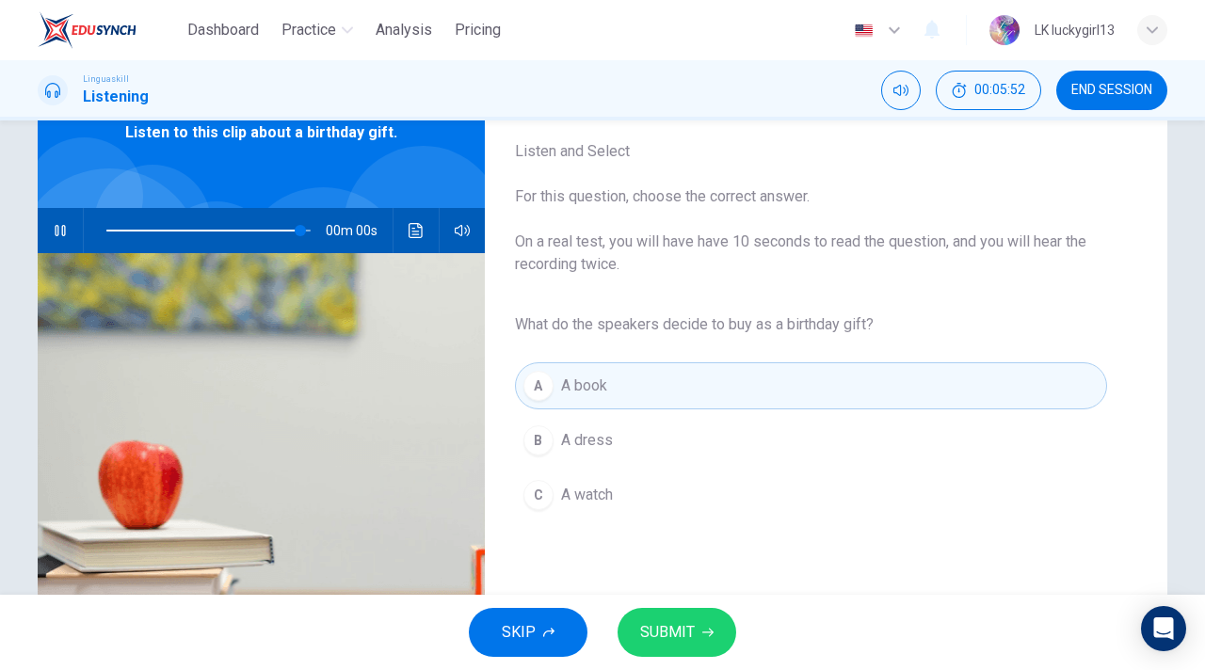
click at [668, 631] on span "SUBMIT" at bounding box center [667, 632] width 55 height 26
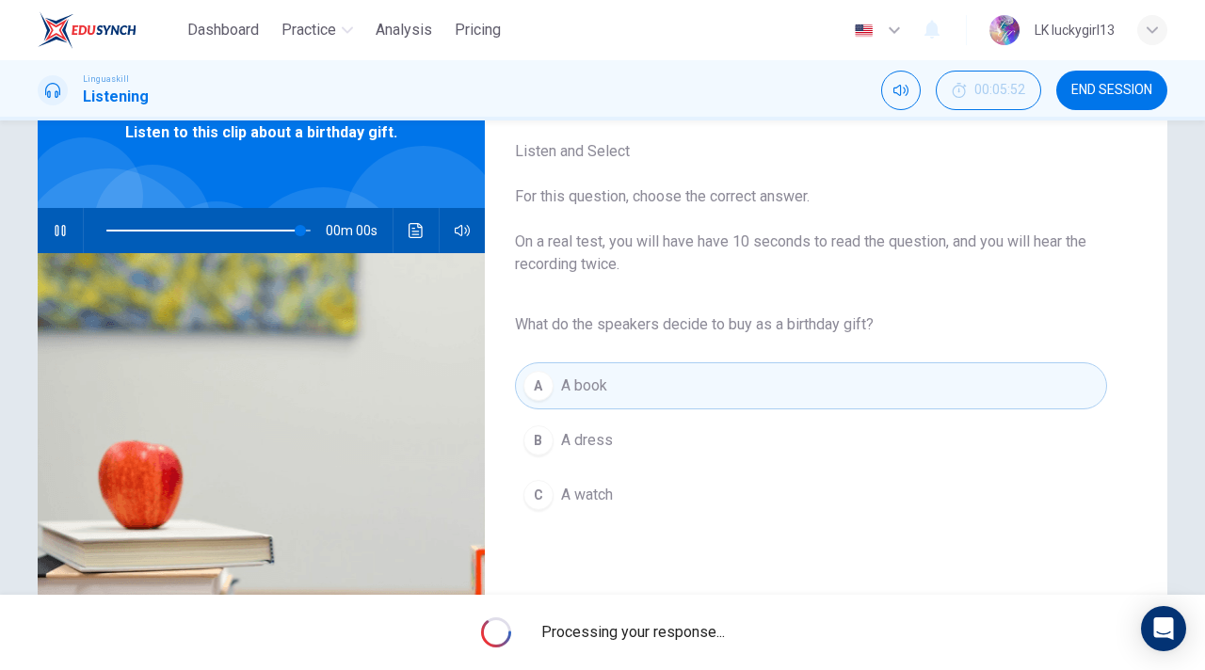
type input "0"
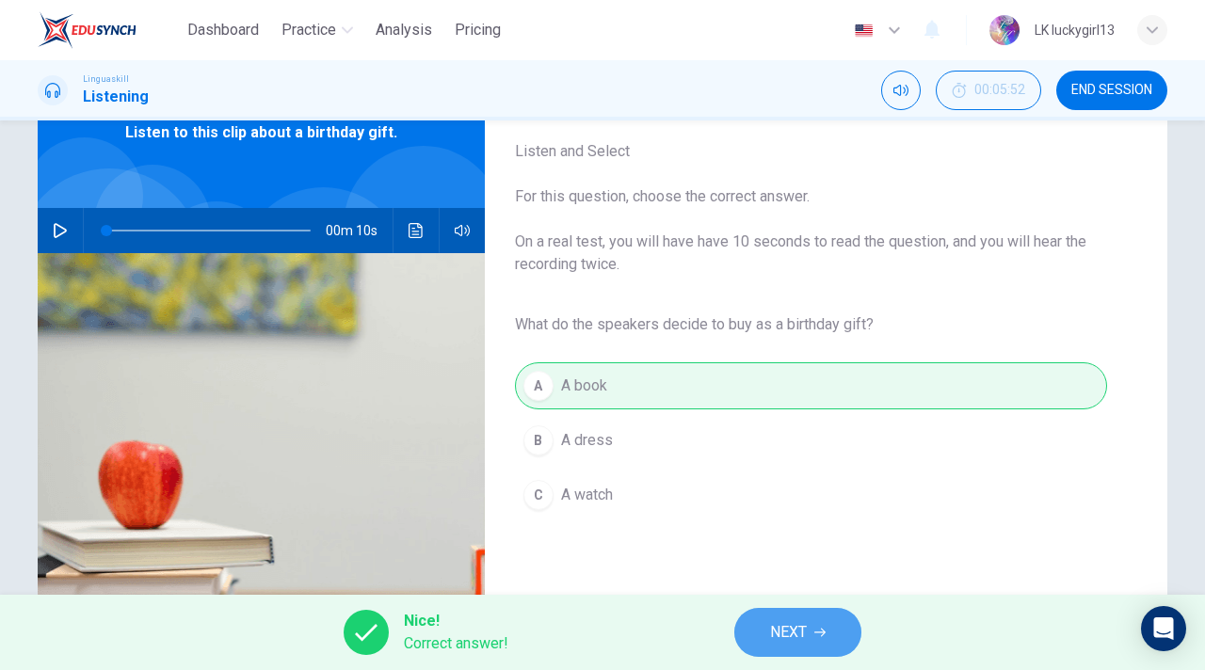
click at [783, 621] on span "NEXT" at bounding box center [788, 632] width 37 height 26
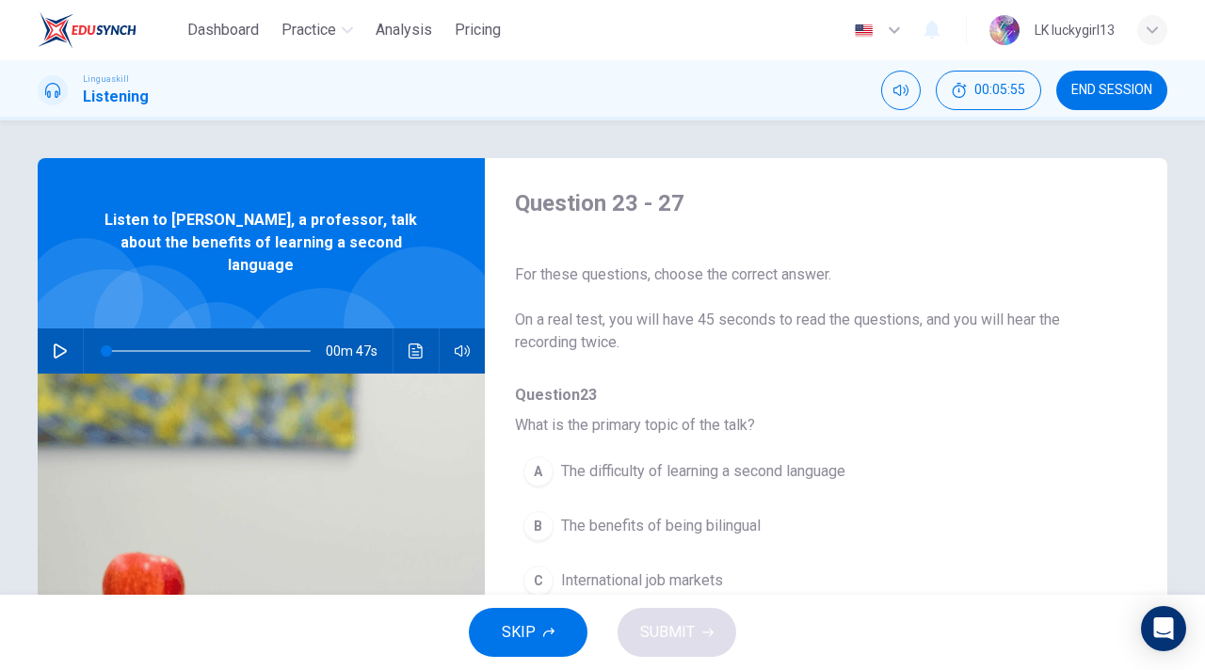
click at [65, 343] on icon "button" at bounding box center [60, 350] width 13 height 15
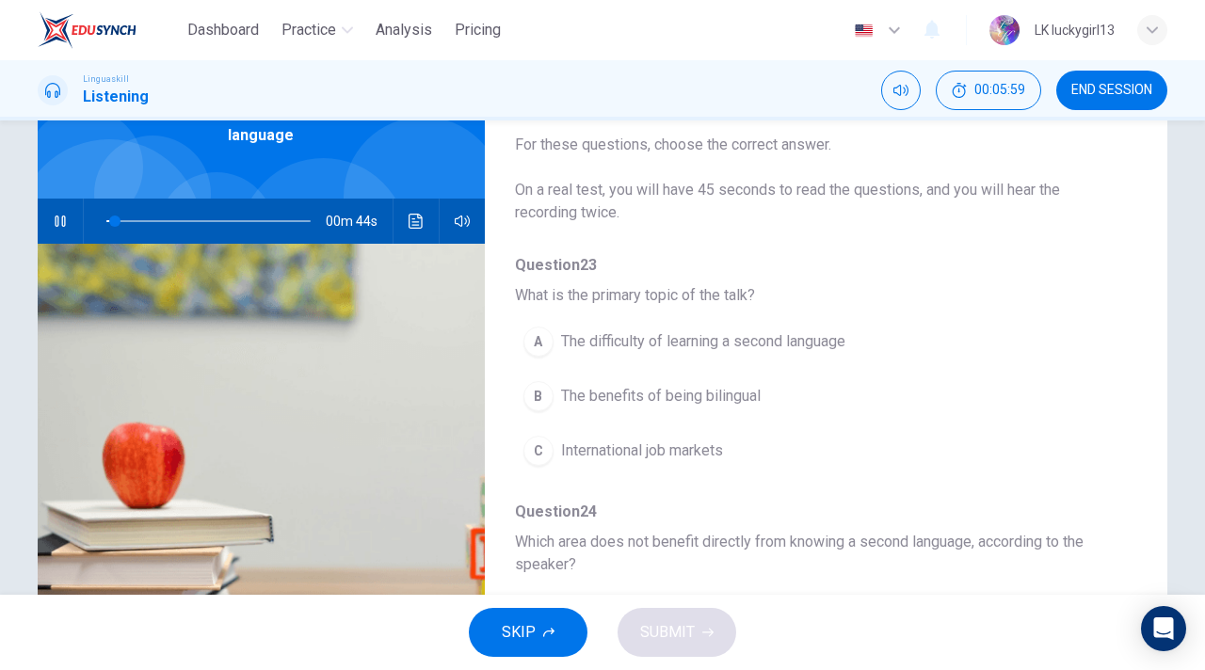
scroll to position [12, 0]
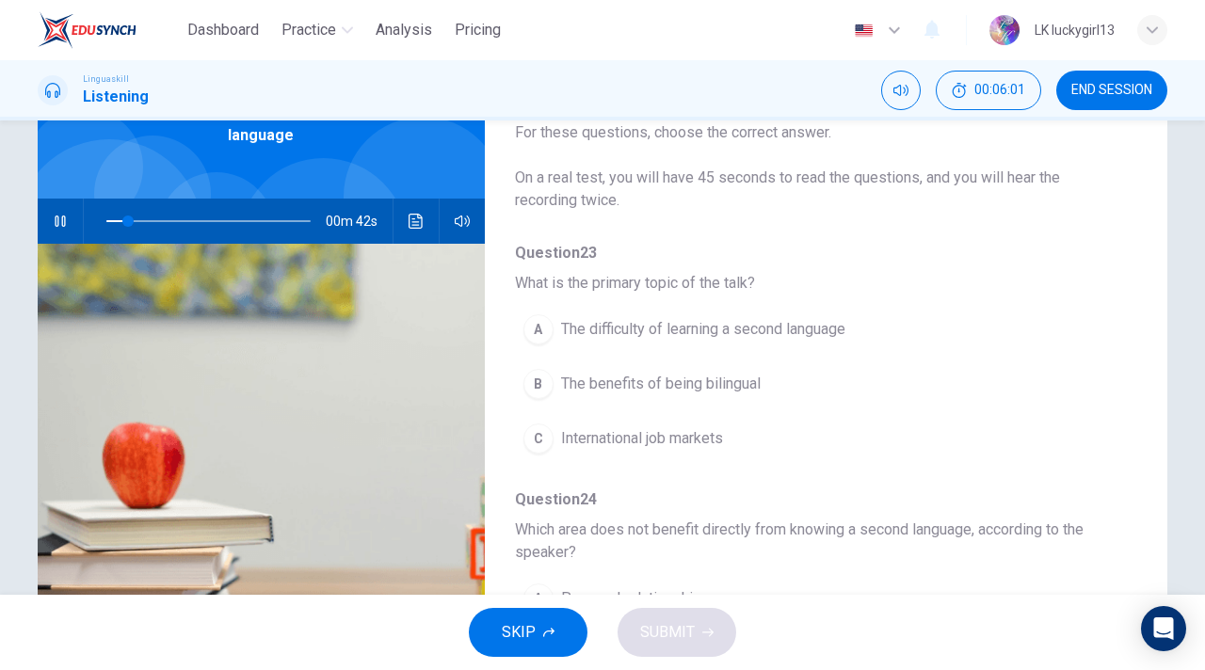
click at [694, 393] on span "The benefits of being bilingual" at bounding box center [660, 384] width 199 height 23
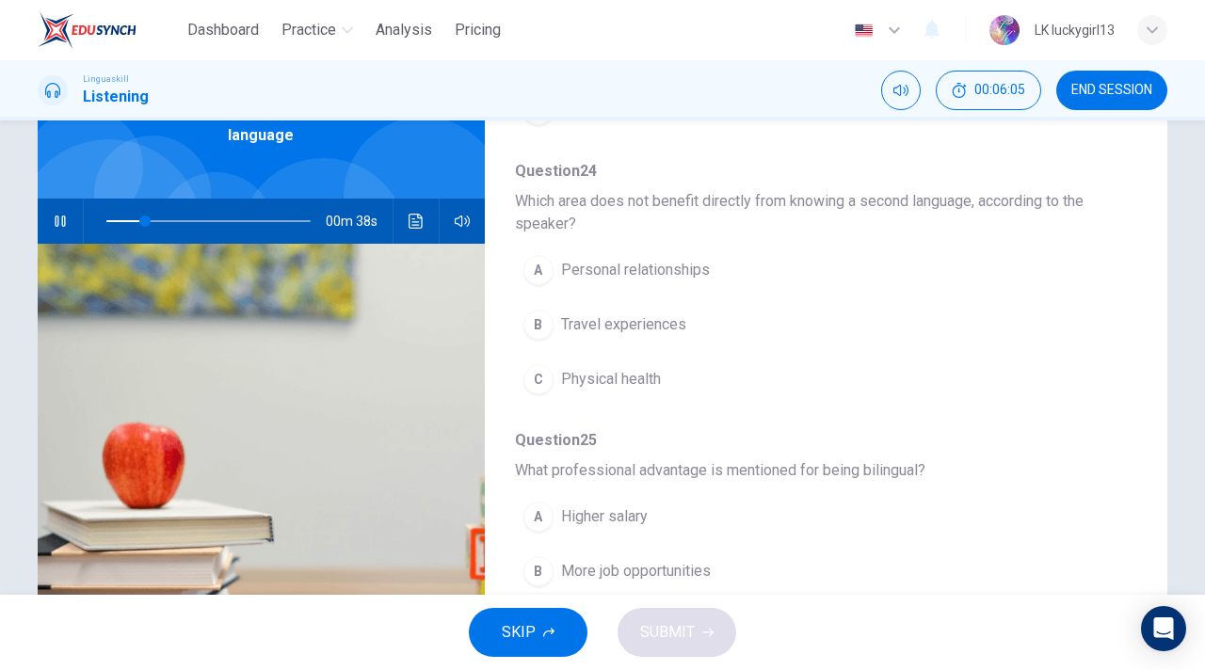
scroll to position [343, 0]
click at [665, 265] on span "Personal relationships" at bounding box center [635, 268] width 149 height 23
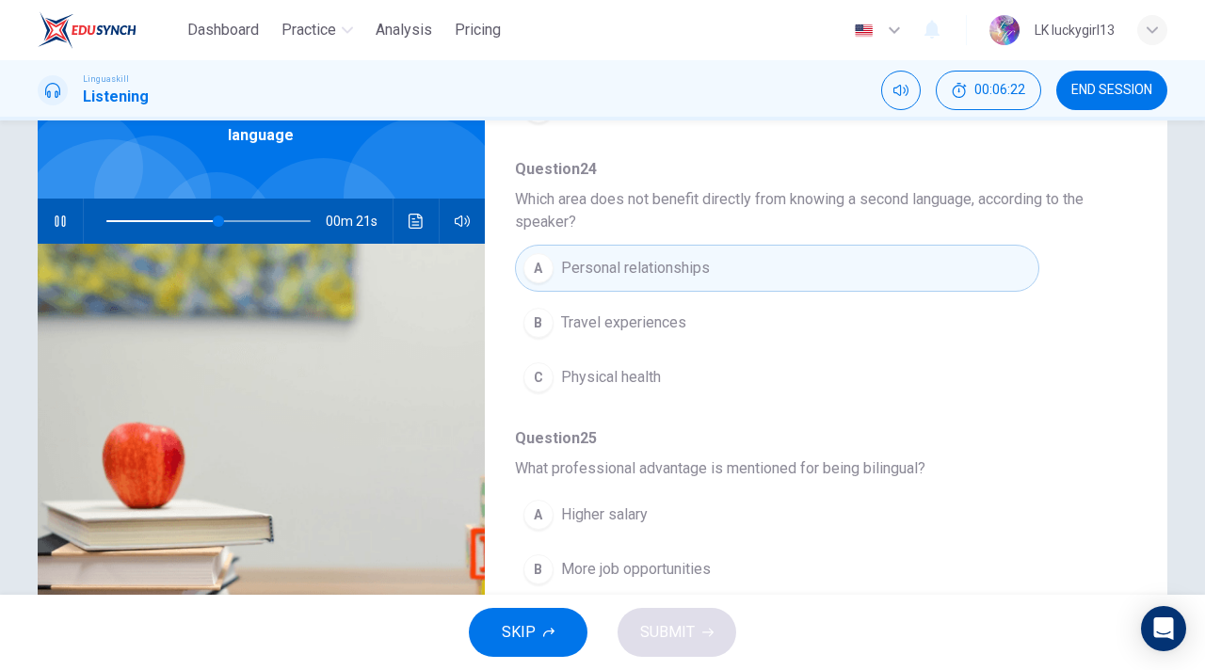
click at [554, 199] on span "Which area does not benefit directly from knowing a second language, according …" at bounding box center [811, 210] width 592 height 45
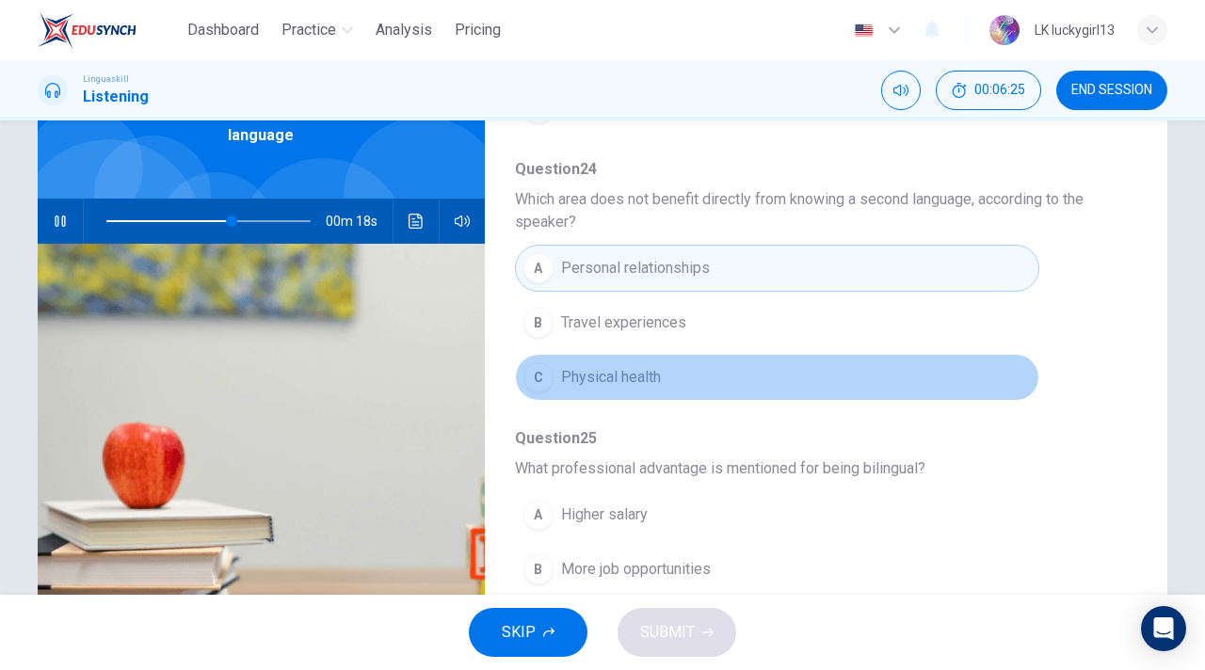
click at [618, 378] on span "Physical health" at bounding box center [611, 377] width 100 height 23
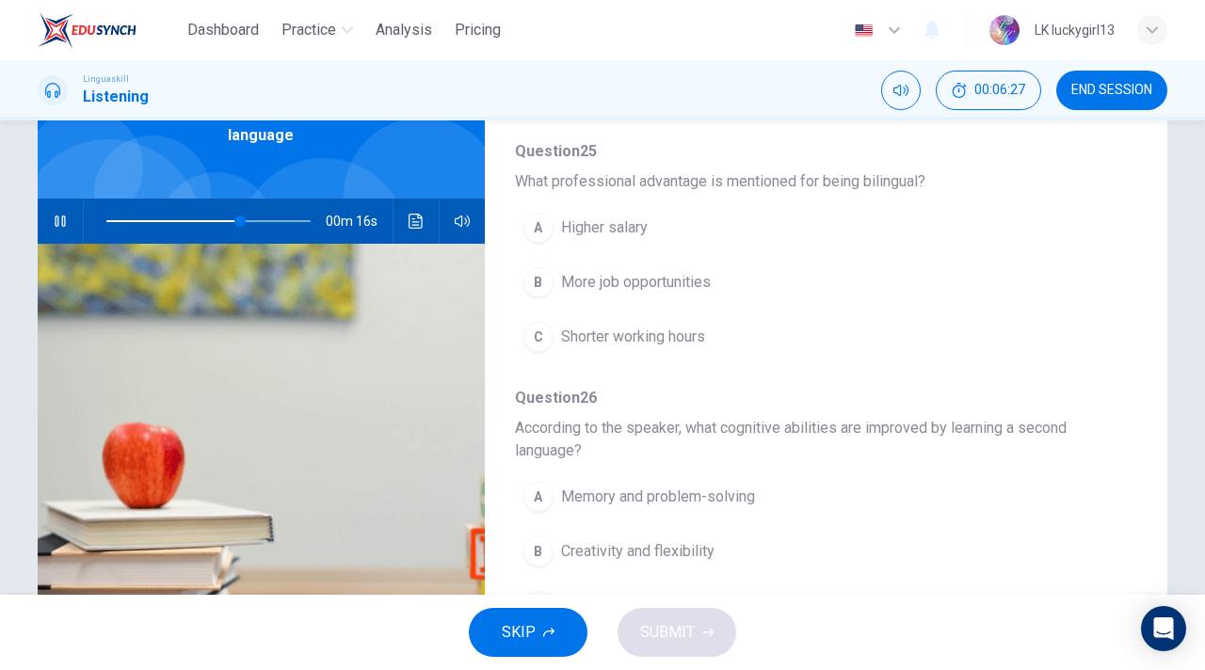
scroll to position [644, 0]
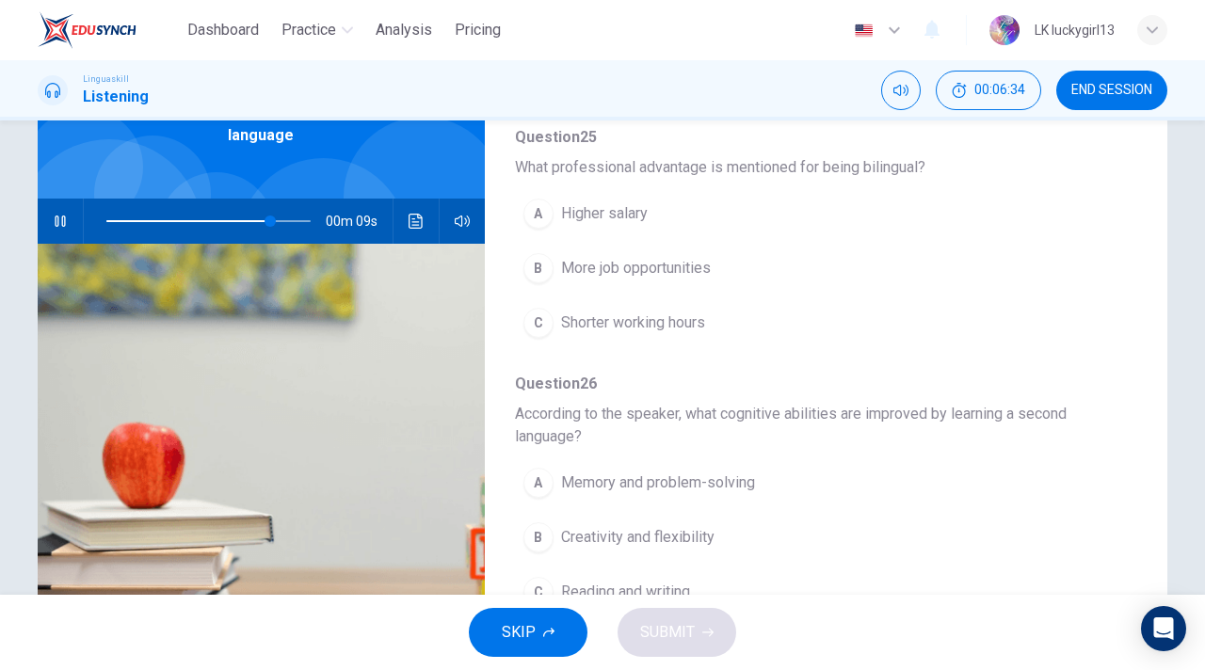
click at [656, 334] on button "C Shorter working hours" at bounding box center [777, 322] width 524 height 47
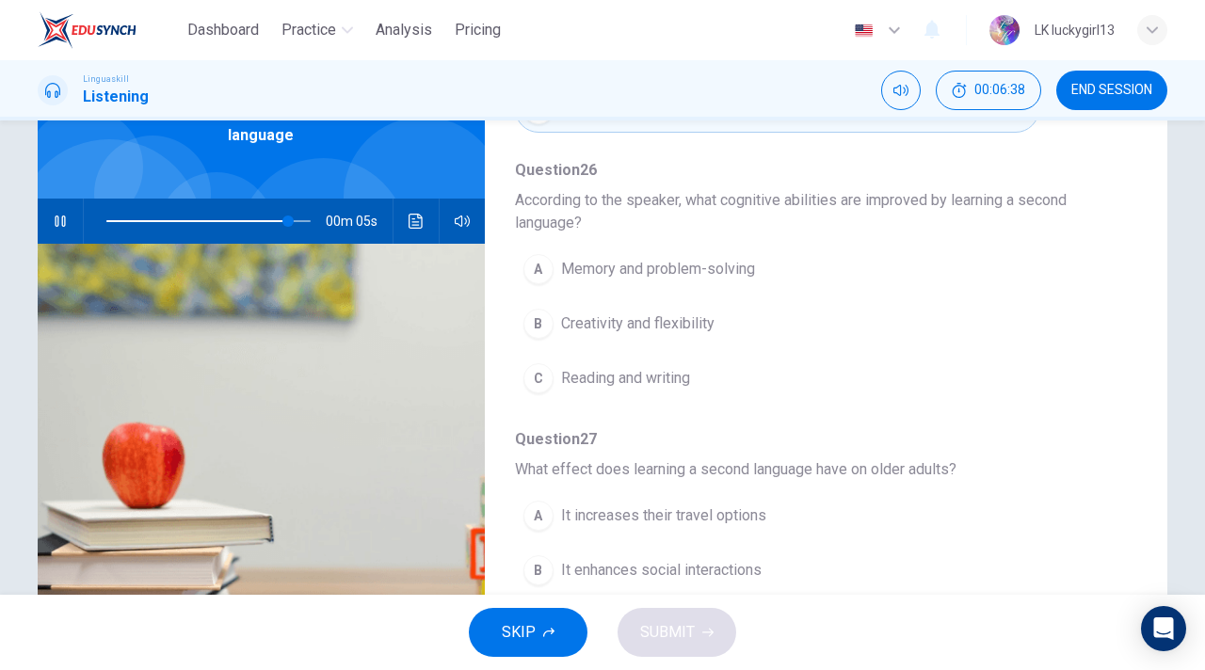
scroll to position [152, 0]
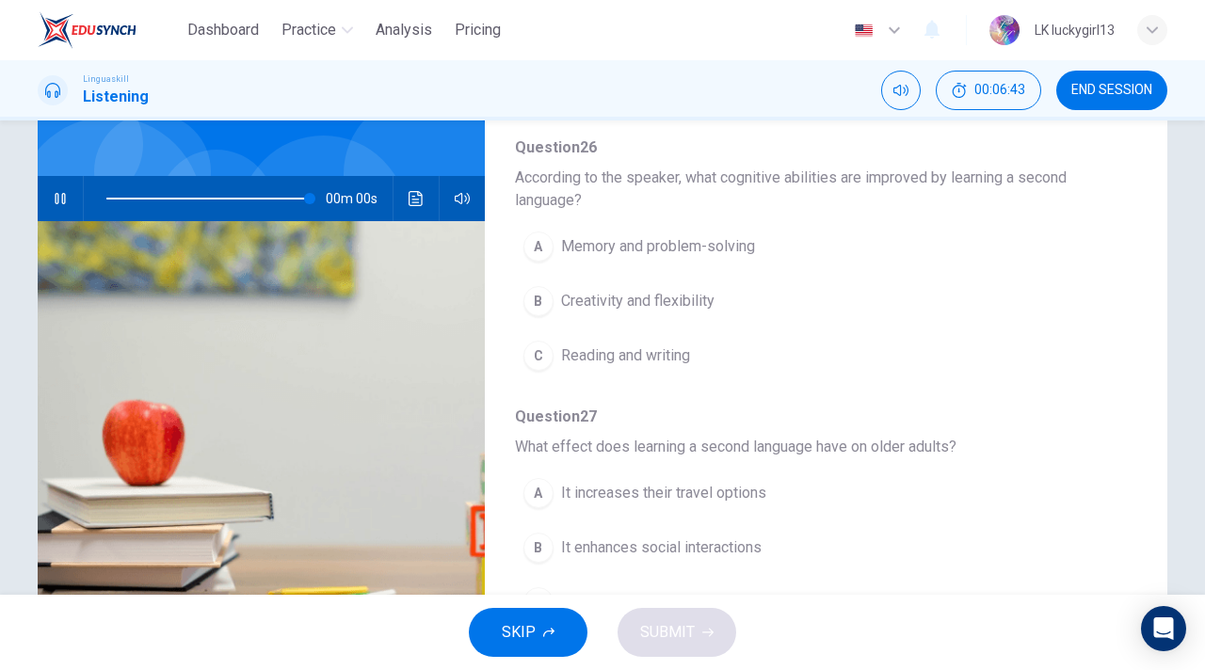
type input "0"
click at [707, 178] on span "According to the speaker, what cognitive abilities are improved by learning a s…" at bounding box center [811, 189] width 592 height 45
click at [628, 242] on span "Memory and problem-solving" at bounding box center [658, 246] width 194 height 23
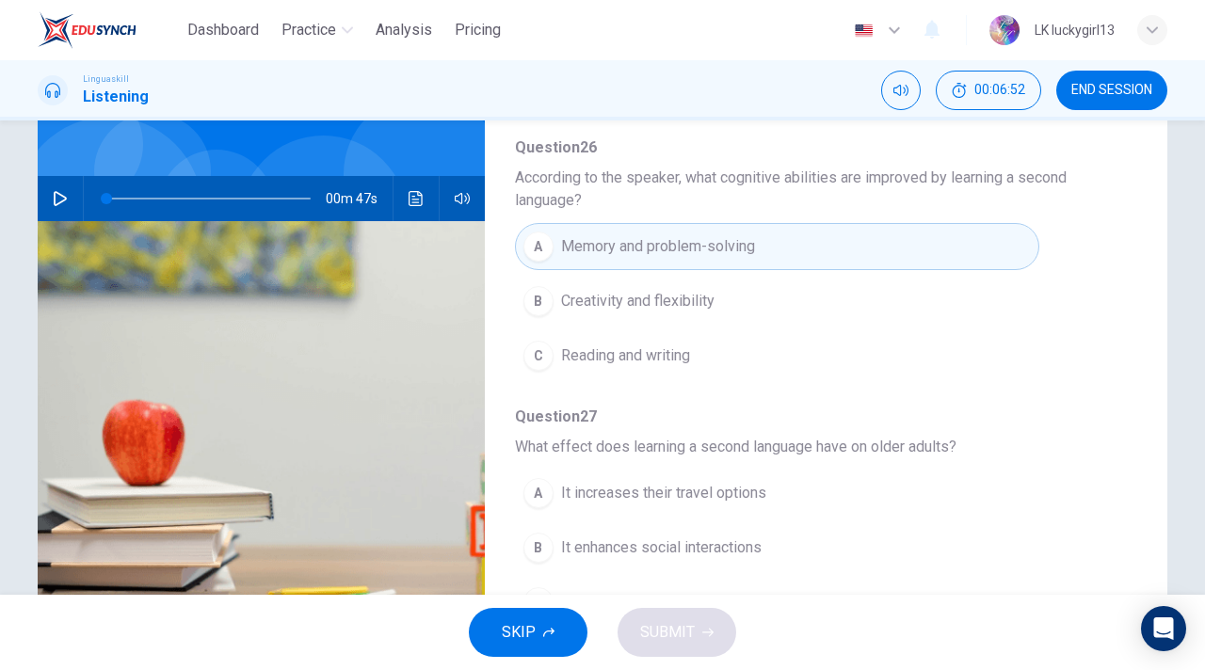
click at [660, 310] on span "Creativity and flexibility" at bounding box center [637, 301] width 153 height 23
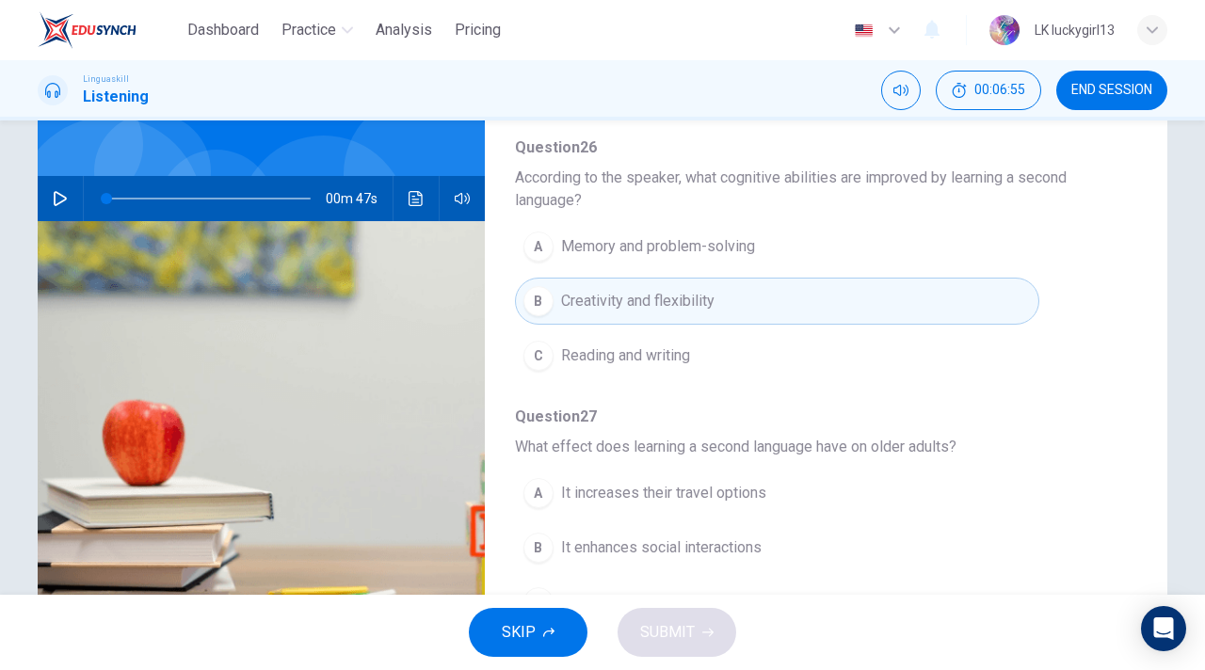
click at [738, 181] on span "According to the speaker, what cognitive abilities are improved by learning a s…" at bounding box center [811, 189] width 592 height 45
click at [689, 295] on span "Creativity and flexibility" at bounding box center [637, 301] width 153 height 23
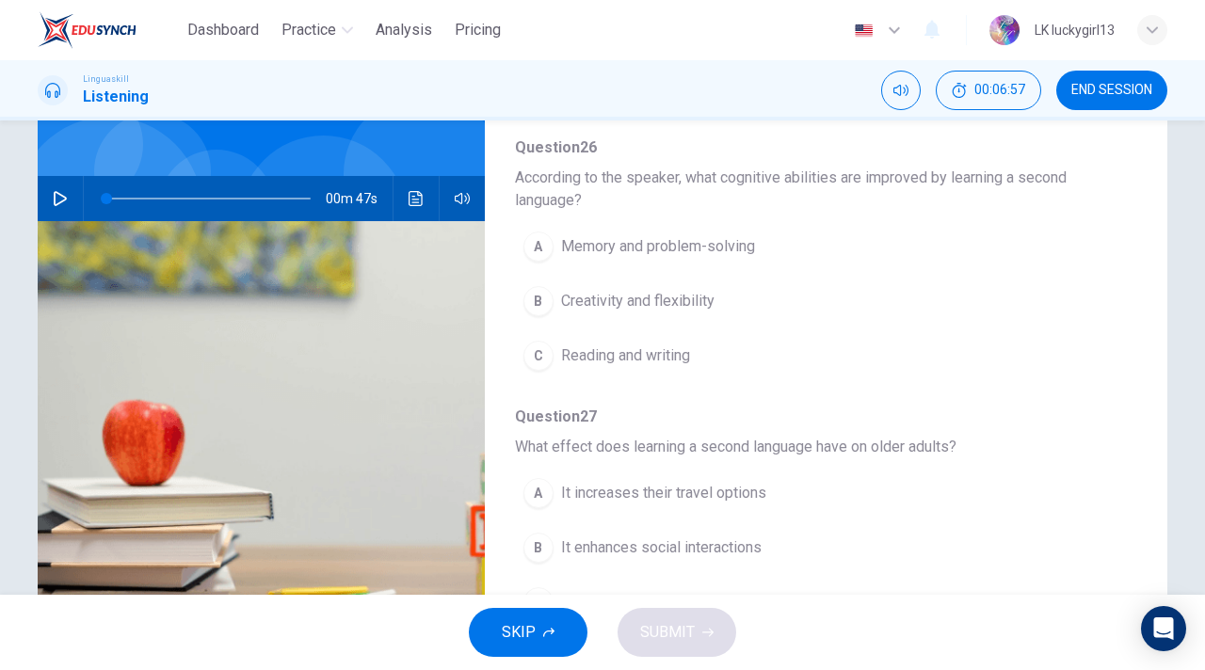
click at [689, 295] on span "Creativity and flexibility" at bounding box center [637, 301] width 153 height 23
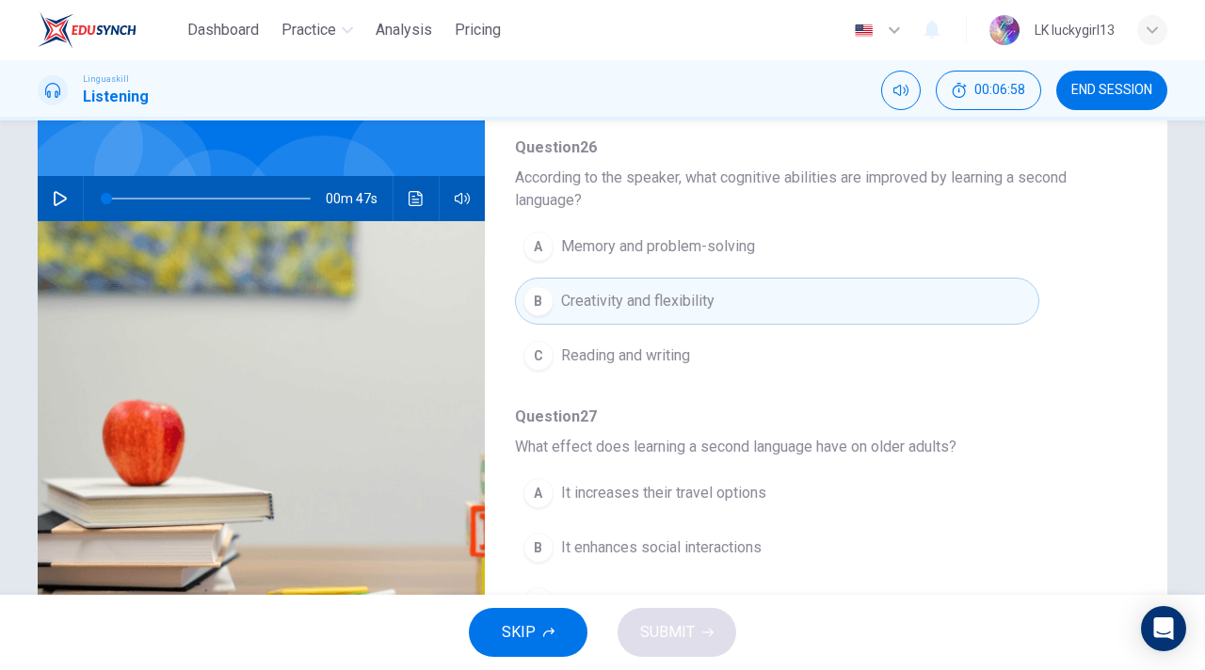
click at [689, 295] on span "Creativity and flexibility" at bounding box center [637, 301] width 153 height 23
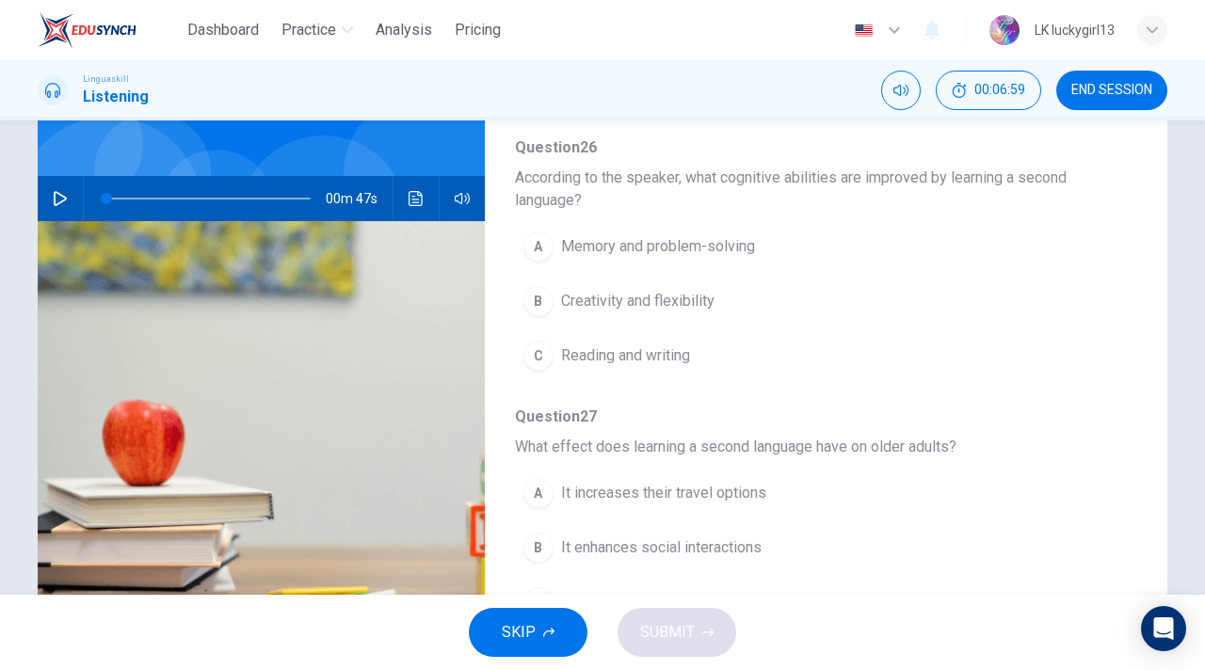
click at [678, 361] on span "Reading and writing" at bounding box center [625, 355] width 129 height 23
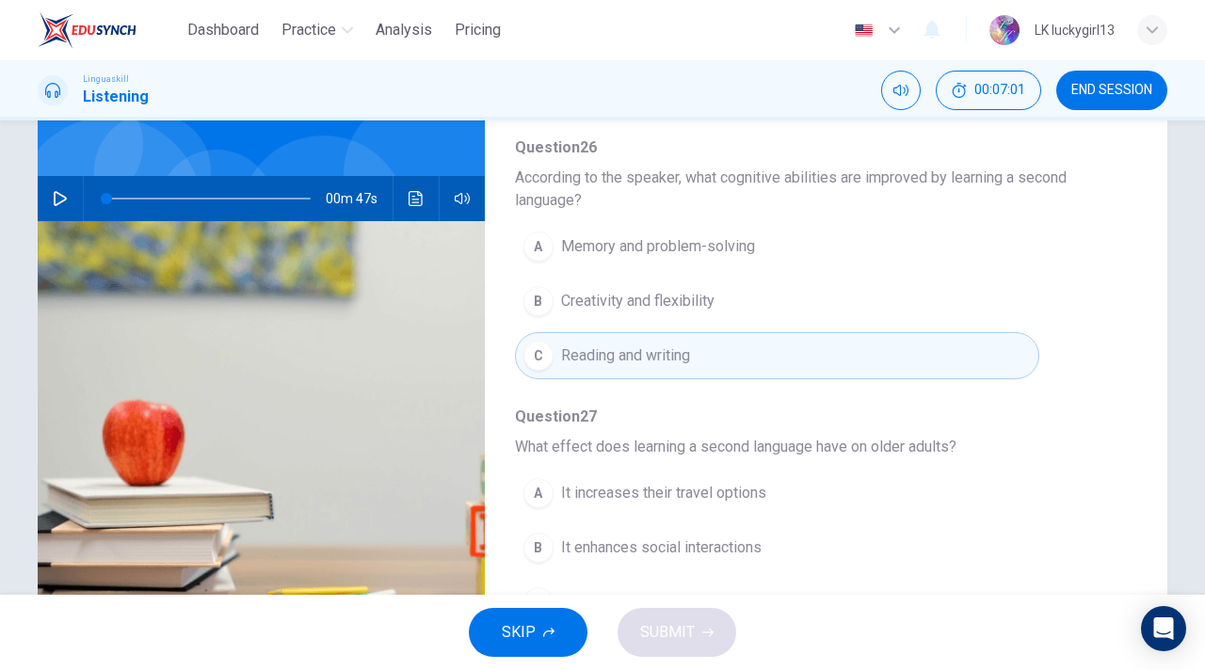
click at [689, 310] on span "Creativity and flexibility" at bounding box center [637, 301] width 153 height 23
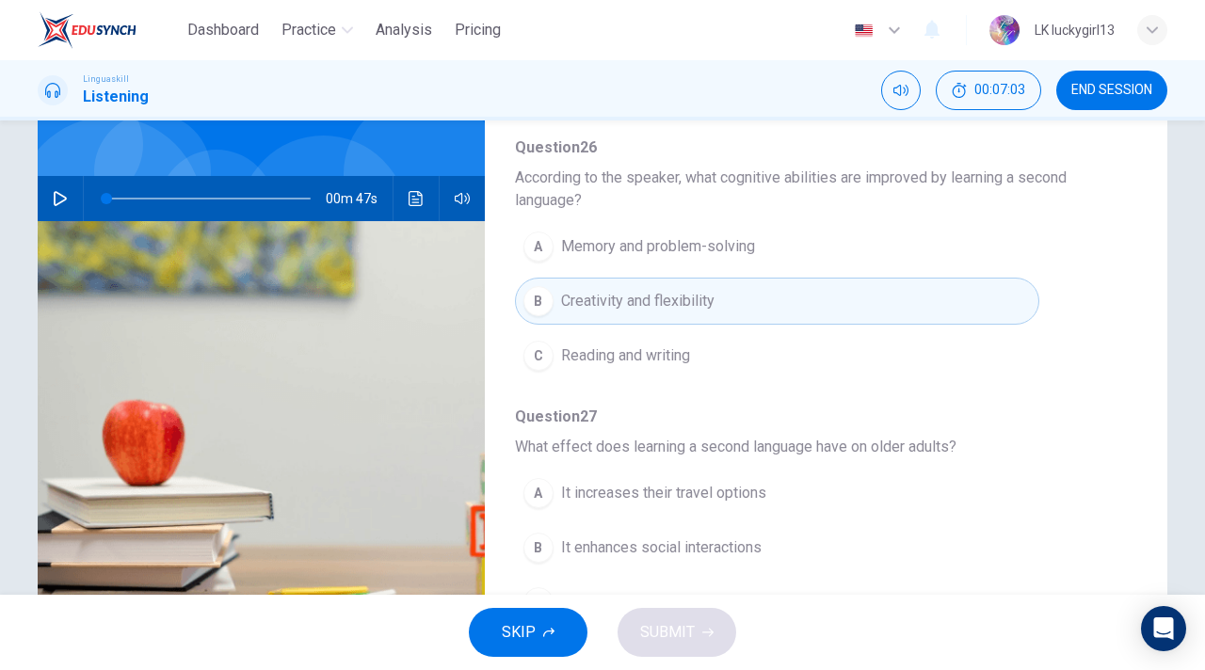
scroll to position [255, 0]
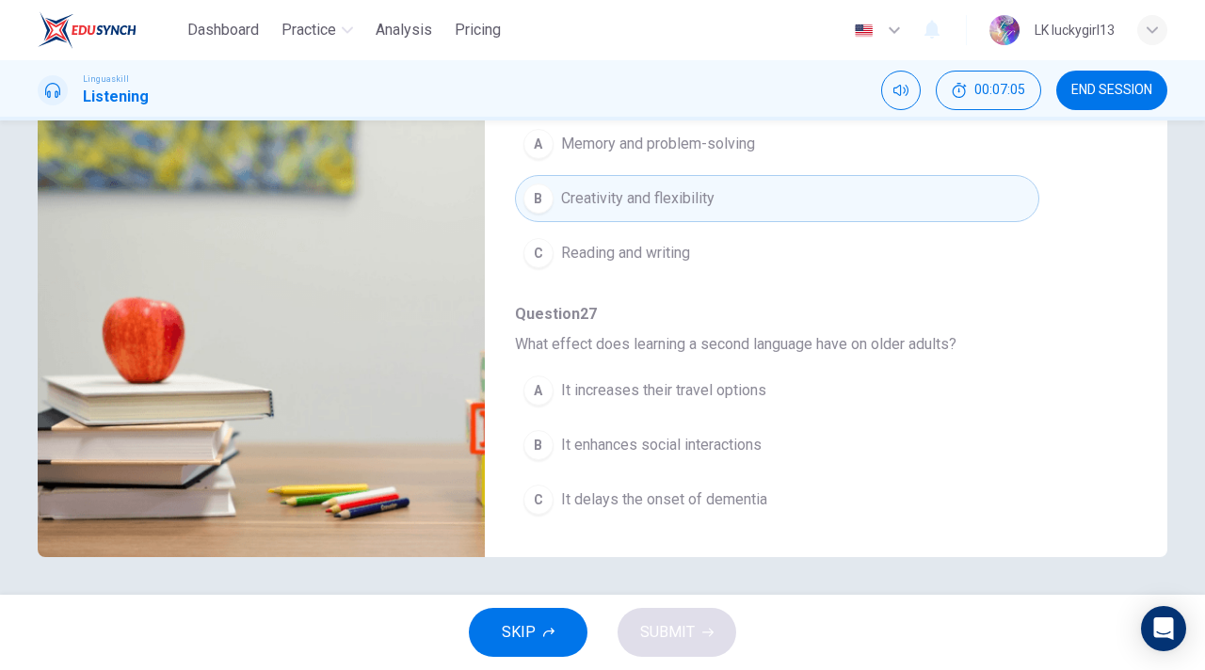
click at [628, 347] on span "What effect does learning a second language have on older adults?" at bounding box center [811, 344] width 592 height 23
click at [650, 439] on span "It enhances social interactions" at bounding box center [661, 445] width 200 height 23
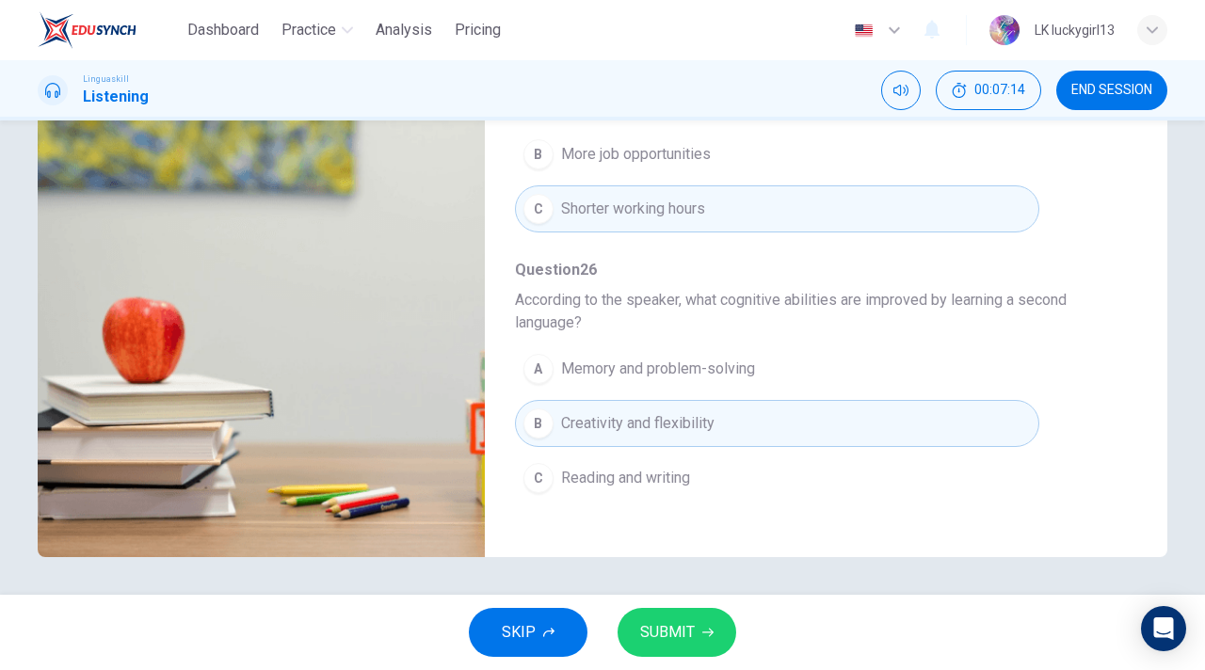
scroll to position [634, 0]
click at [674, 627] on span "SUBMIT" at bounding box center [667, 632] width 55 height 26
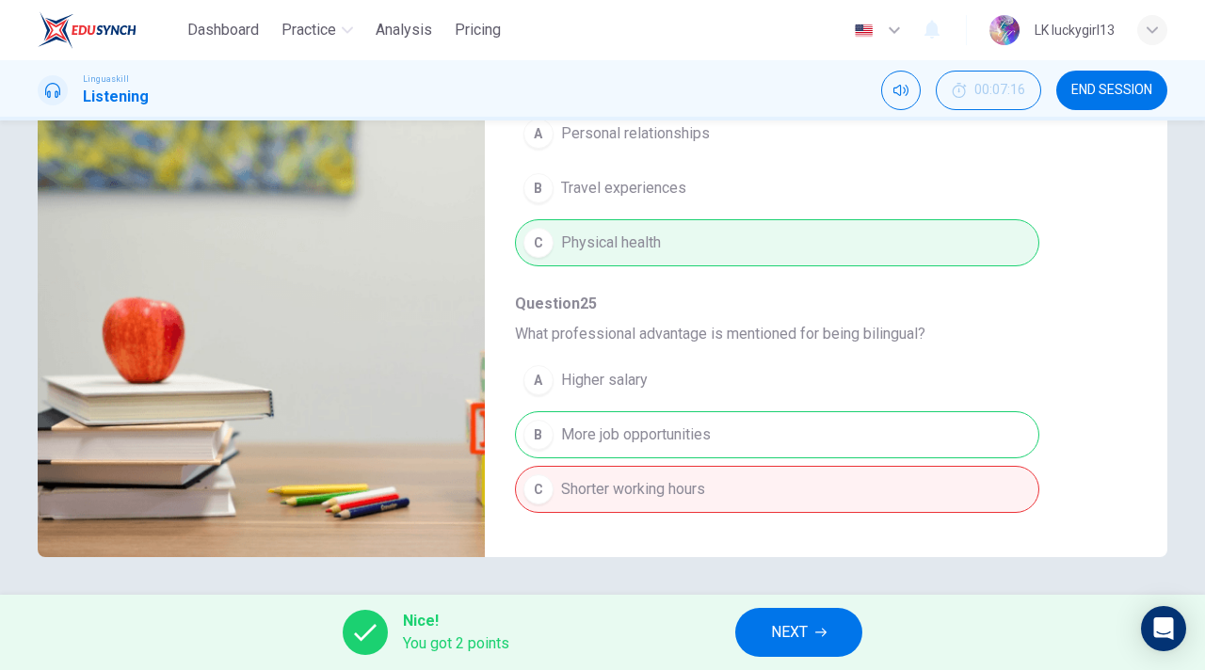
scroll to position [353, 0]
click at [736, 335] on span "What professional advantage is mentioned for being bilingual?" at bounding box center [811, 333] width 592 height 23
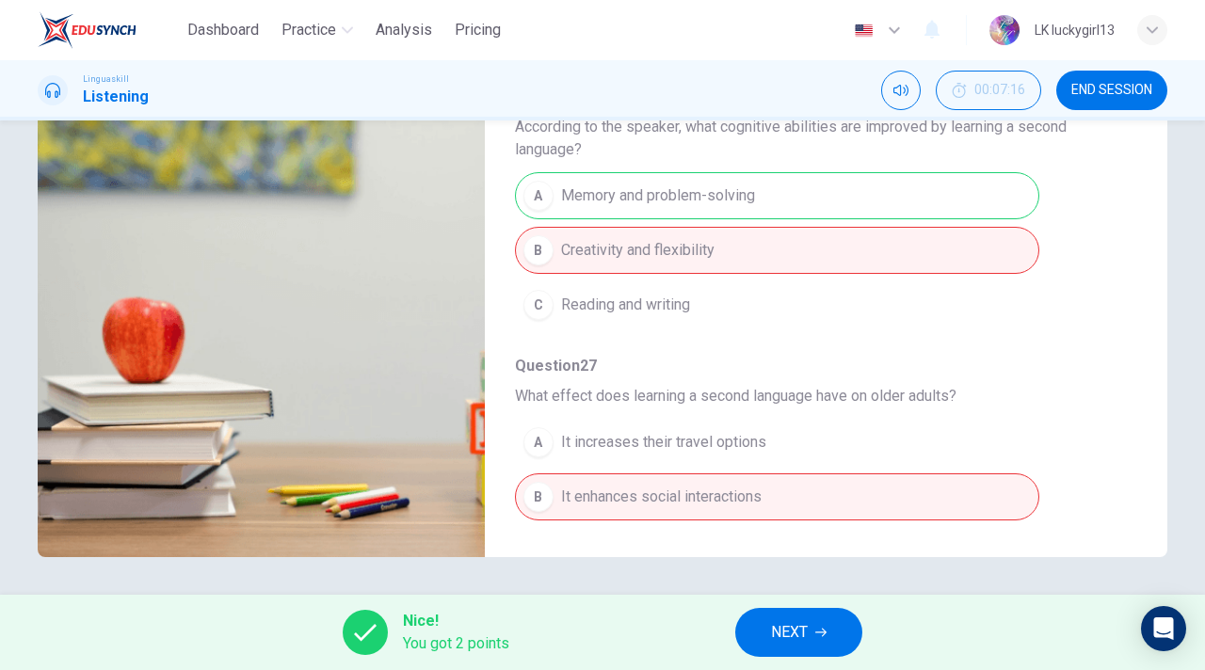
scroll to position [857, 0]
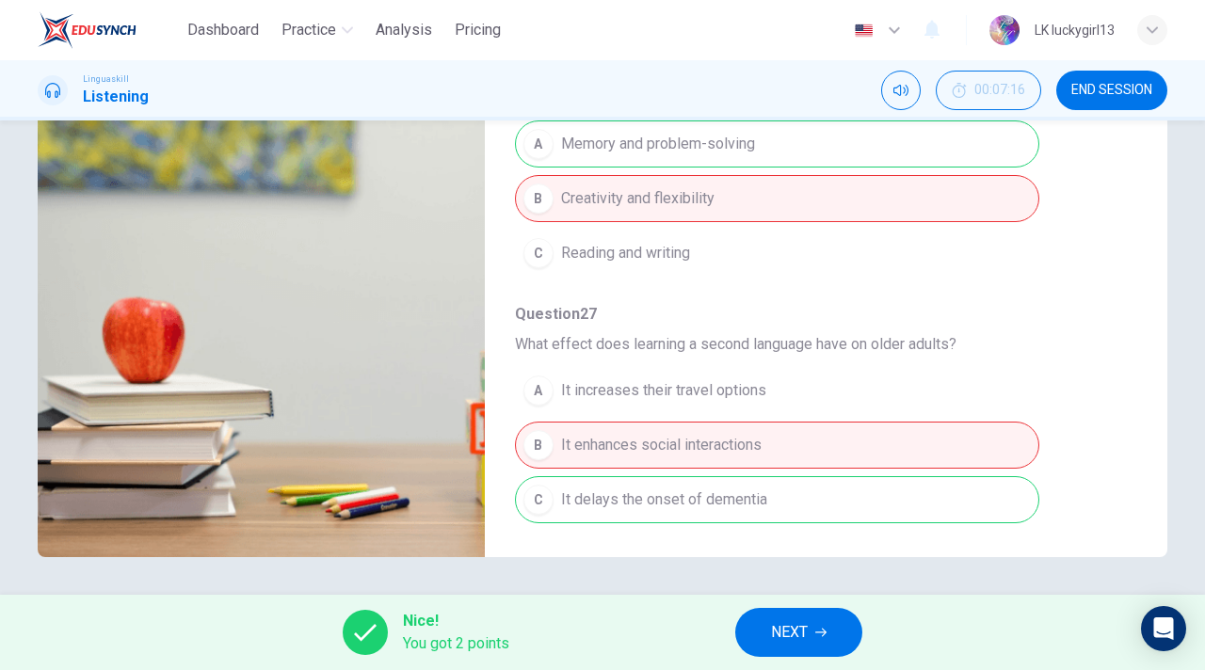
click at [1116, 95] on span "END SESSION" at bounding box center [1111, 90] width 81 height 15
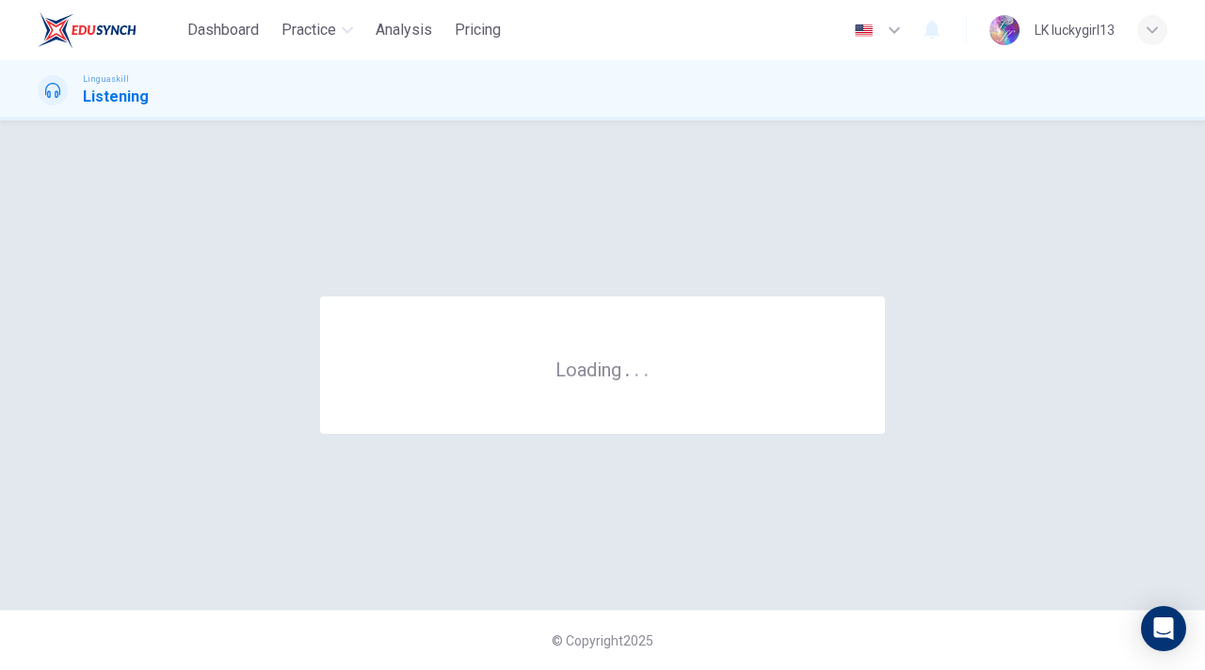
scroll to position [0, 0]
